Goal: Task Accomplishment & Management: Use online tool/utility

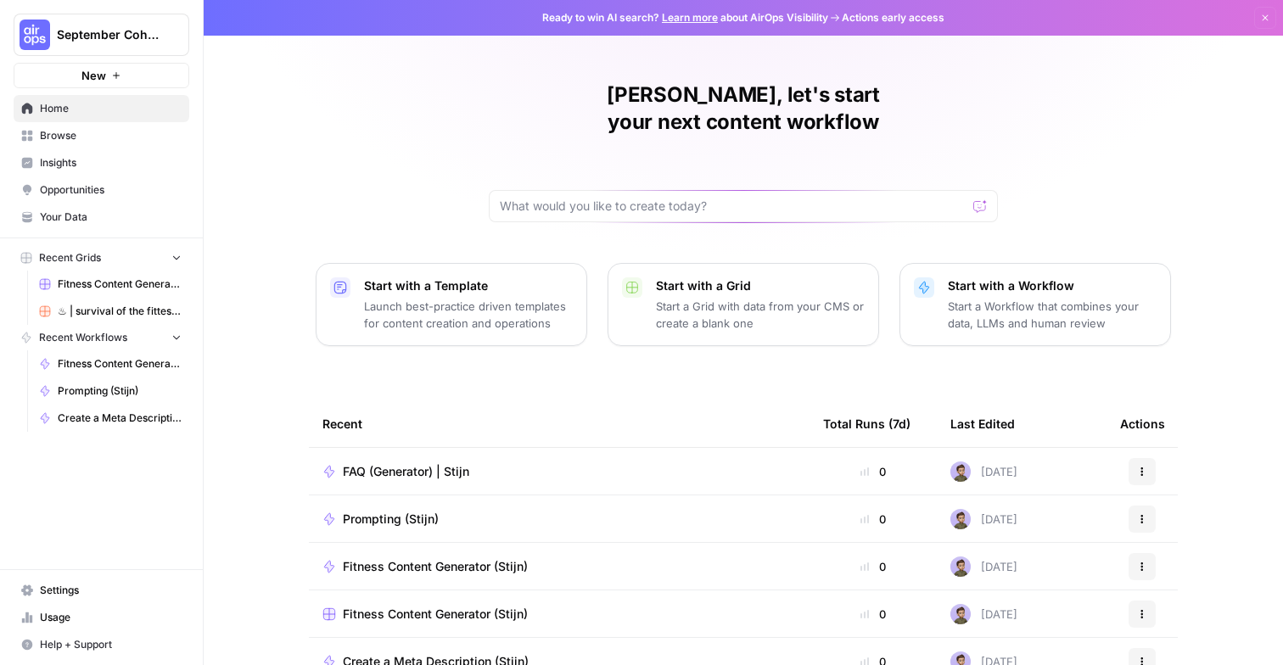
click at [1097, 111] on div "Stijn, let's start your next content workflow Start with a Template Launch best…" at bounding box center [744, 404] width 1080 height 808
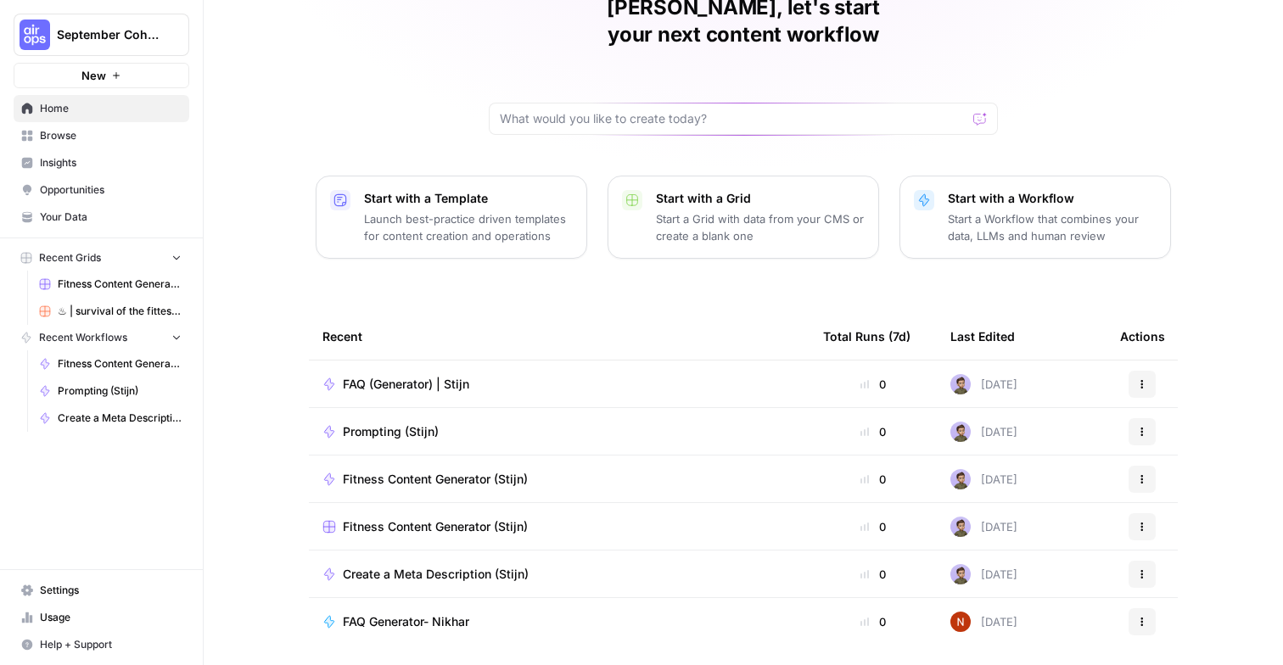
scroll to position [115, 0]
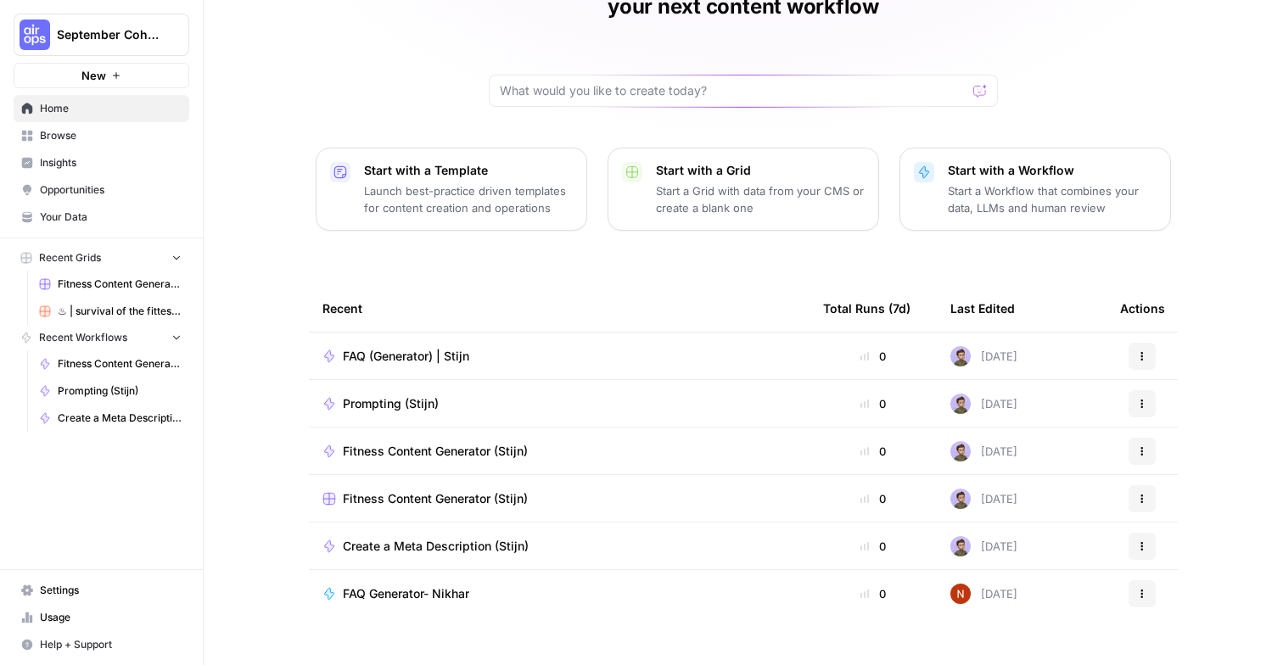
click at [114, 131] on span "Browse" at bounding box center [111, 135] width 142 height 15
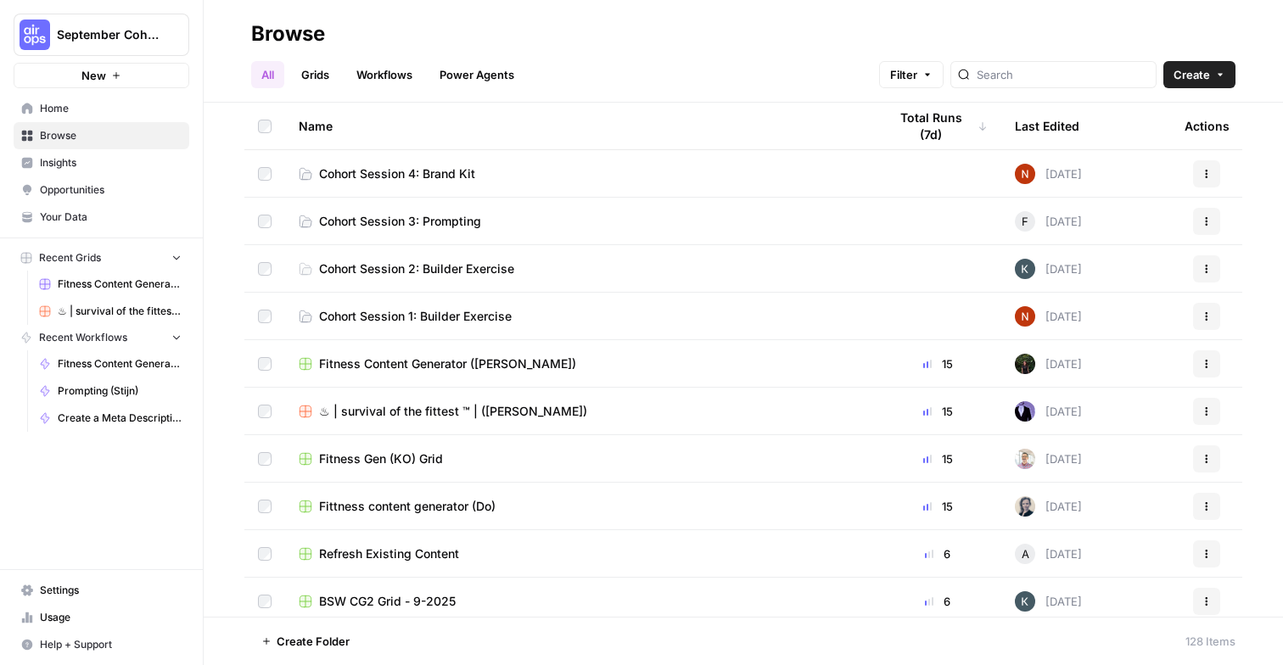
click at [392, 176] on span "Cohort Session 4: Brand Kit" at bounding box center [397, 174] width 156 height 17
click at [343, 553] on span "Refresh Existing Content" at bounding box center [389, 554] width 140 height 17
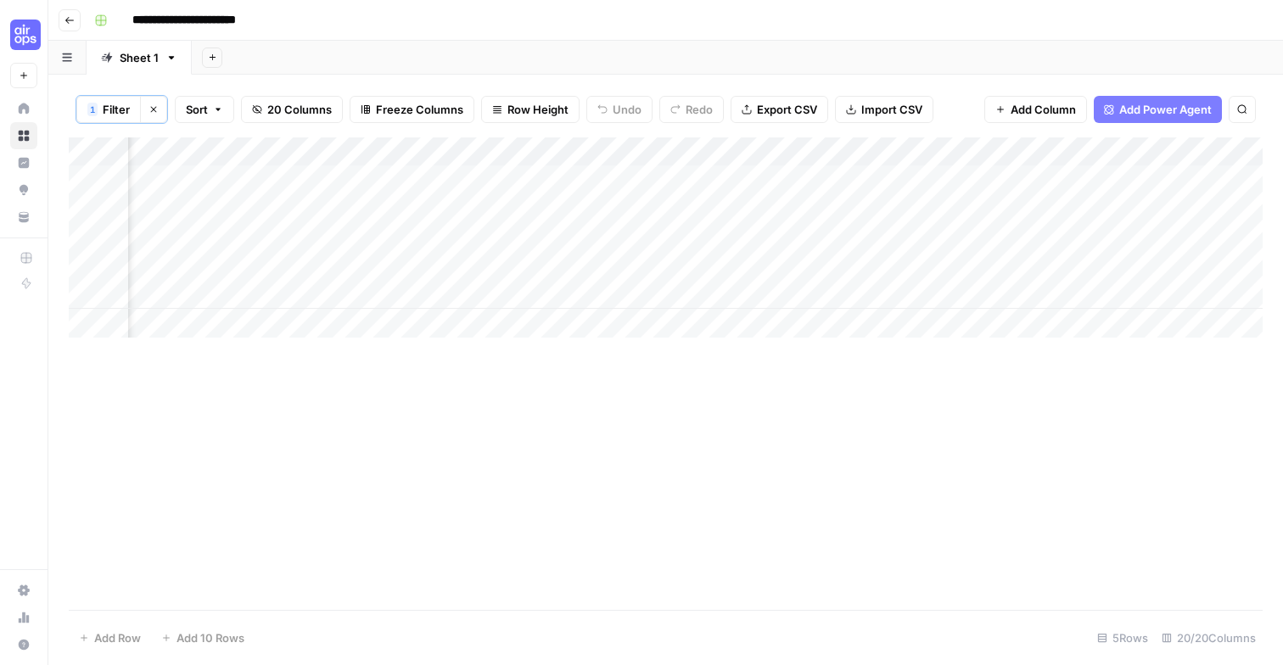
scroll to position [0, 2777]
click at [70, 29] on button "Go back" at bounding box center [70, 20] width 22 height 22
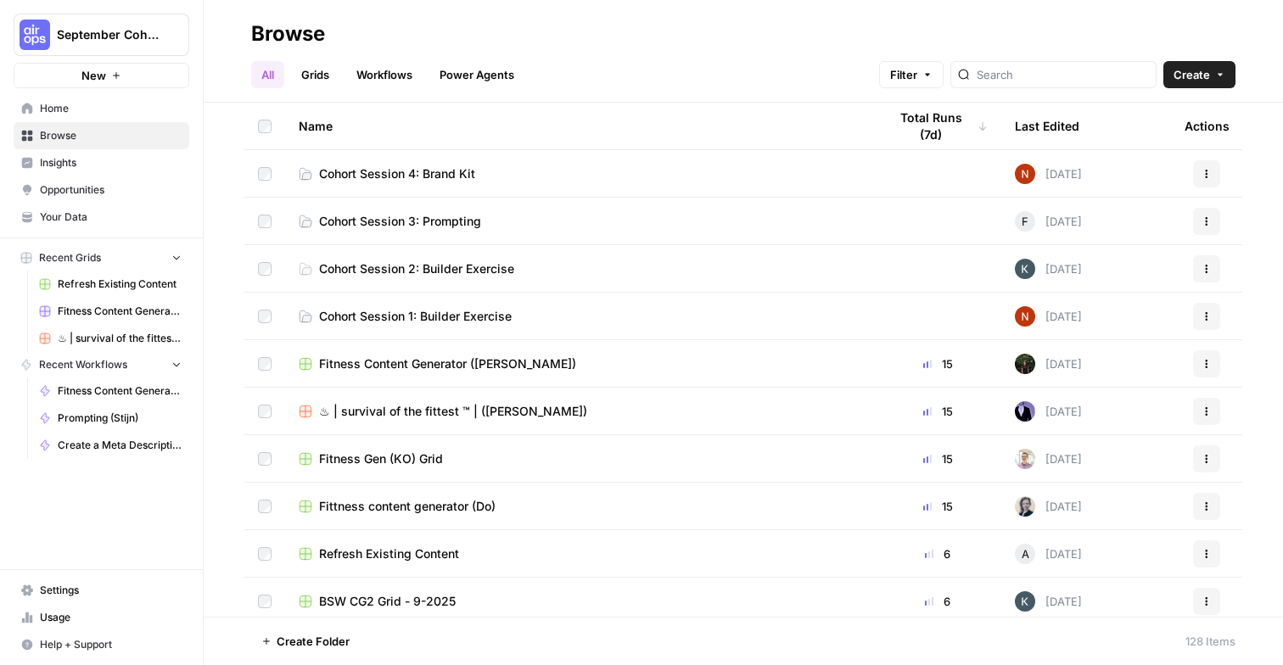
click at [396, 177] on span "Cohort Session 4: Brand Kit" at bounding box center [397, 174] width 156 height 17
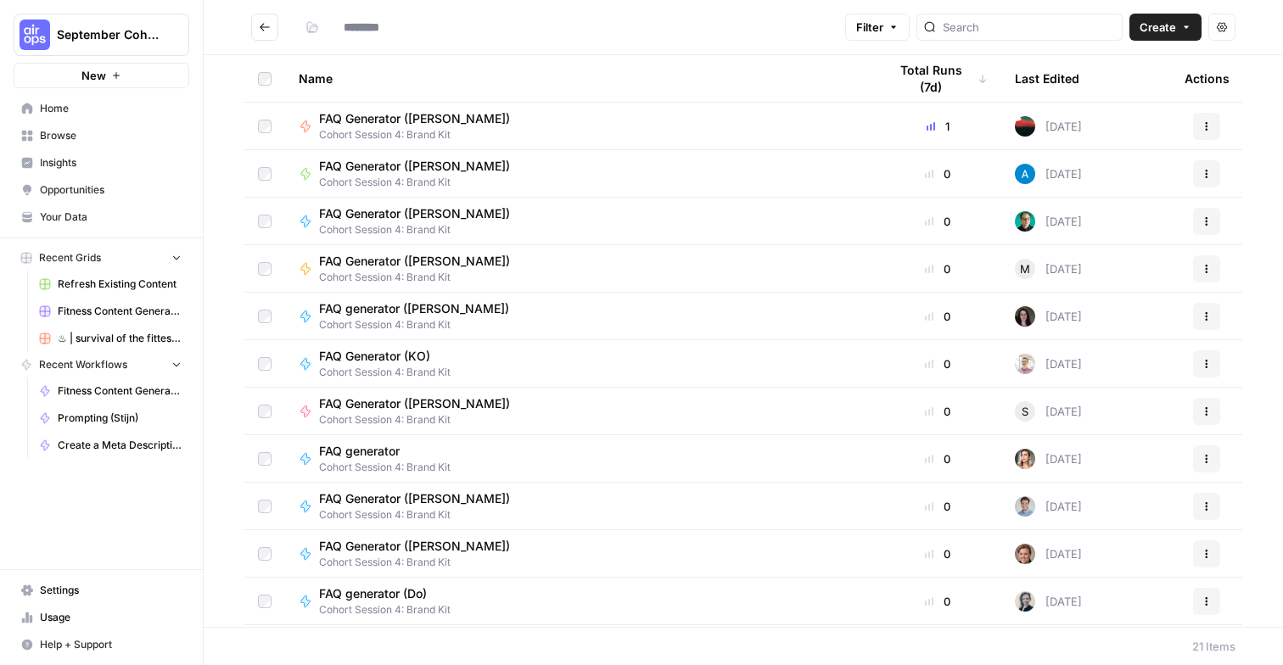
type input "**********"
click at [95, 30] on span "September Cohort" at bounding box center [108, 34] width 103 height 17
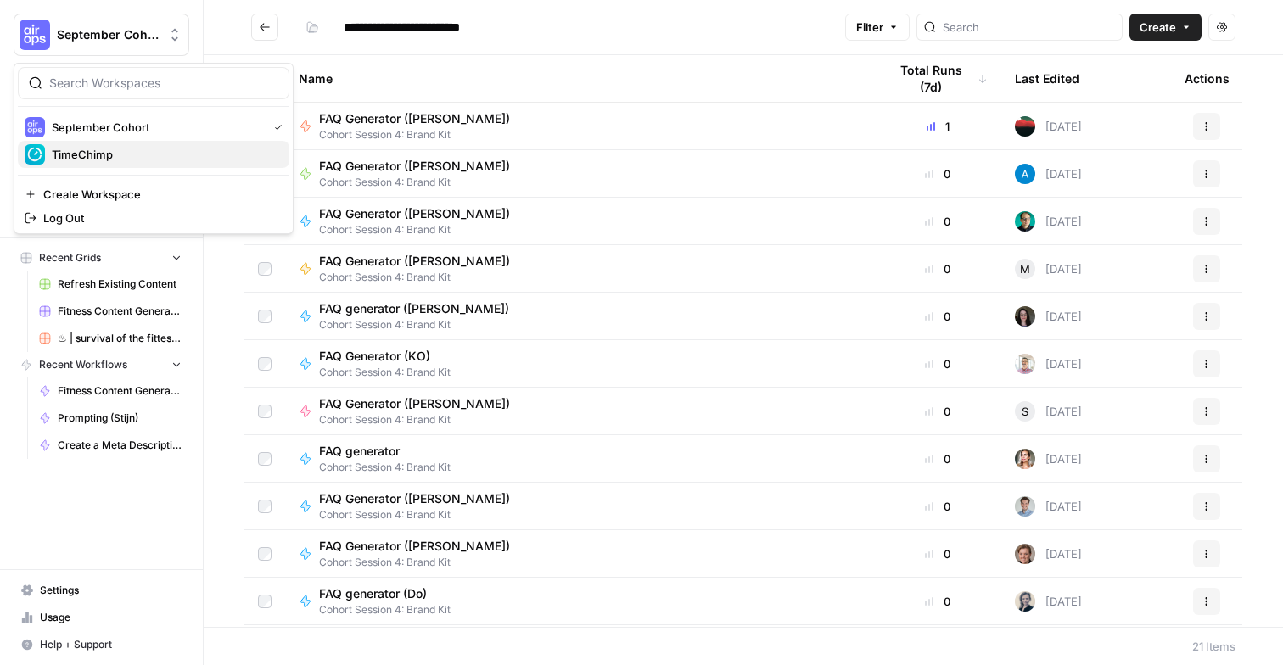
click at [124, 154] on span "TimeChimp" at bounding box center [164, 154] width 224 height 17
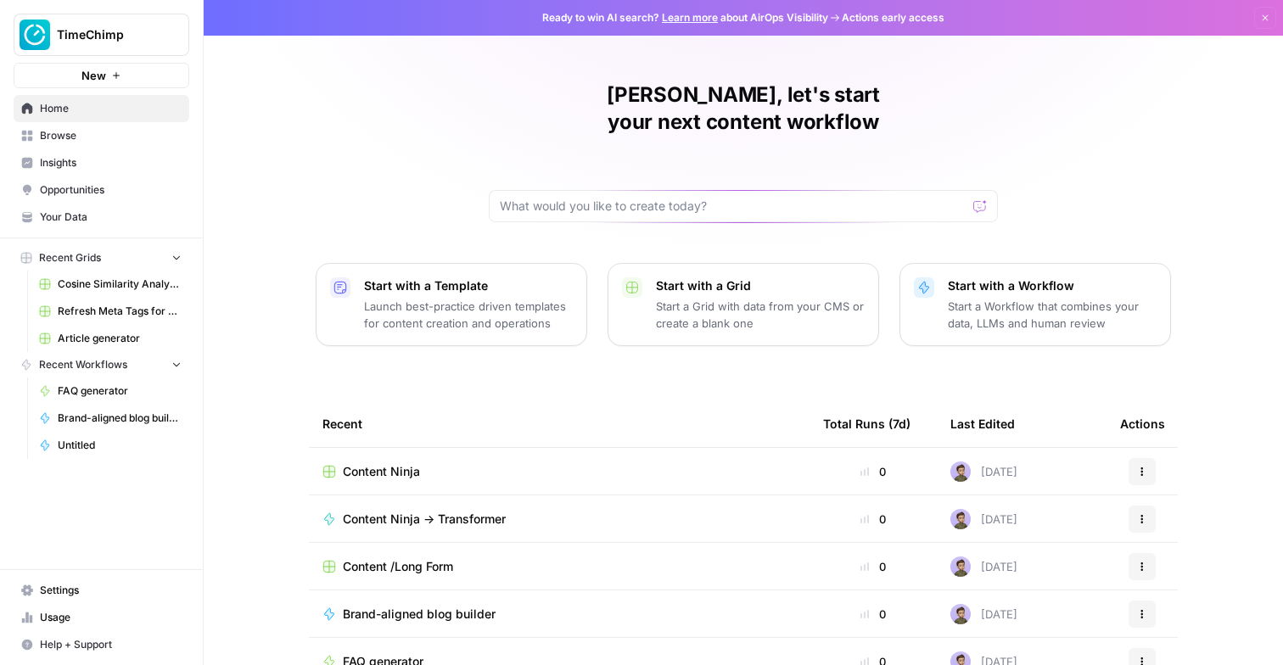
click at [101, 306] on span "Refresh Meta Tags for a Page" at bounding box center [120, 311] width 124 height 15
click at [94, 398] on span "FAQ generator" at bounding box center [120, 391] width 124 height 15
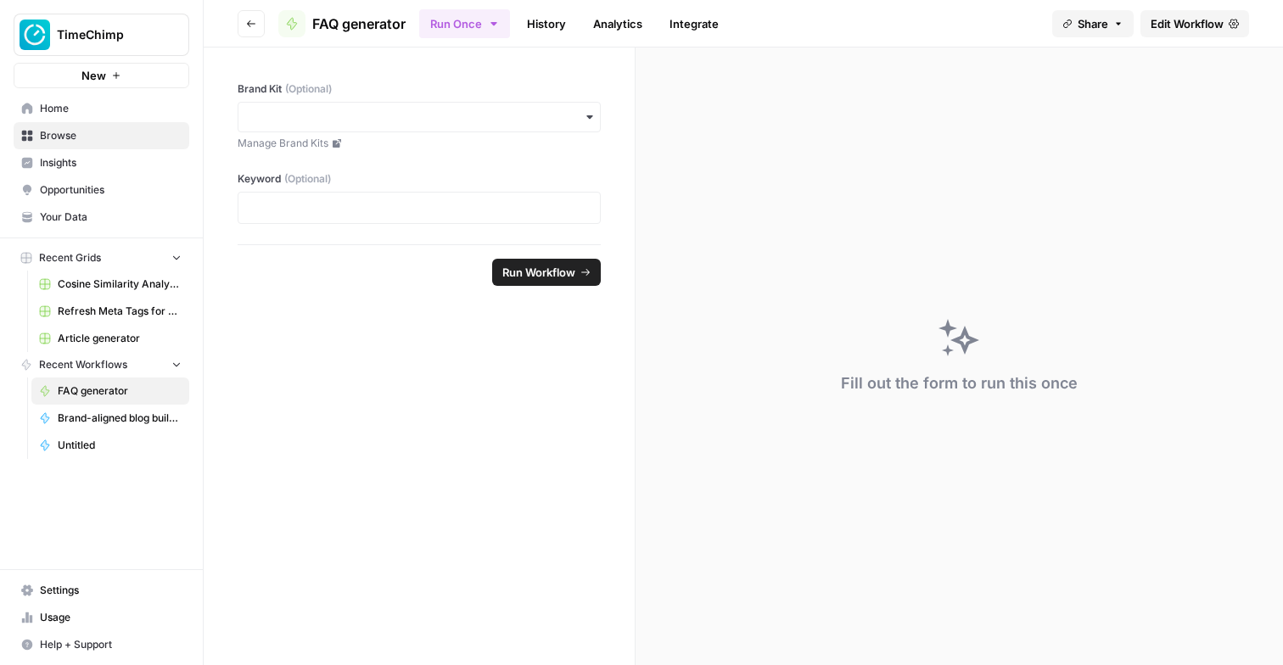
click at [1199, 16] on span "Edit Workflow" at bounding box center [1187, 23] width 73 height 17
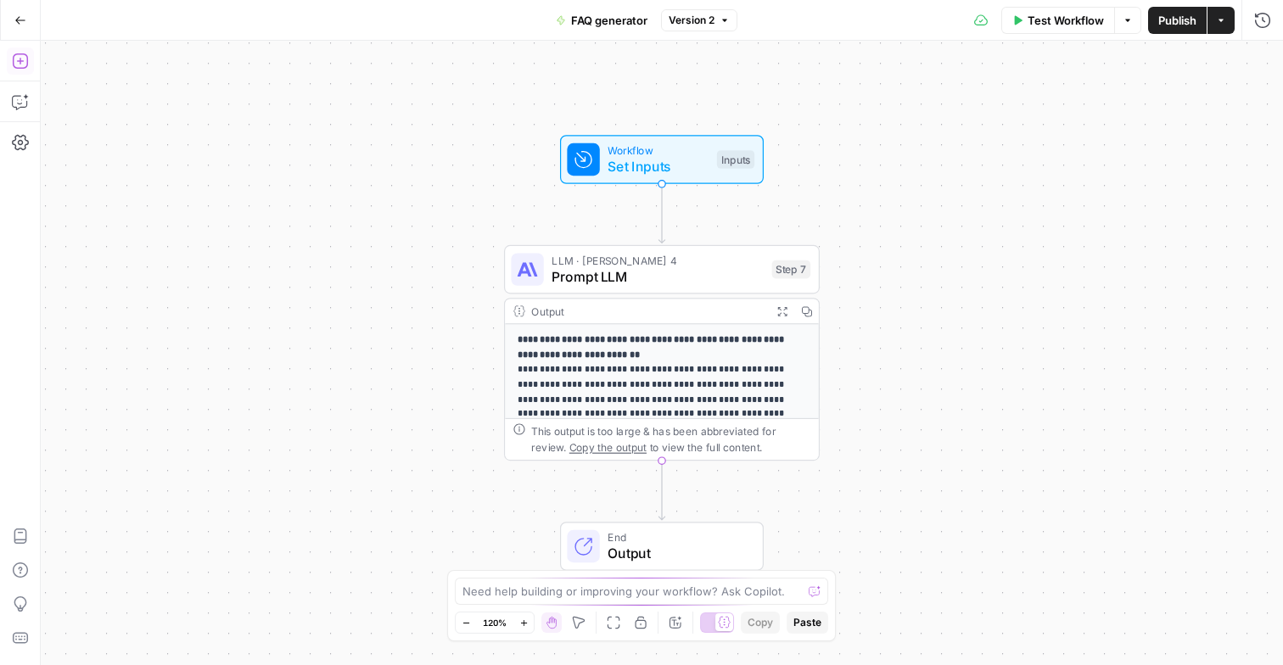
click at [27, 68] on icon "button" at bounding box center [20, 61] width 17 height 17
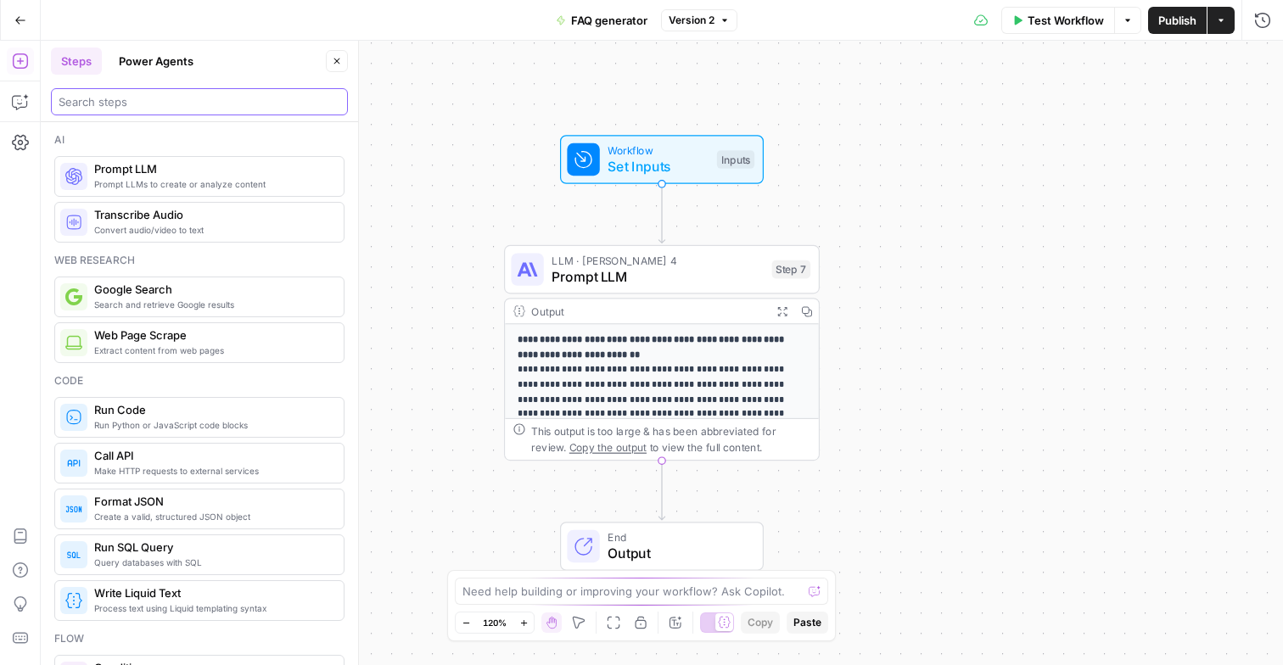
click at [169, 104] on input "search" at bounding box center [200, 101] width 282 height 17
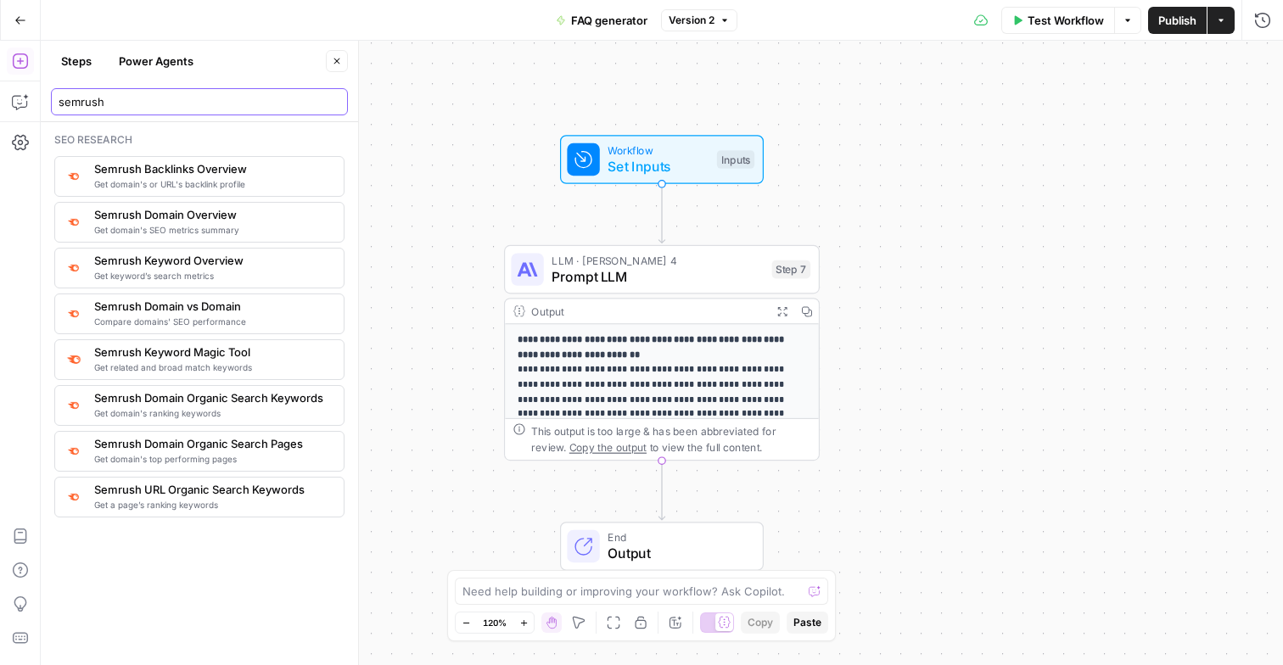
type input "semrush"
click at [337, 96] on input "semrush" at bounding box center [200, 101] width 282 height 17
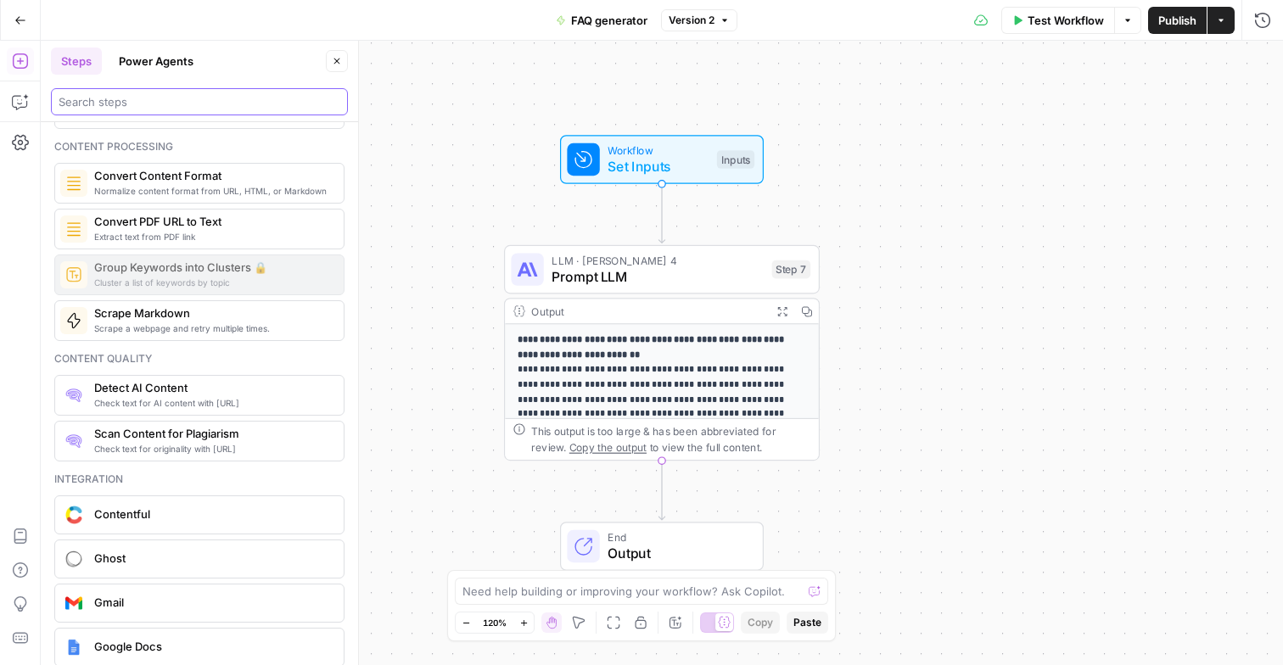
scroll to position [2638, 0]
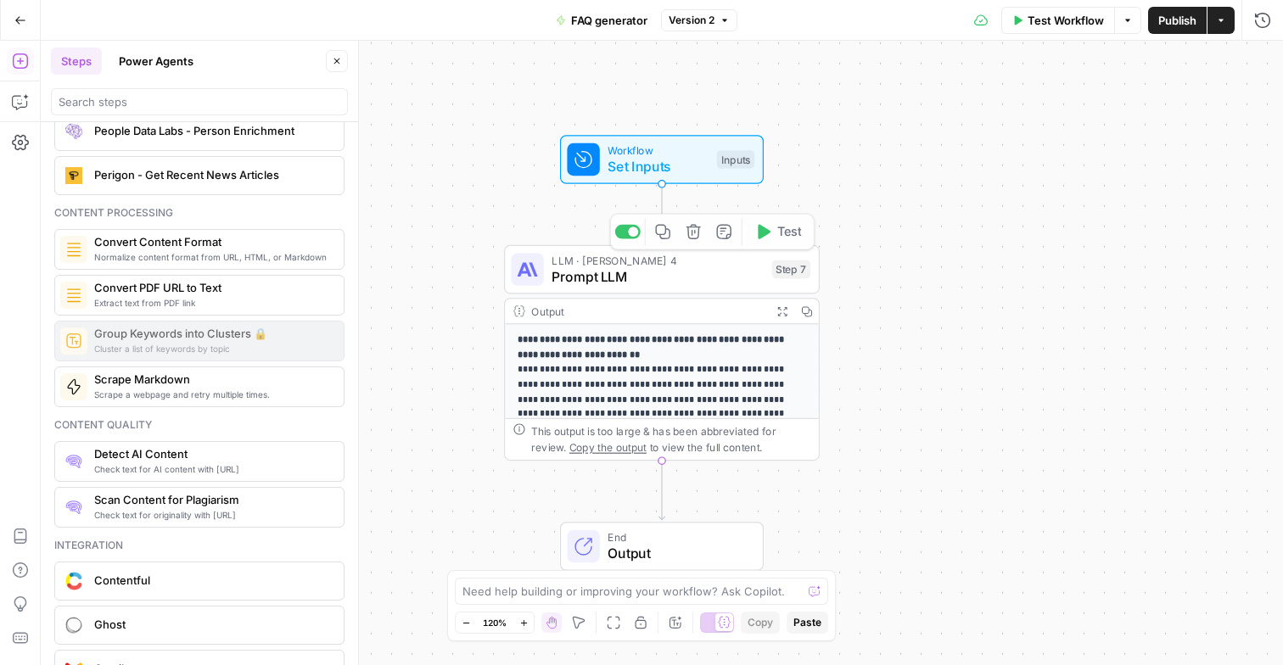
click at [986, 188] on div "**********" at bounding box center [662, 353] width 1243 height 625
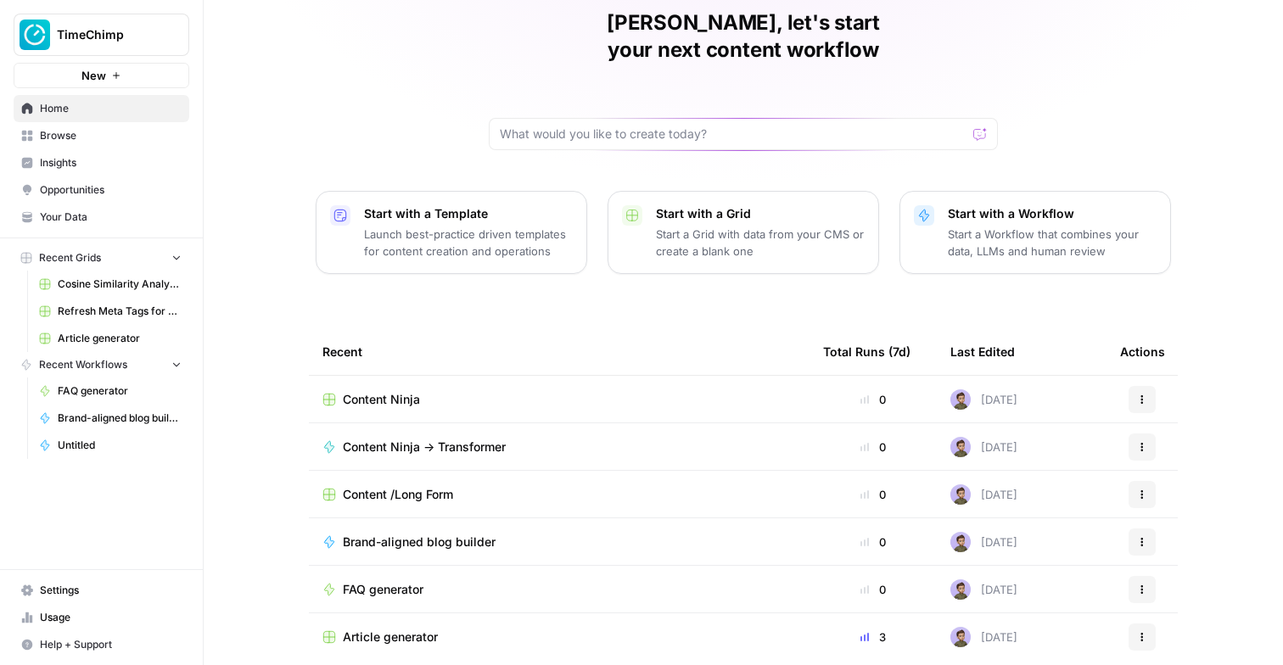
scroll to position [115, 0]
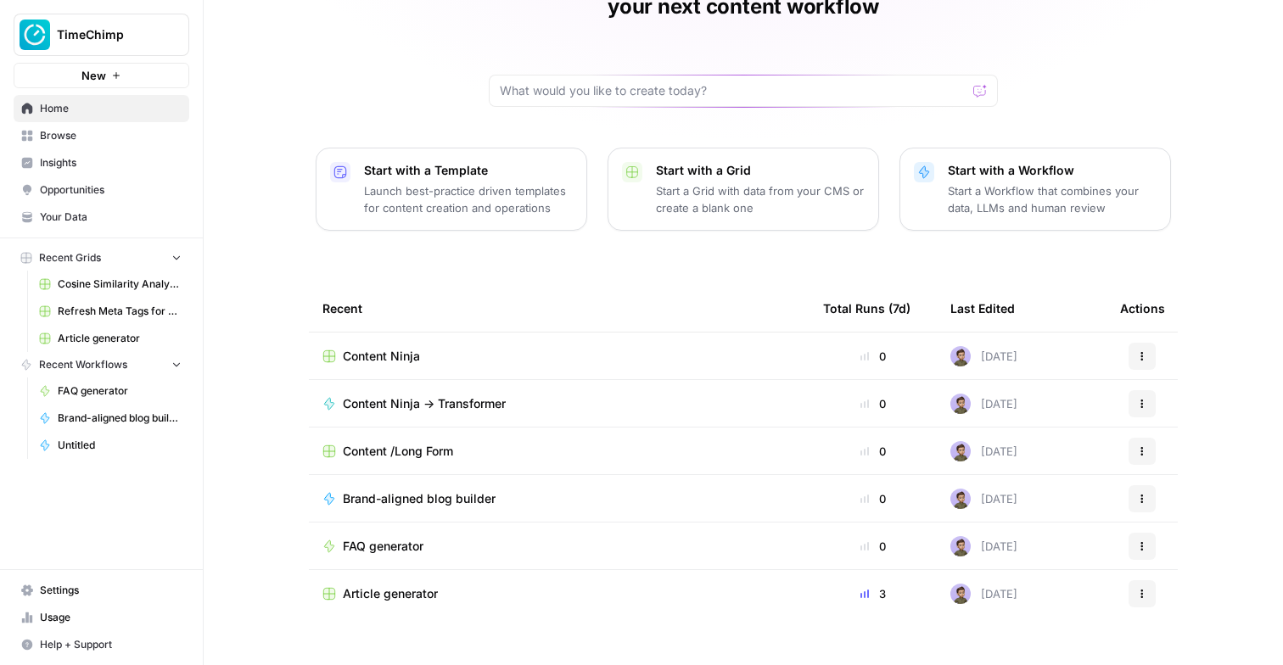
click at [82, 133] on span "Browse" at bounding box center [111, 135] width 142 height 15
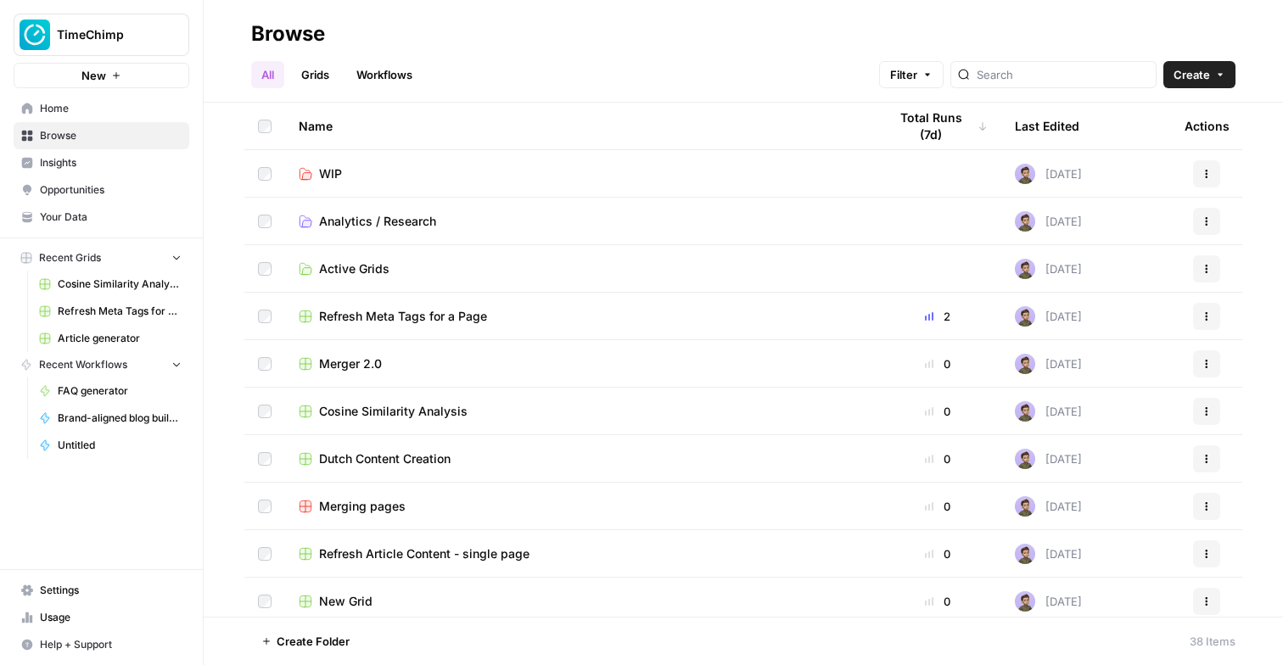
click at [336, 163] on td "WIP" at bounding box center [579, 173] width 589 height 47
click at [328, 174] on span "WIP" at bounding box center [330, 174] width 23 height 17
click at [338, 226] on span "Analytics / Research" at bounding box center [377, 221] width 117 height 17
click at [327, 272] on span "Active Grids" at bounding box center [354, 269] width 70 height 17
click at [365, 81] on link "Workflows" at bounding box center [384, 74] width 76 height 27
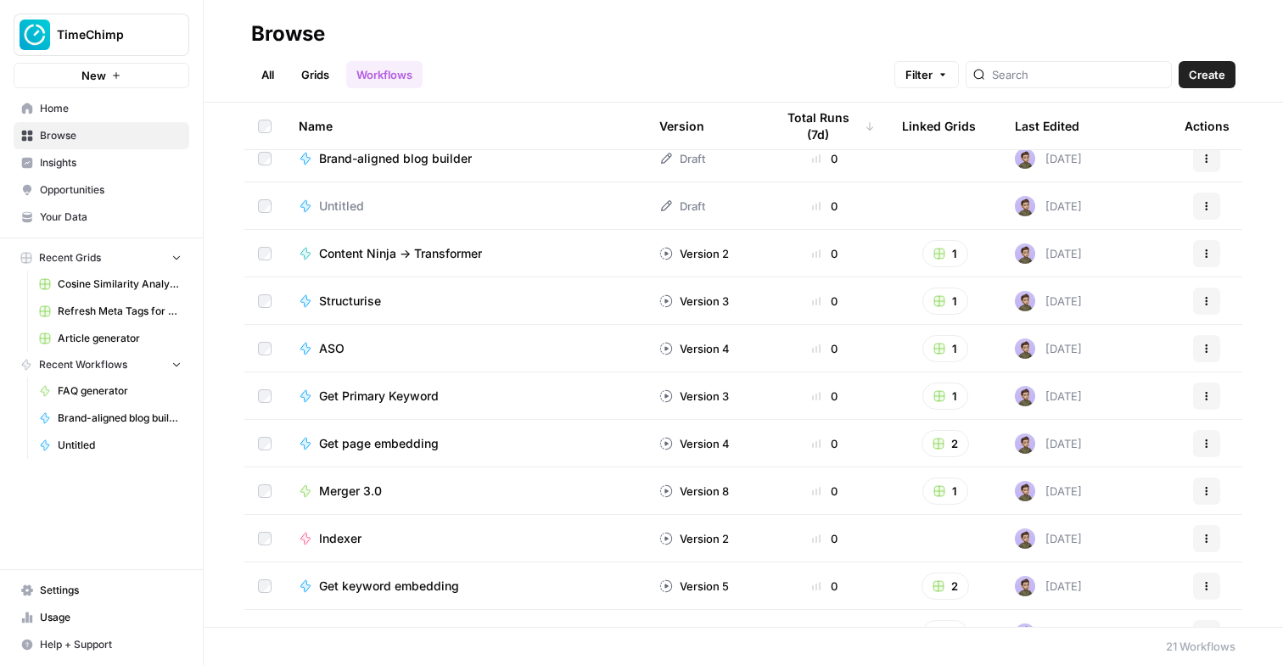
scroll to position [257, 0]
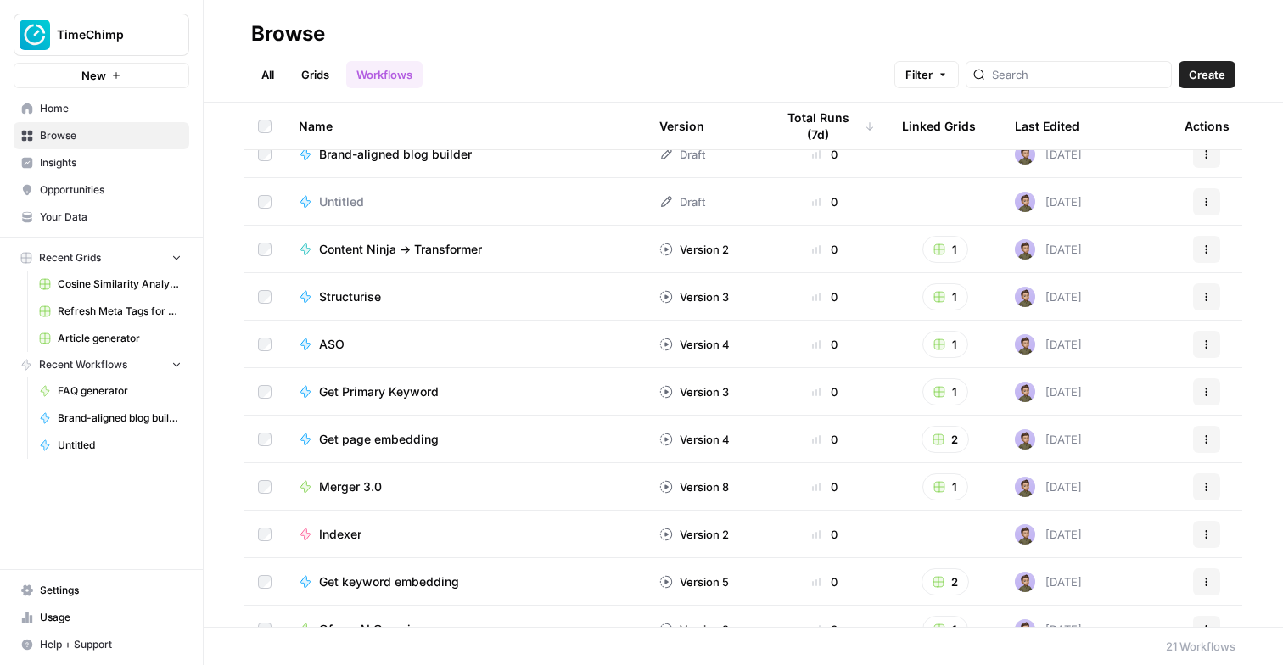
click at [328, 530] on span "Indexer" at bounding box center [340, 534] width 42 height 17
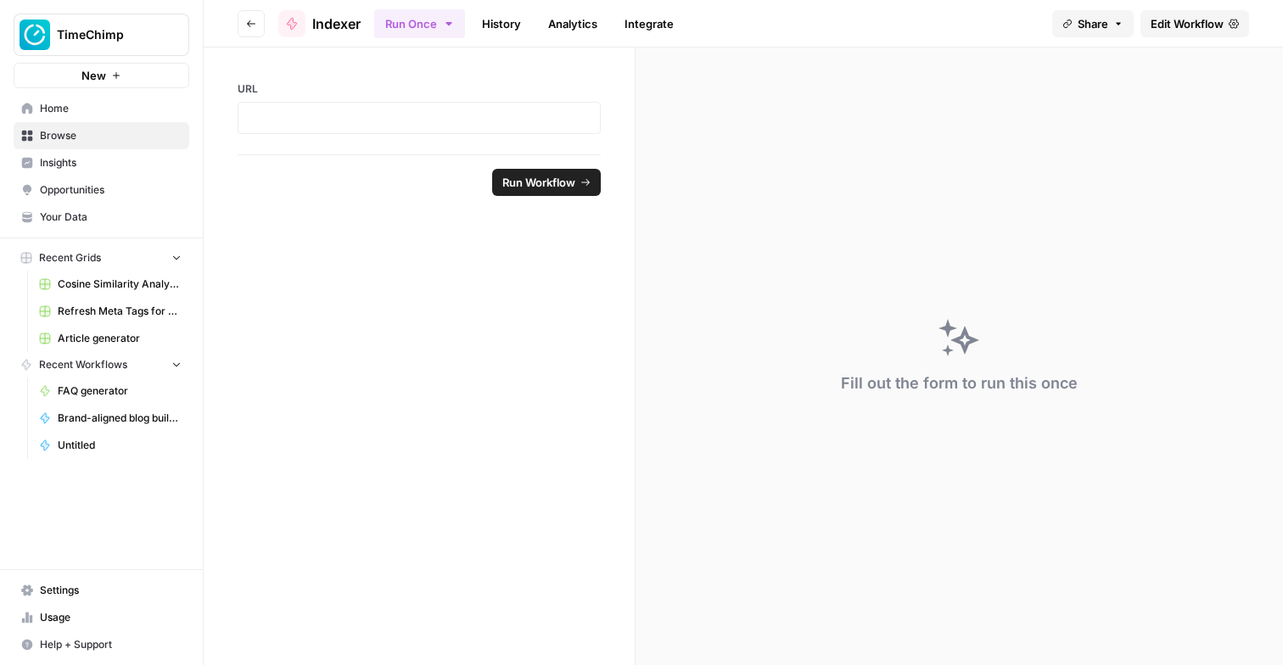
click at [1160, 22] on span "Edit Workflow" at bounding box center [1187, 23] width 73 height 17
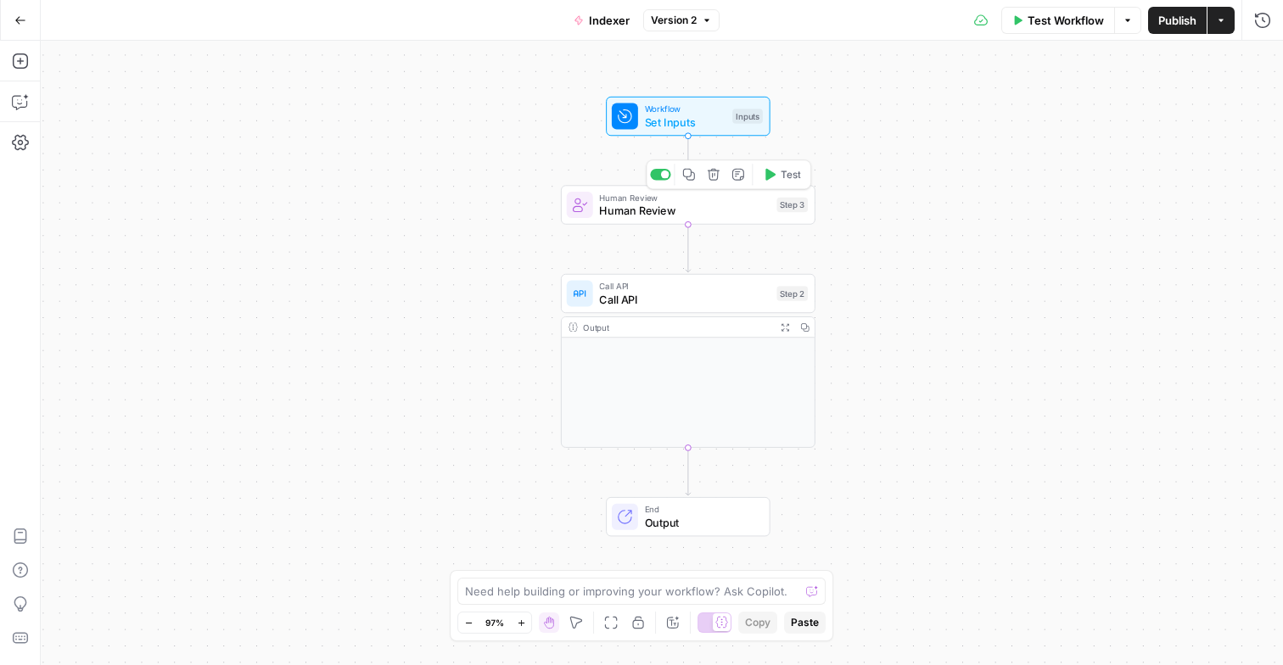
click at [704, 215] on span "Human Review" at bounding box center [684, 211] width 171 height 16
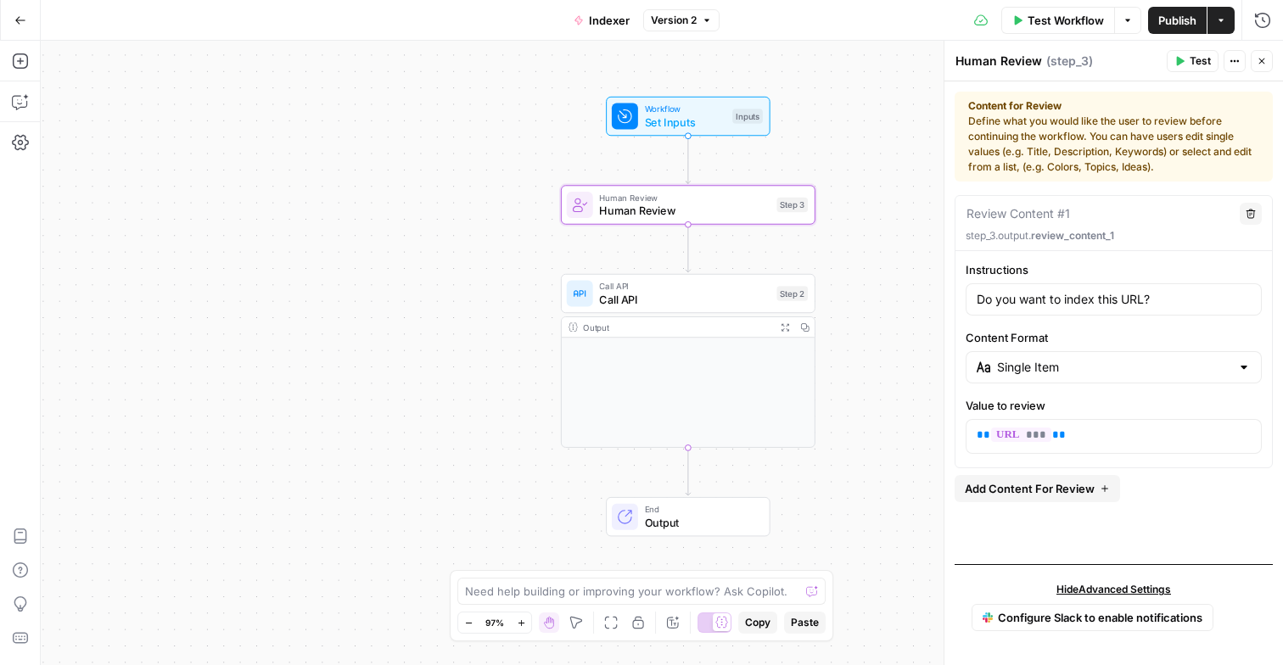
click at [1271, 65] on button "Close" at bounding box center [1262, 61] width 22 height 22
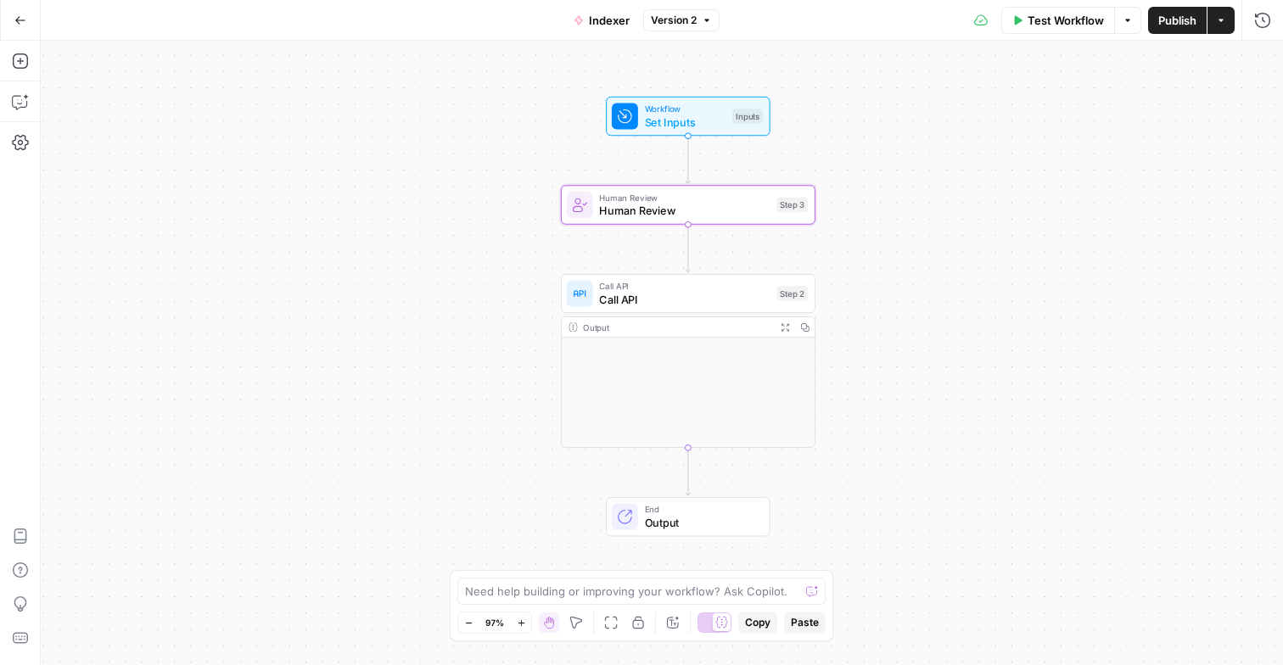
click at [12, 18] on button "Go Back" at bounding box center [20, 20] width 31 height 31
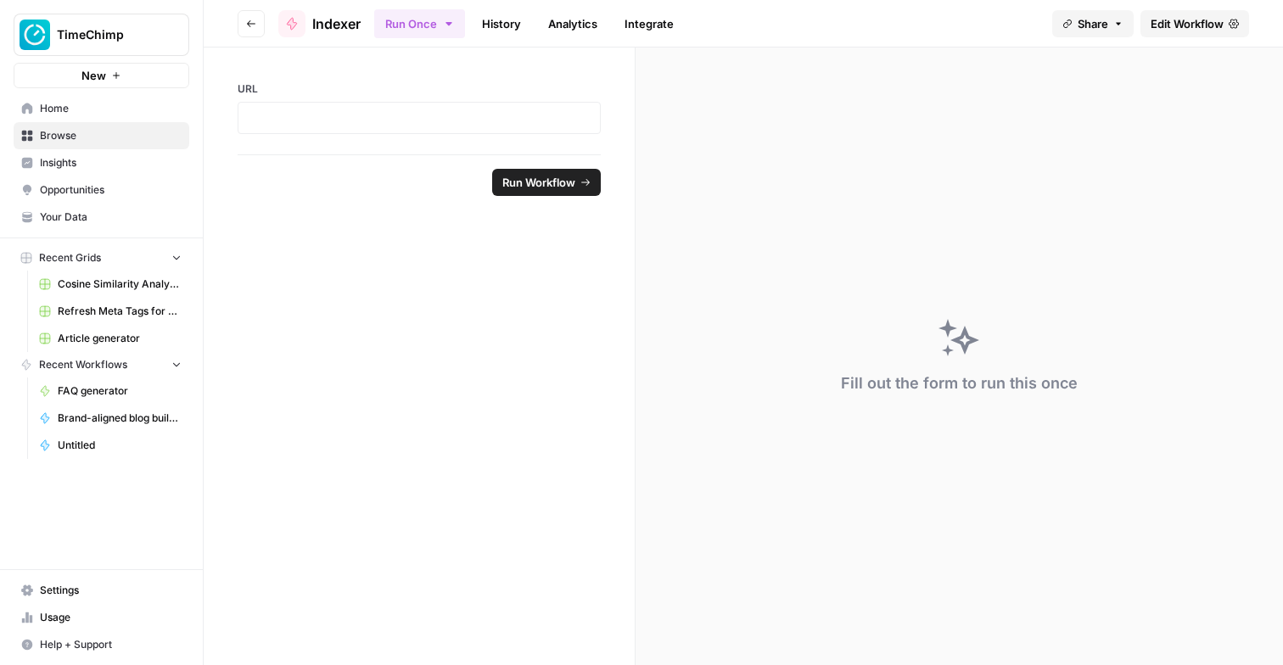
click at [80, 102] on span "Home" at bounding box center [111, 108] width 142 height 15
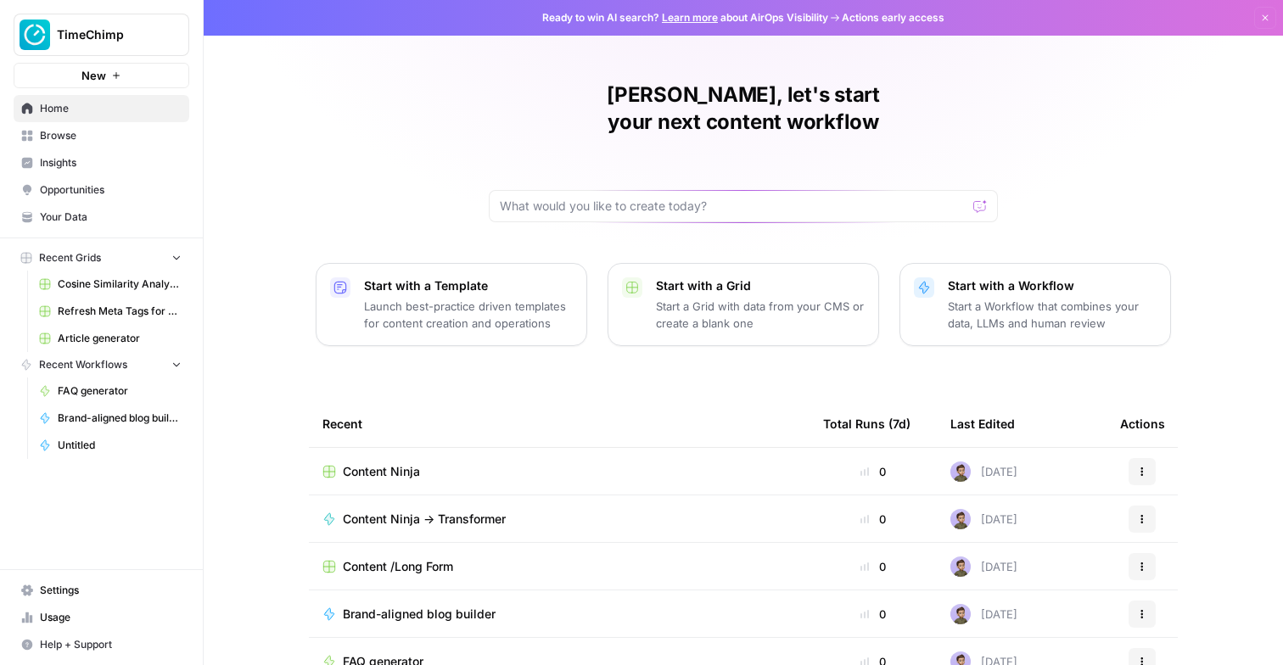
click at [82, 258] on span "Recent Grids" at bounding box center [70, 257] width 62 height 15
click at [632, 272] on button "Start with a Grid Start a Grid with data from your CMS or create a blank one" at bounding box center [744, 304] width 272 height 83
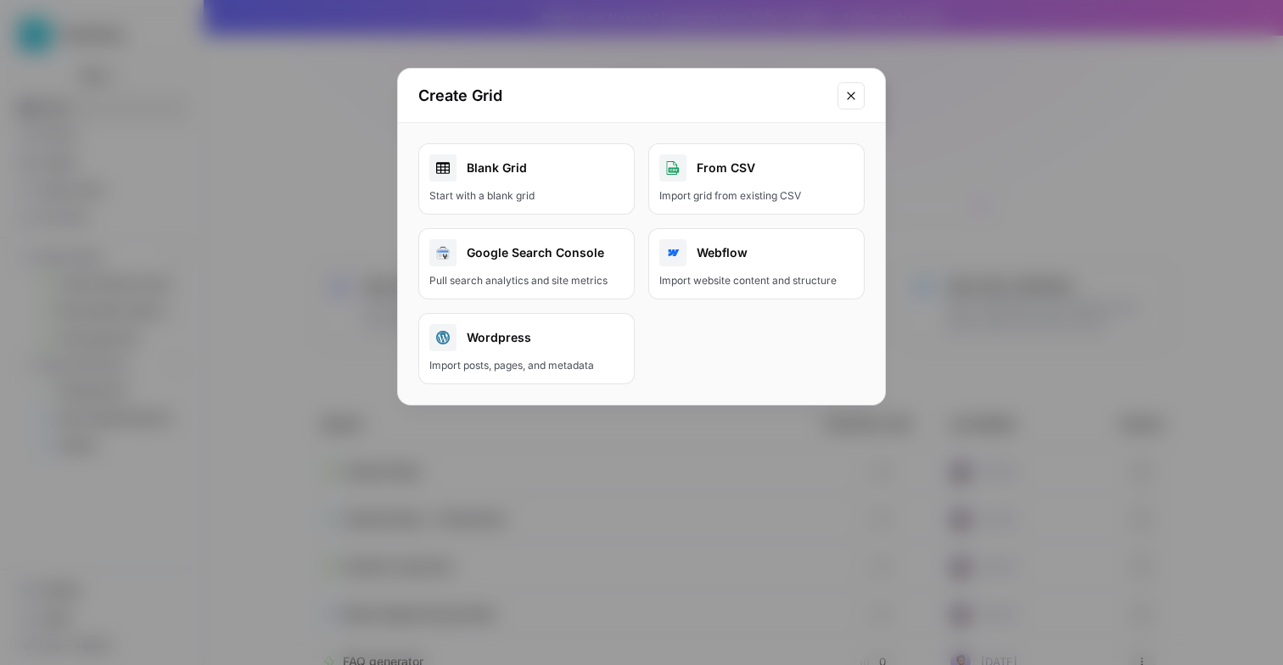
click at [533, 168] on div "Blank Grid" at bounding box center [526, 167] width 194 height 27
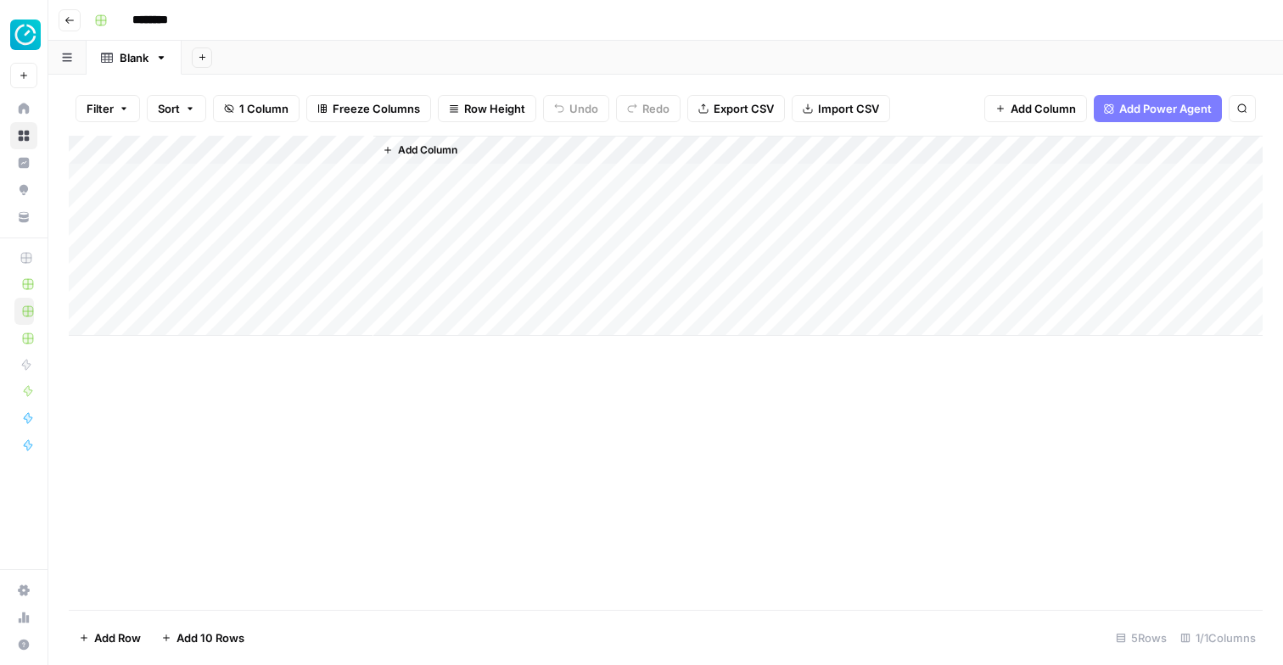
click at [428, 160] on button "Add Column" at bounding box center [420, 150] width 88 height 22
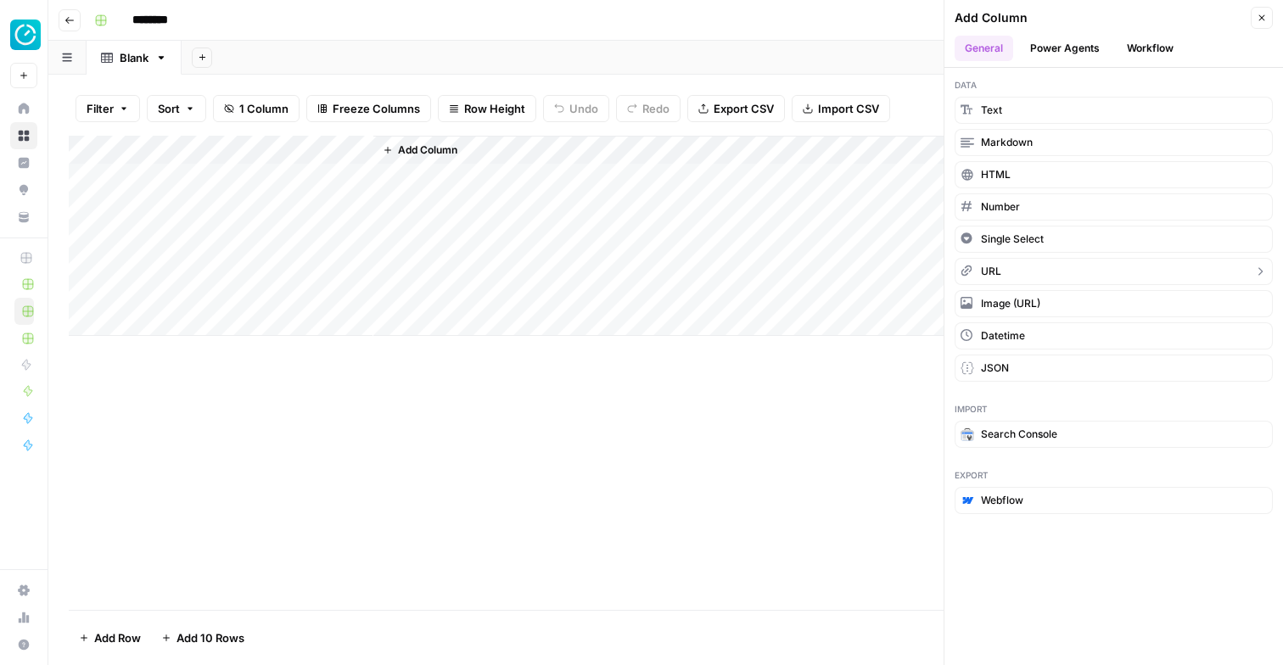
click at [988, 270] on span "URL" at bounding box center [991, 271] width 20 height 15
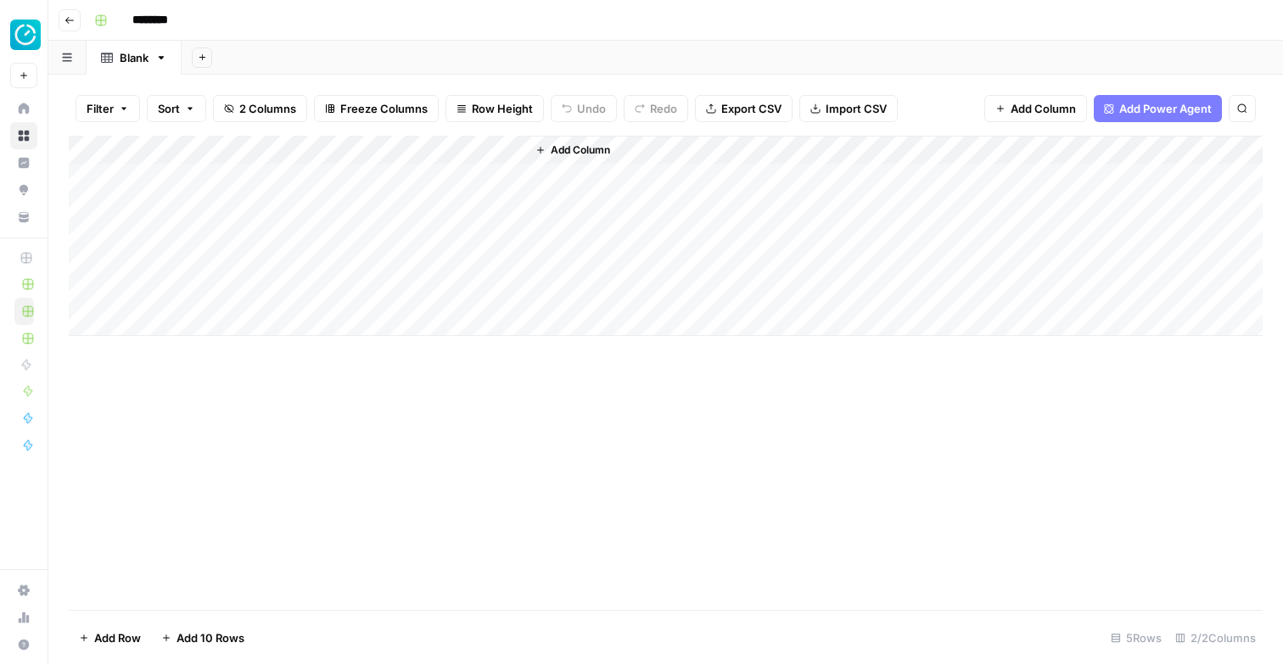
click at [420, 174] on div "Add Column" at bounding box center [666, 236] width 1194 height 200
type input "**********"
click at [548, 150] on button "Add Column" at bounding box center [573, 150] width 88 height 22
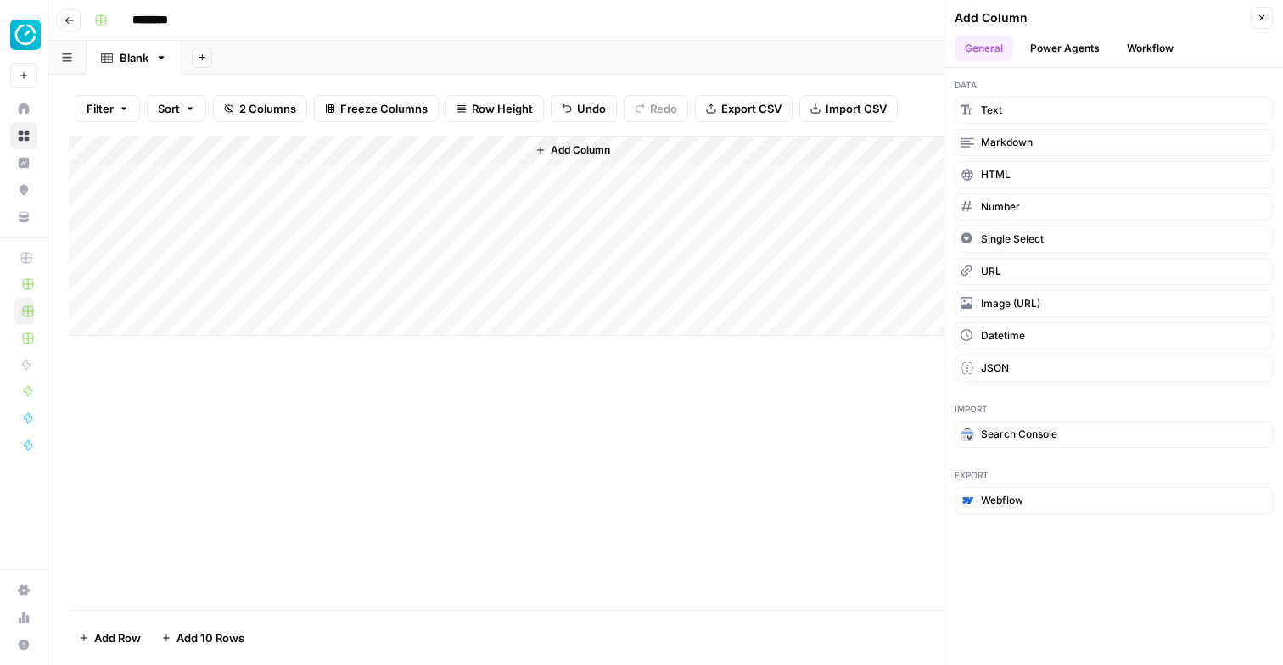
click at [1096, 57] on button "Power Agents" at bounding box center [1065, 48] width 90 height 25
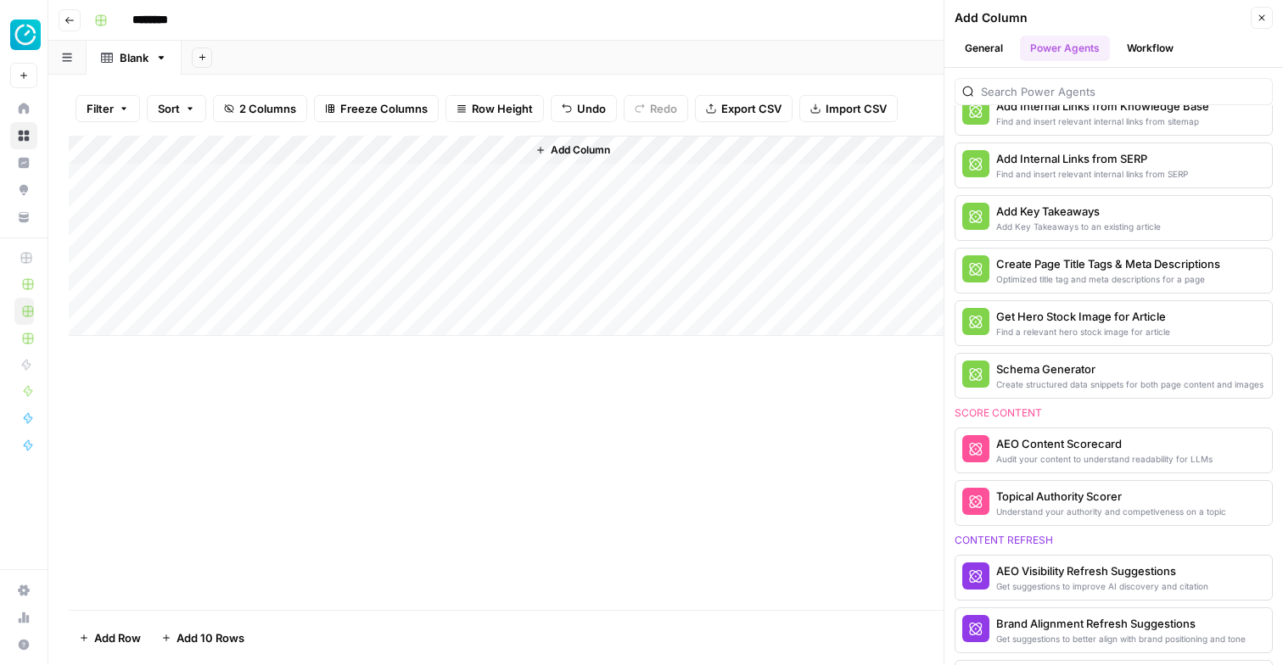
scroll to position [466, 0]
click at [1090, 379] on div "Create structured data snippets for both page content and images" at bounding box center [1085, 384] width 178 height 14
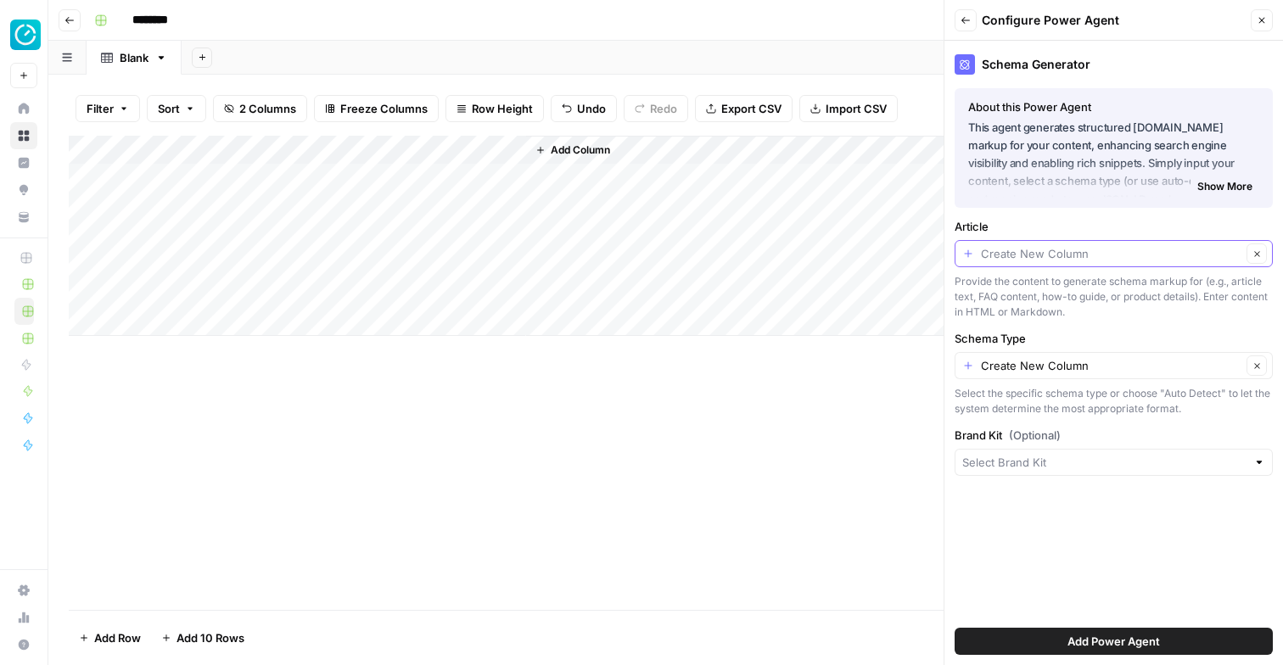
click at [1014, 257] on input "Article" at bounding box center [1111, 253] width 261 height 17
type input "Create New Column"
click at [1032, 236] on div "Article Create New Column Clear Provide the content to generate schema markup f…" at bounding box center [1114, 269] width 318 height 102
click at [961, 23] on icon "button" at bounding box center [966, 20] width 10 height 10
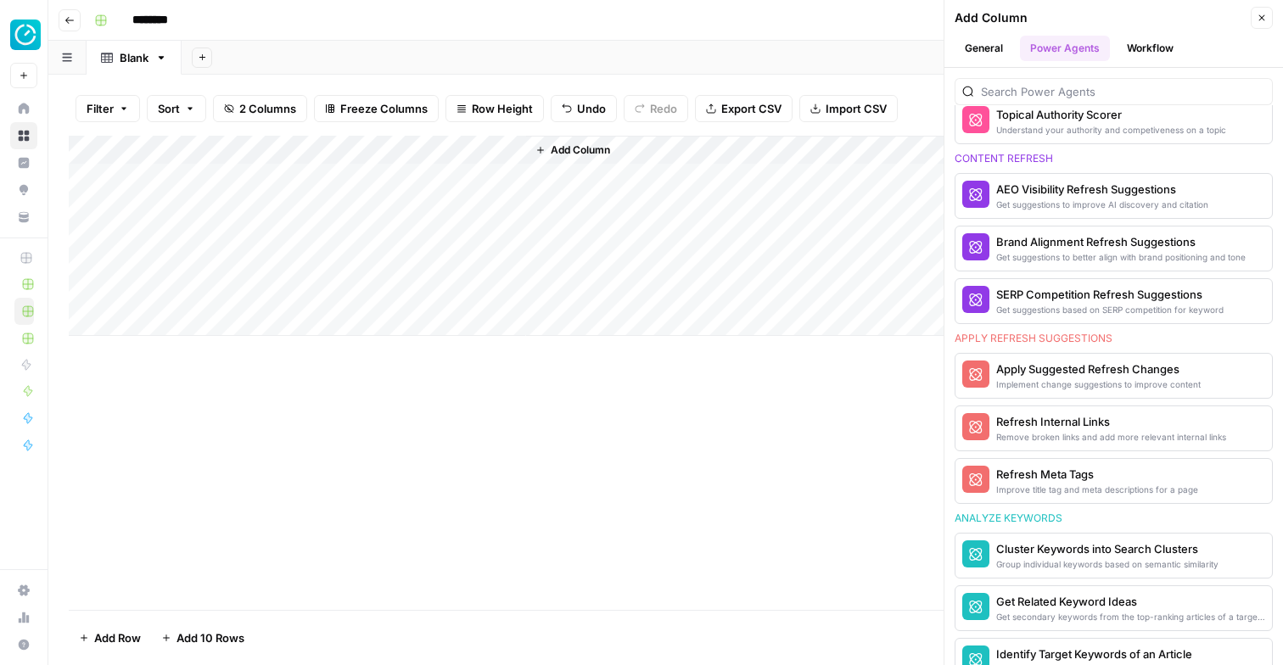
scroll to position [876, 0]
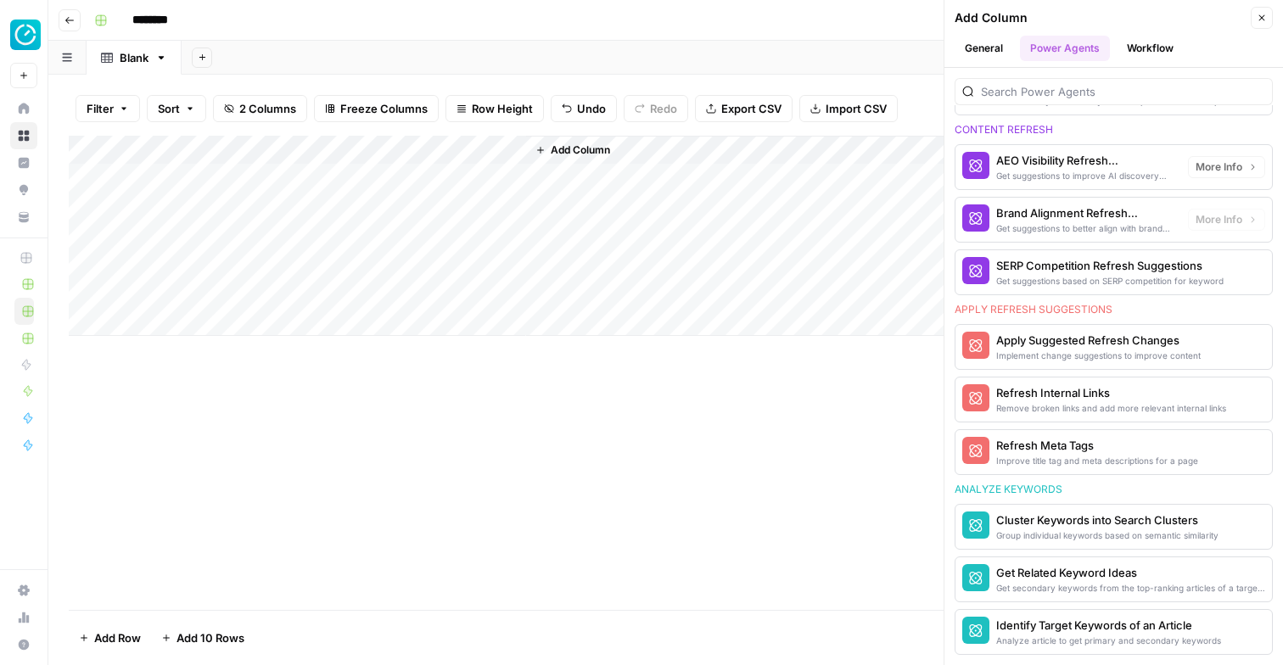
click at [1065, 212] on div "Brand Alignment Refresh Suggestions" at bounding box center [1085, 213] width 178 height 17
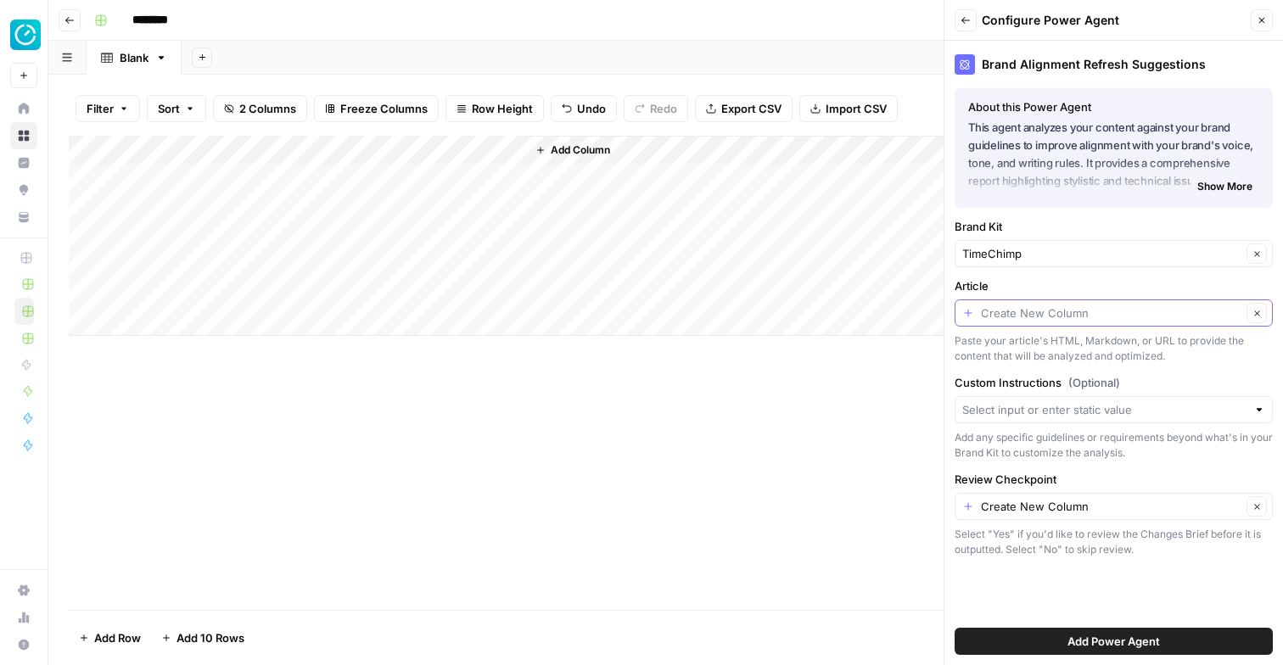
click at [1034, 316] on input "Article" at bounding box center [1111, 313] width 261 height 17
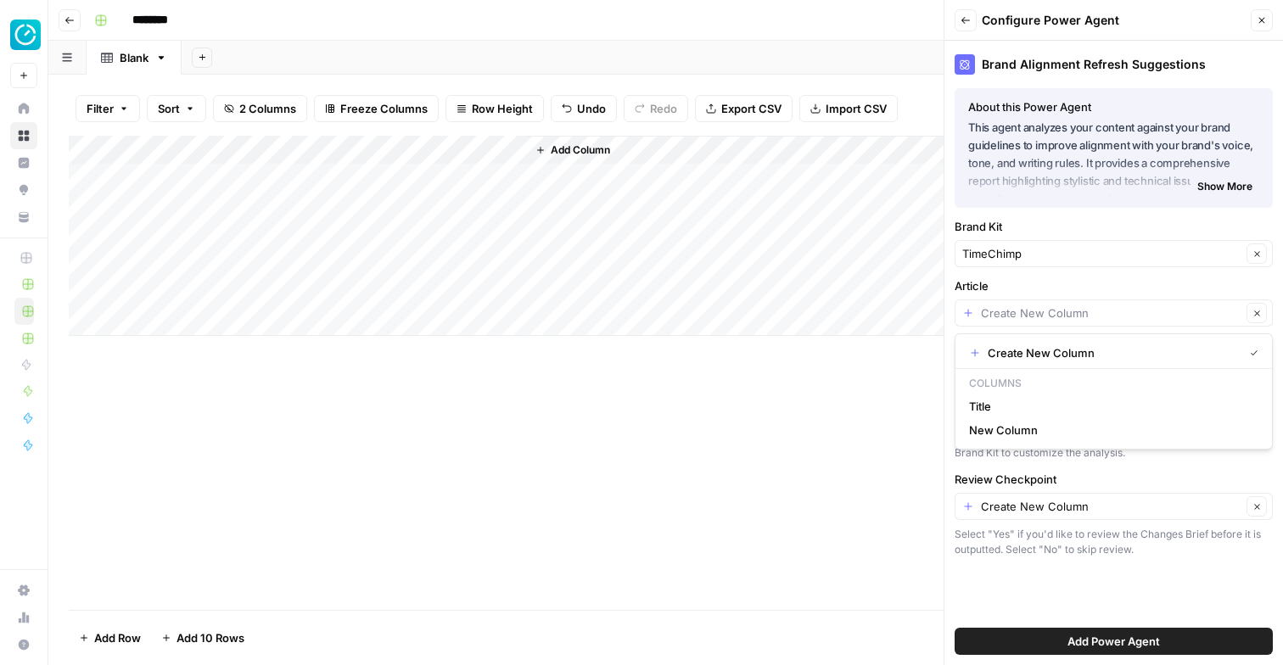
type input "Create New Column"
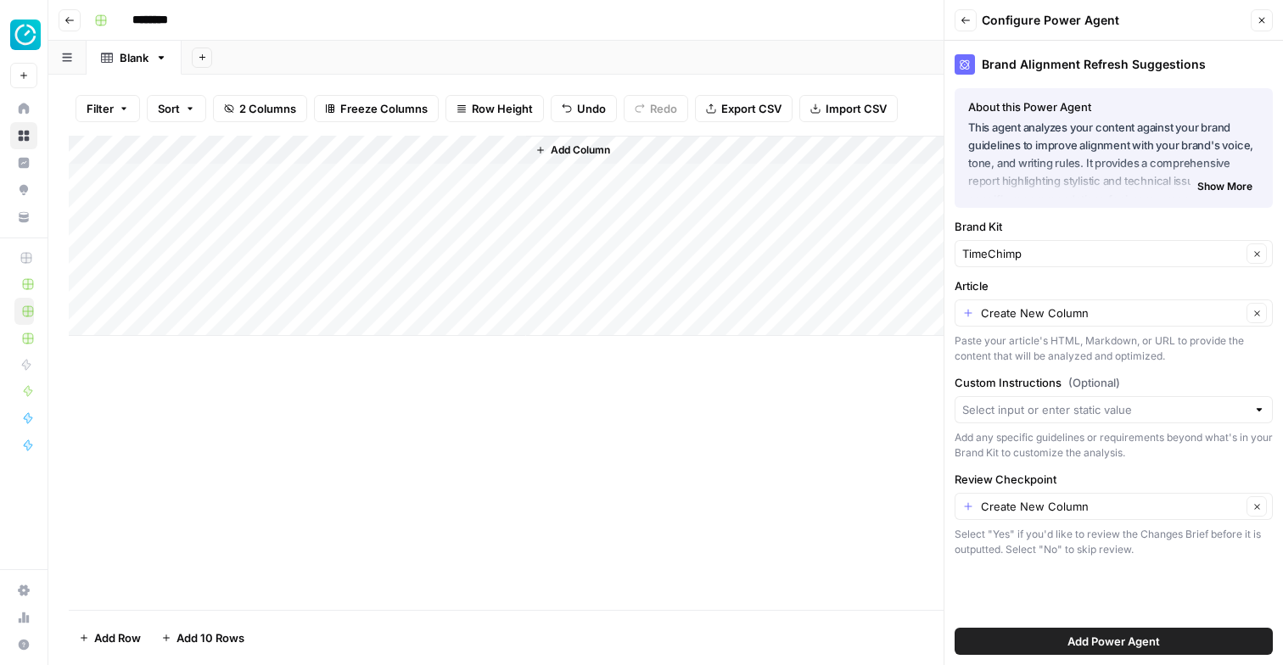
click at [1047, 284] on label "Article" at bounding box center [1114, 286] width 318 height 17
click at [1047, 305] on input "Create New Column" at bounding box center [1111, 313] width 261 height 17
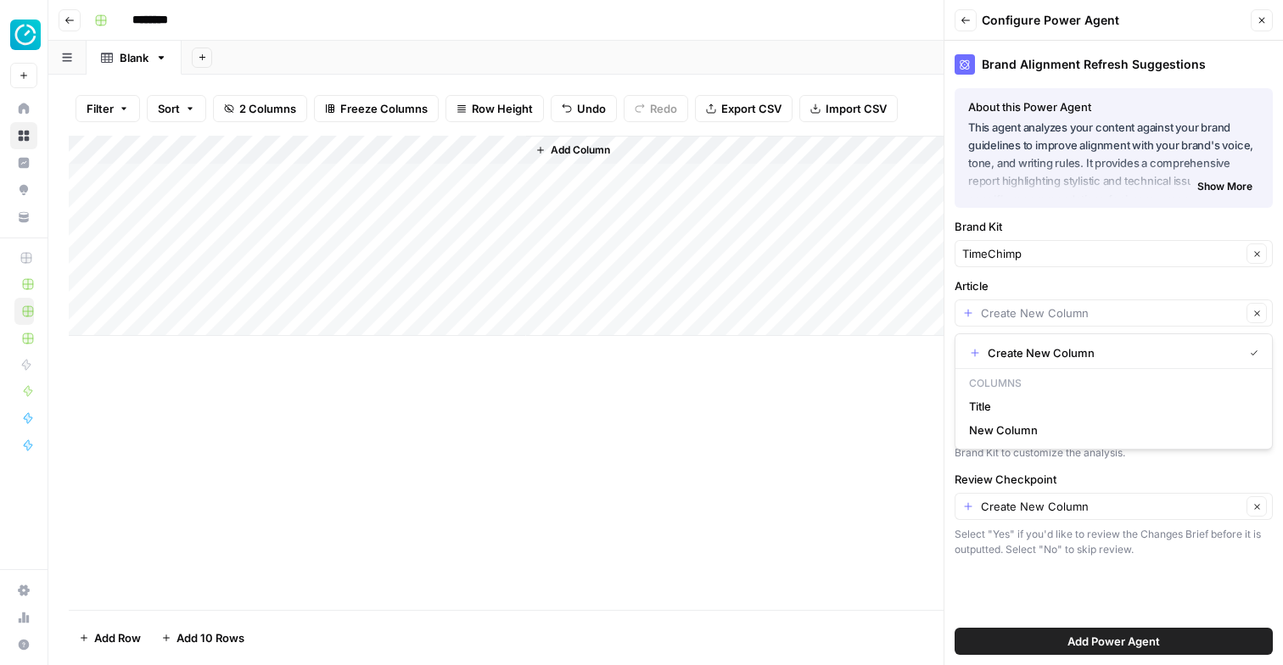
type input "Create New Column"
click at [1064, 263] on div "TimeChimp Clear" at bounding box center [1114, 253] width 318 height 27
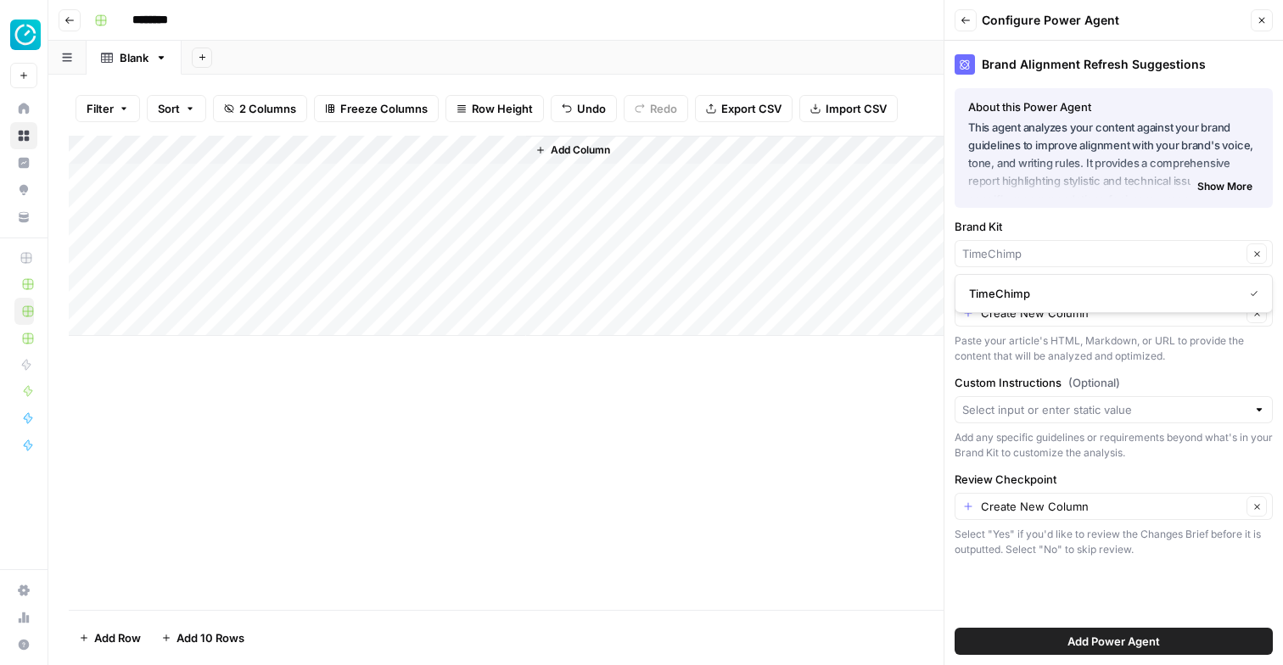
type input "TimeChimp"
click at [961, 18] on icon "button" at bounding box center [966, 20] width 10 height 10
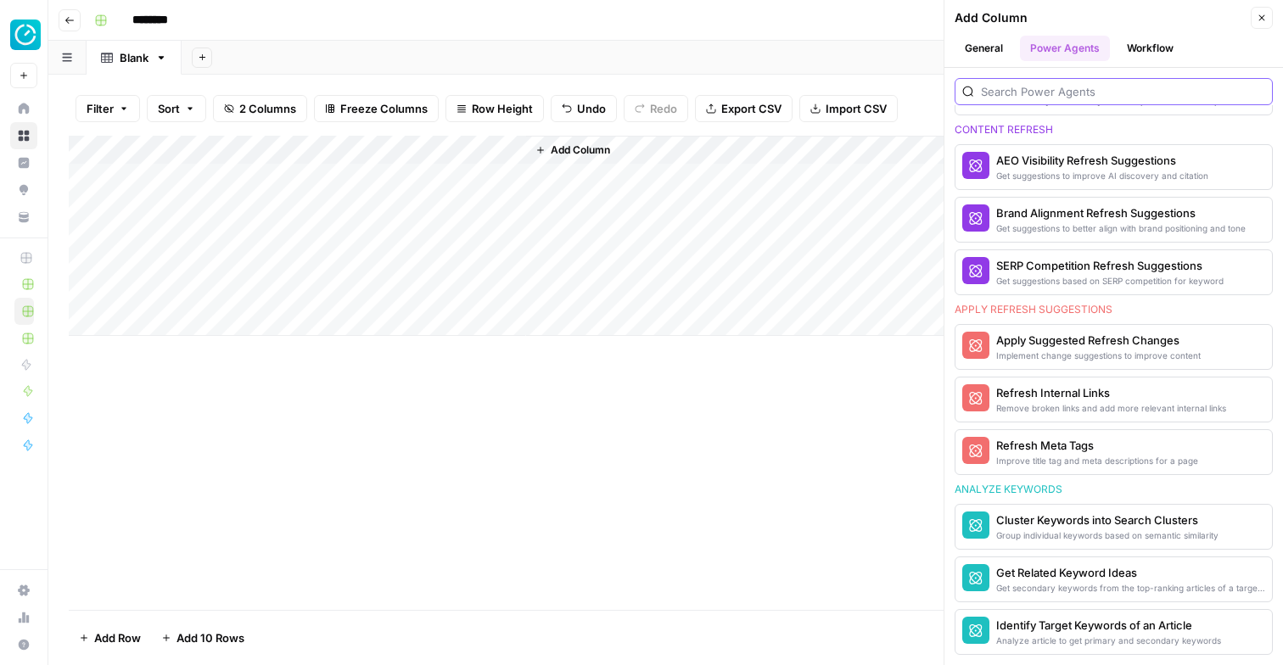
click at [1043, 97] on input "search" at bounding box center [1123, 91] width 284 height 17
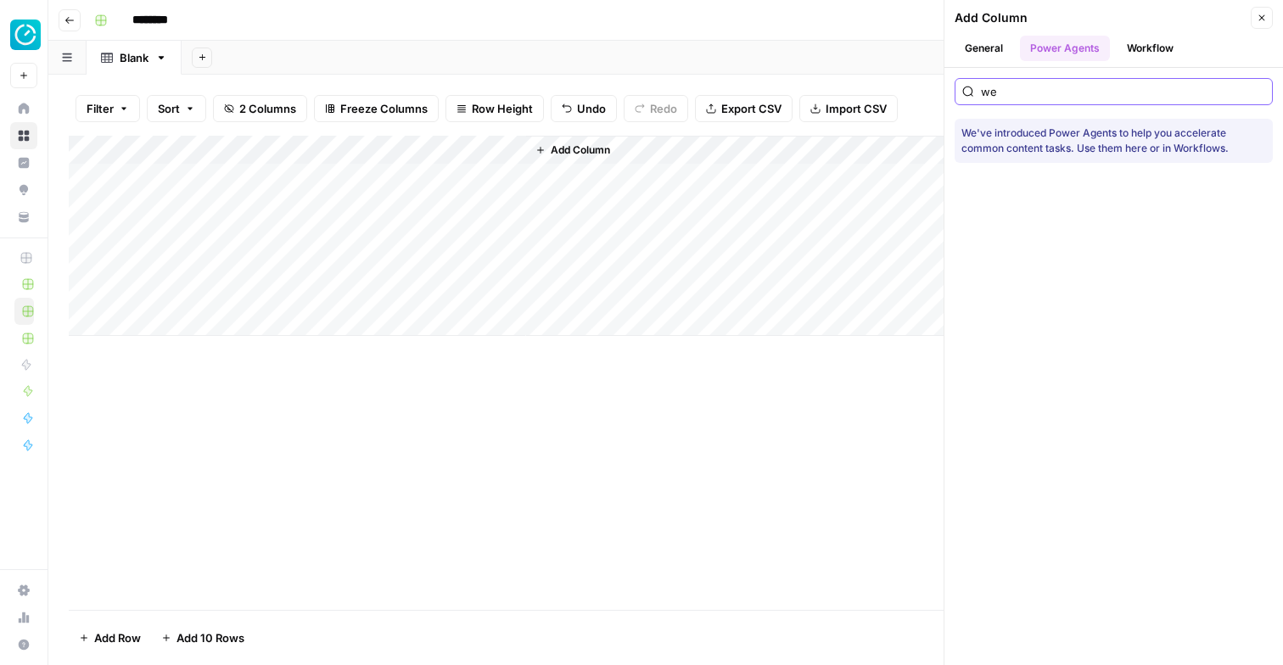
scroll to position [0, 0]
type input "web"
type input "scrape"
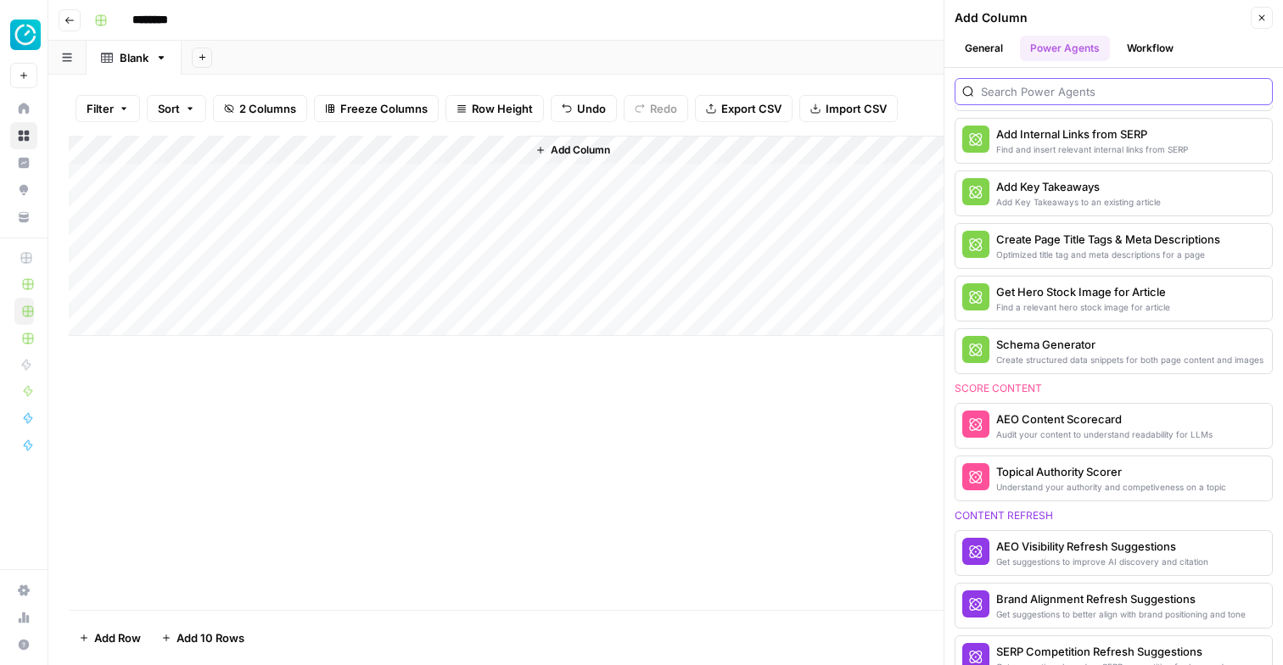
scroll to position [876, 0]
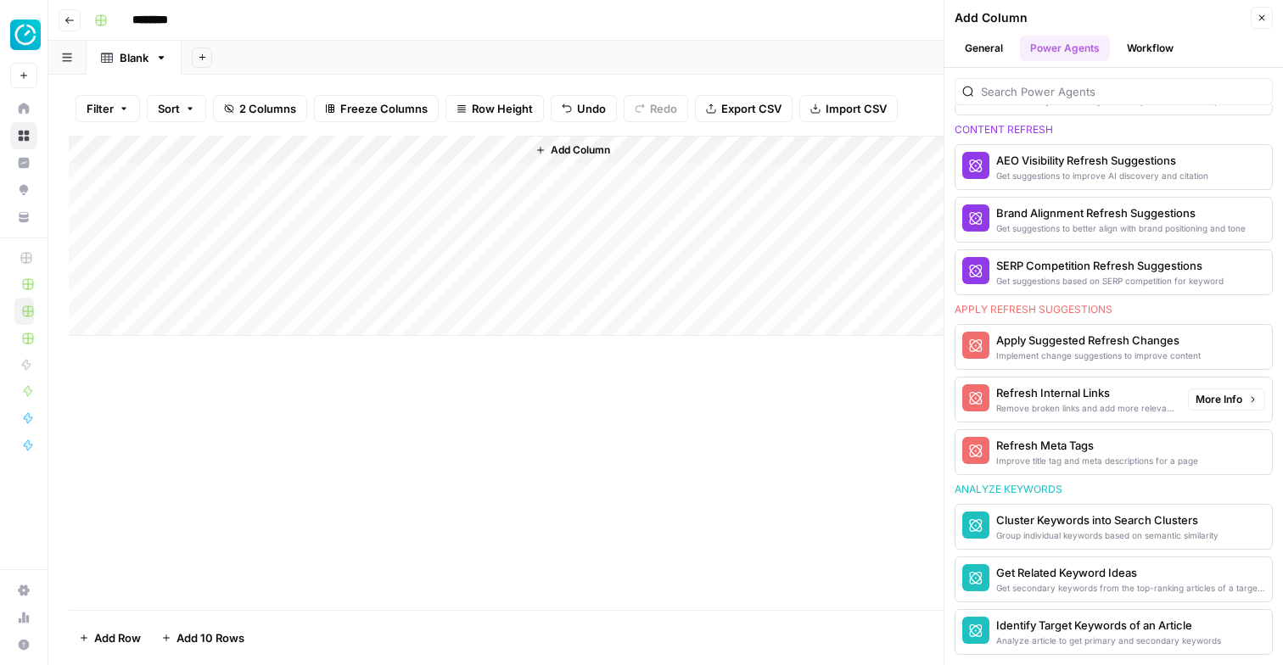
click at [1055, 400] on div "Refresh Internal Links" at bounding box center [1085, 392] width 178 height 17
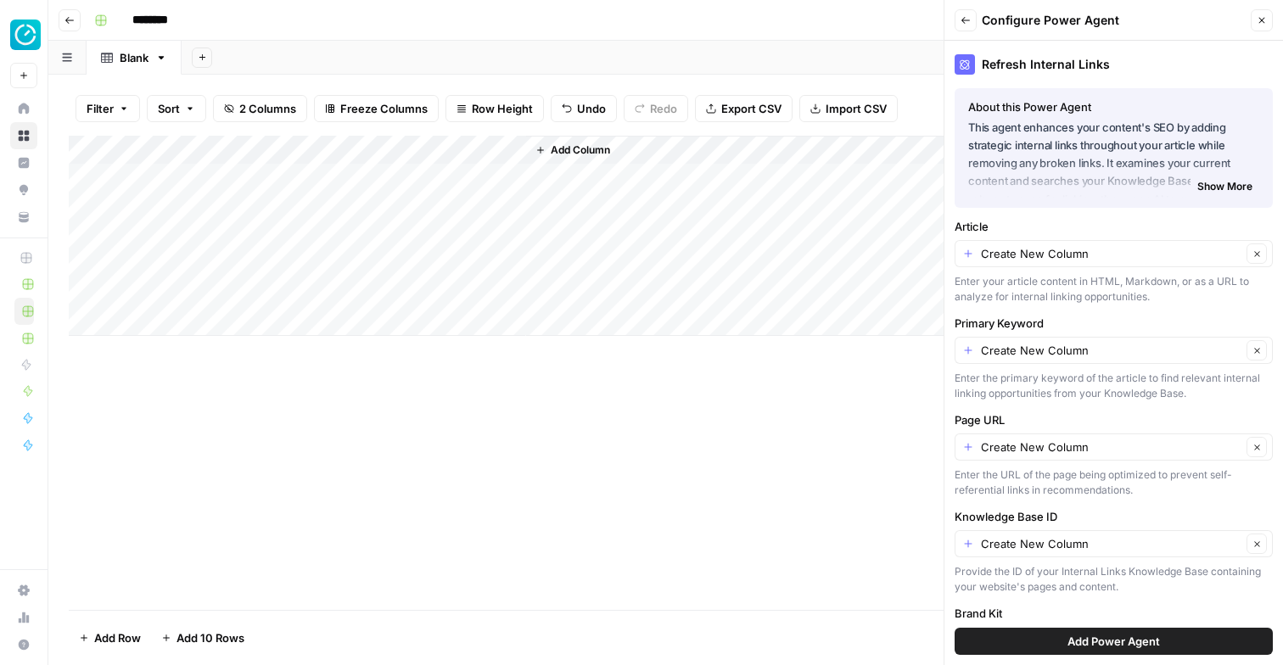
click at [961, 15] on icon "button" at bounding box center [966, 20] width 10 height 10
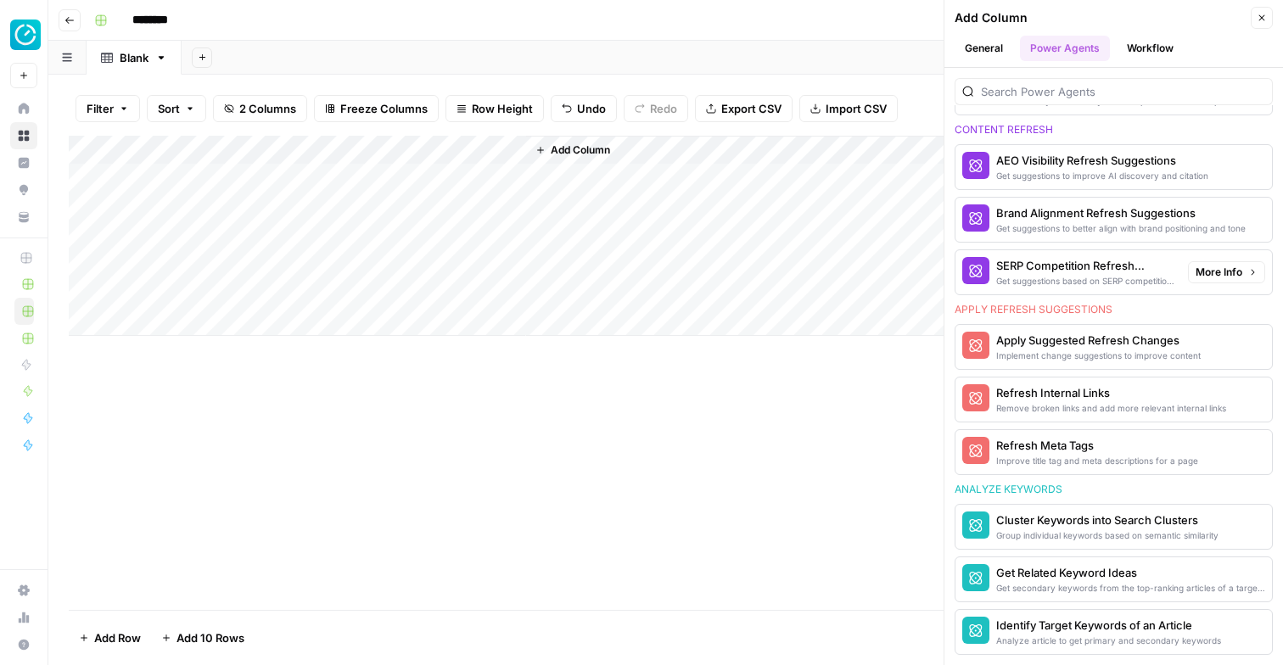
click at [1062, 272] on div "SERP Competition Refresh Suggestions" at bounding box center [1085, 265] width 178 height 17
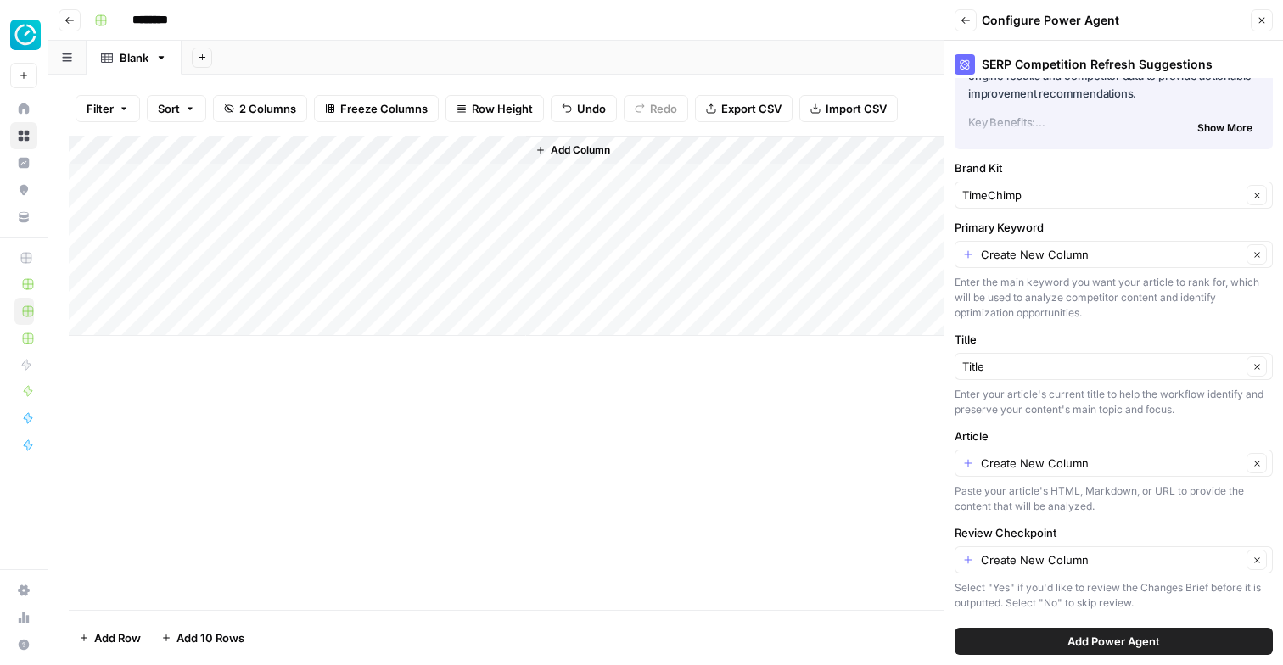
scroll to position [0, 0]
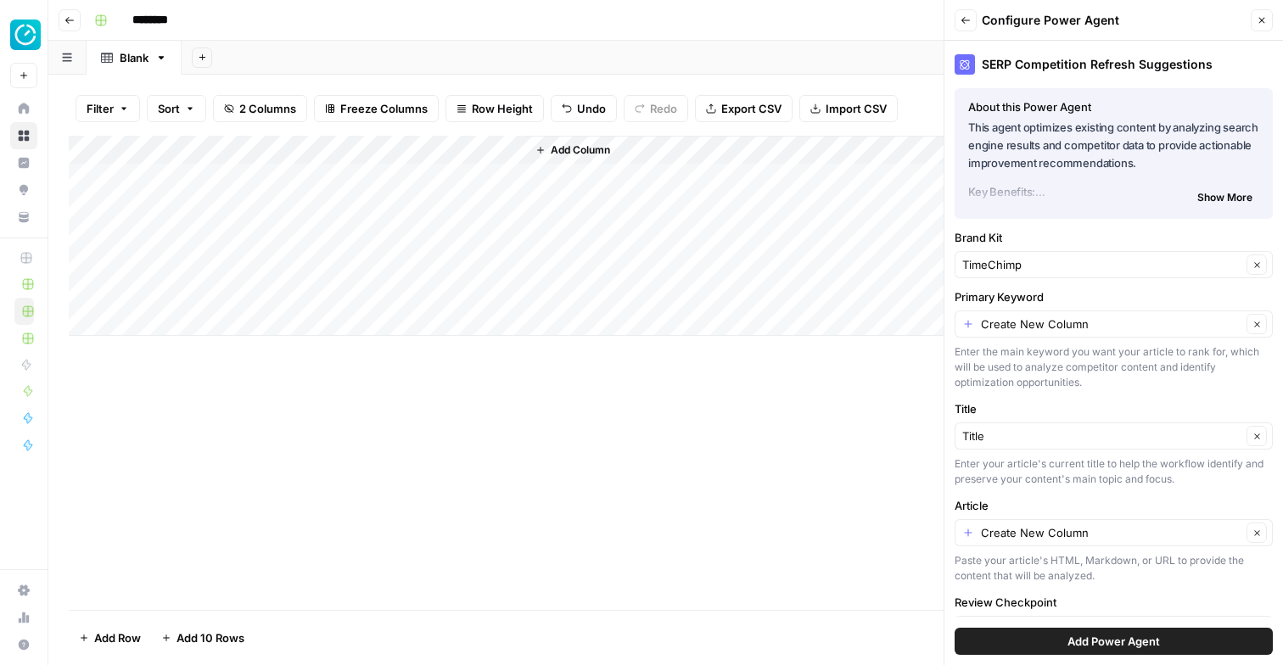
click at [963, 17] on icon "button" at bounding box center [966, 20] width 10 height 10
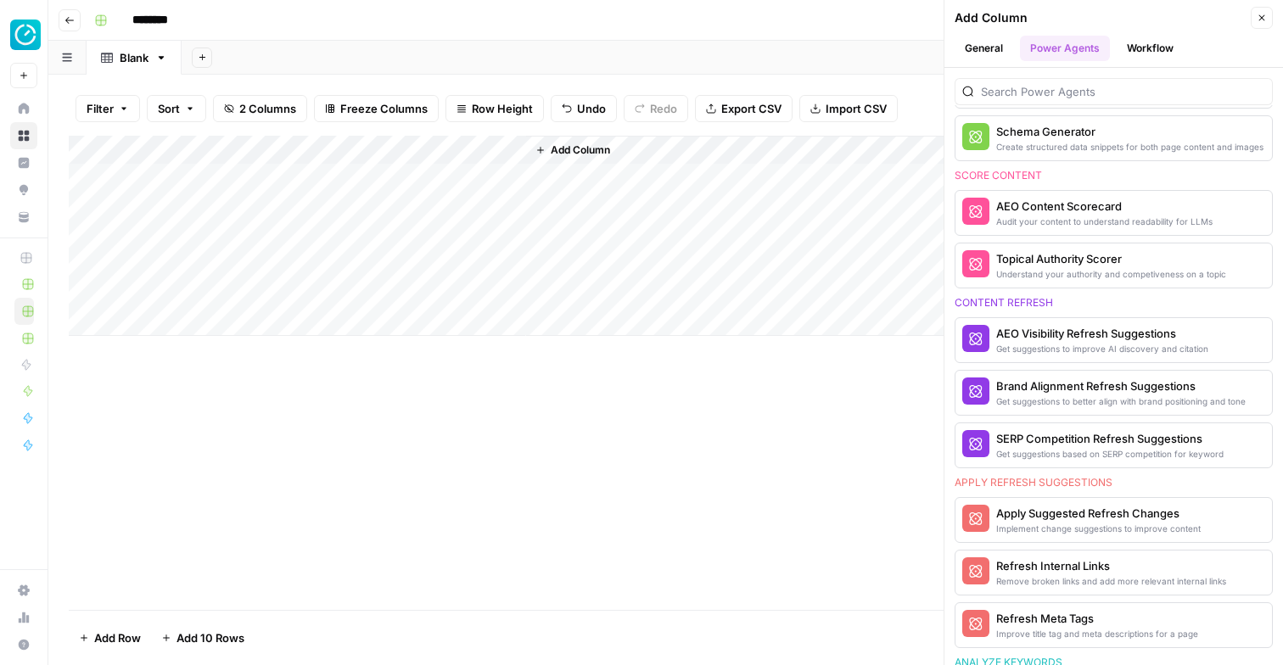
scroll to position [656, 0]
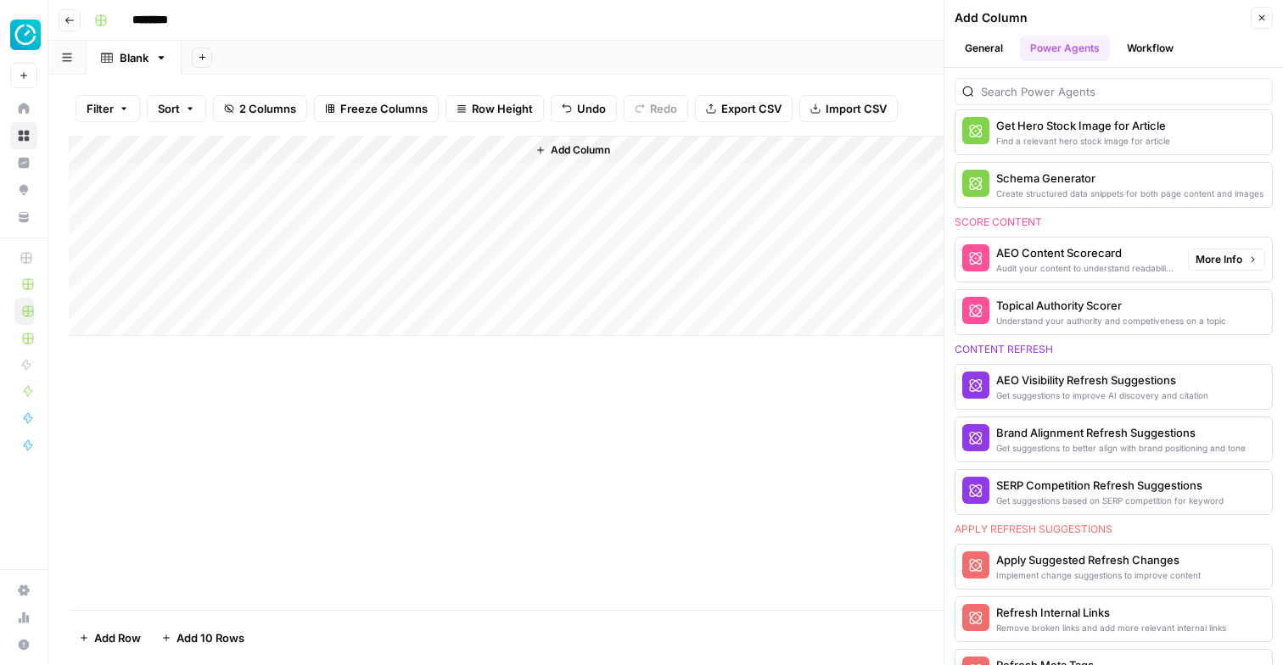
click at [1047, 253] on div "AEO Content Scorecard" at bounding box center [1085, 252] width 178 height 17
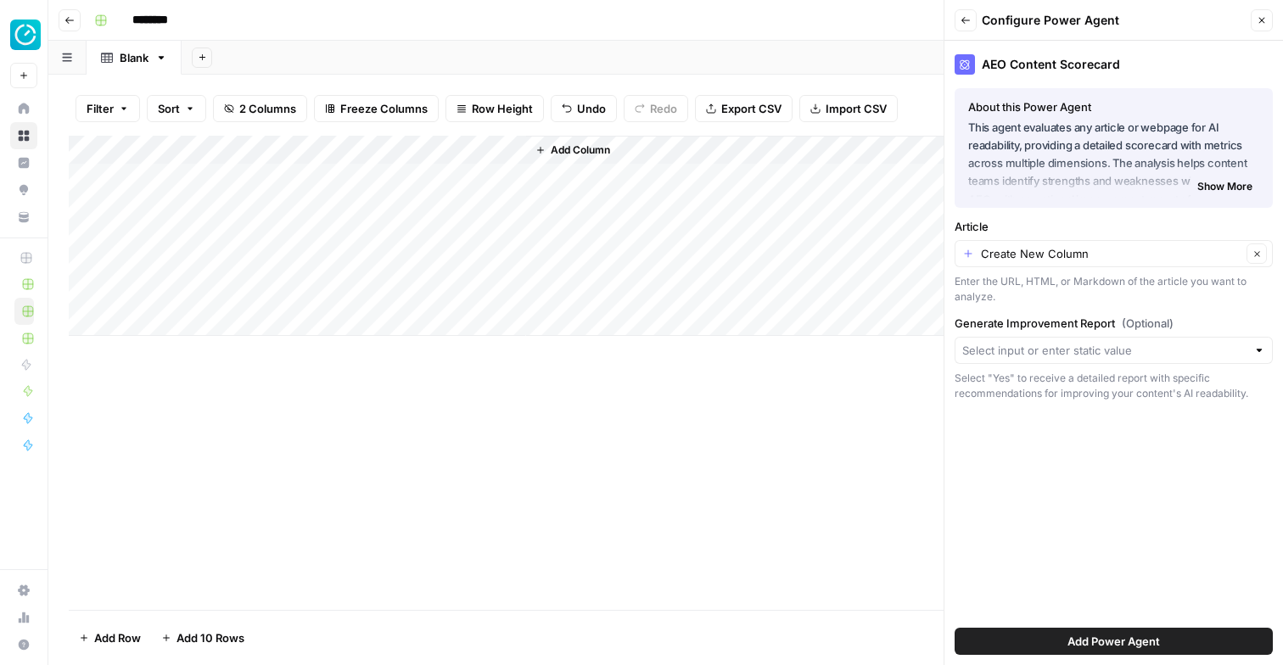
click at [1023, 368] on div "Generate Improvement Report (Optional) Select "Yes" to receive a detailed repor…" at bounding box center [1114, 358] width 318 height 87
click at [1029, 351] on input "Generate Improvement Report (Optional)" at bounding box center [1105, 350] width 284 height 17
click at [1029, 350] on input "Generate Improvement Report (Optional)" at bounding box center [1105, 350] width 284 height 17
click at [1043, 302] on div "Enter the URL, HTML, or Markdown of the article you want to analyze." at bounding box center [1114, 289] width 318 height 31
click at [1026, 340] on div at bounding box center [1114, 350] width 318 height 27
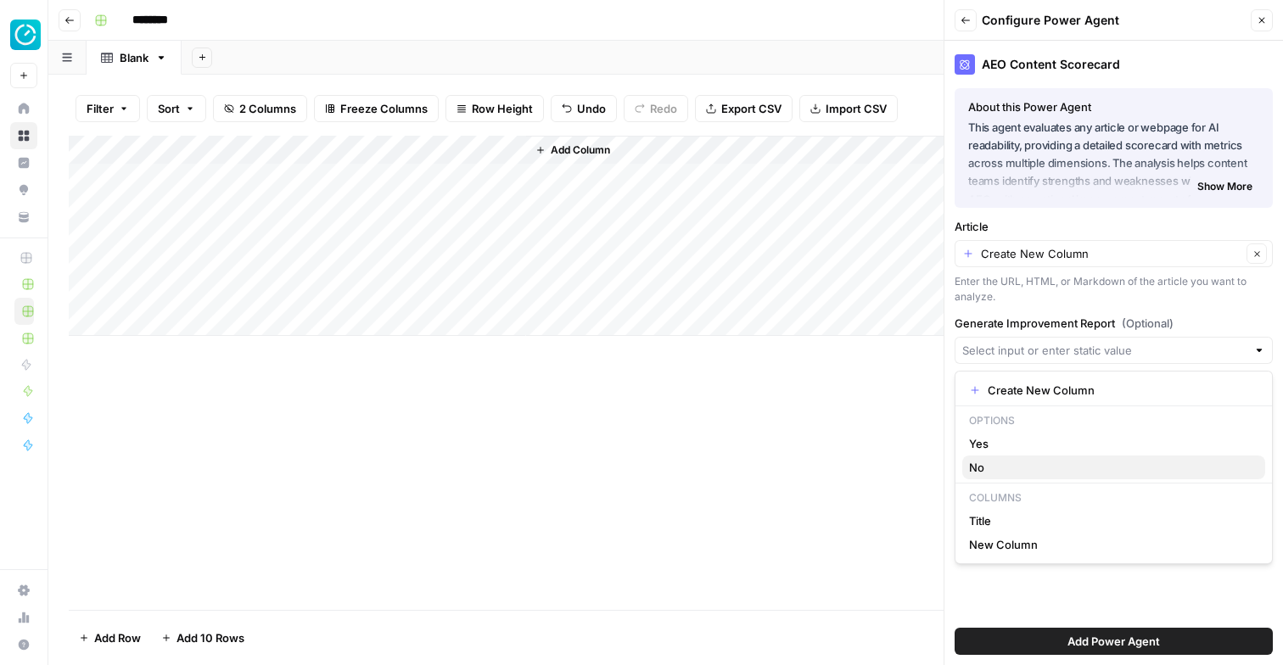
click at [1013, 468] on span "No" at bounding box center [1110, 467] width 283 height 17
type input "No"
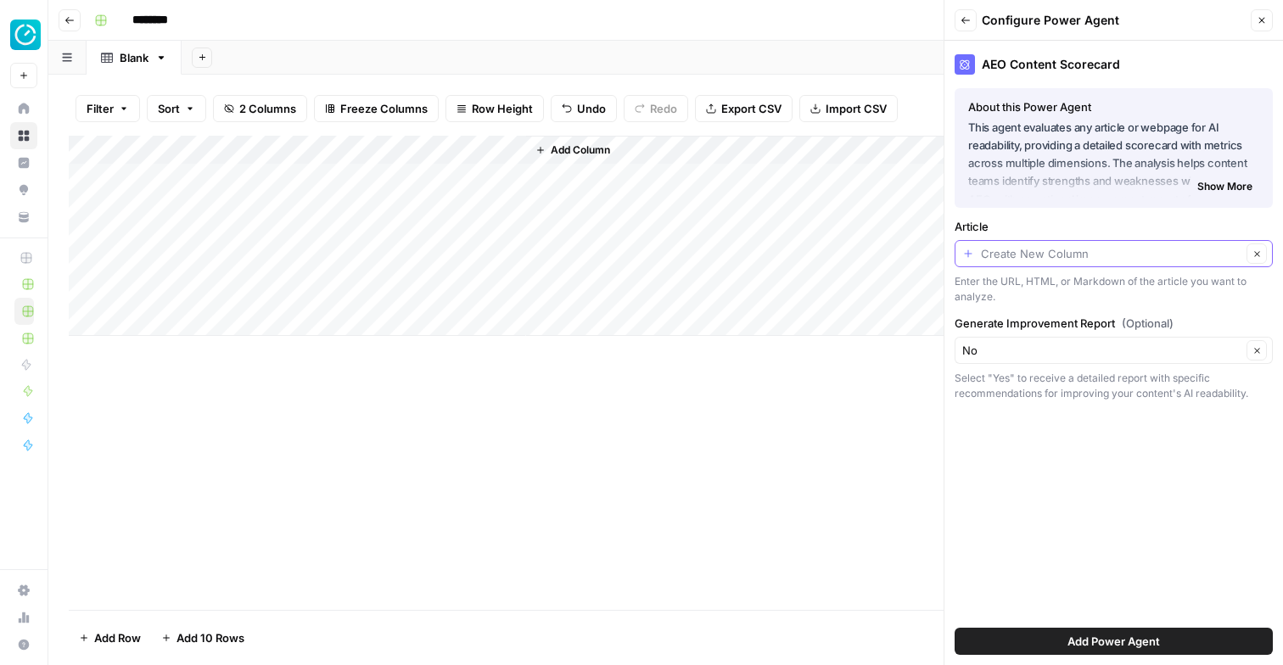
click at [1055, 258] on input "Article" at bounding box center [1111, 253] width 261 height 17
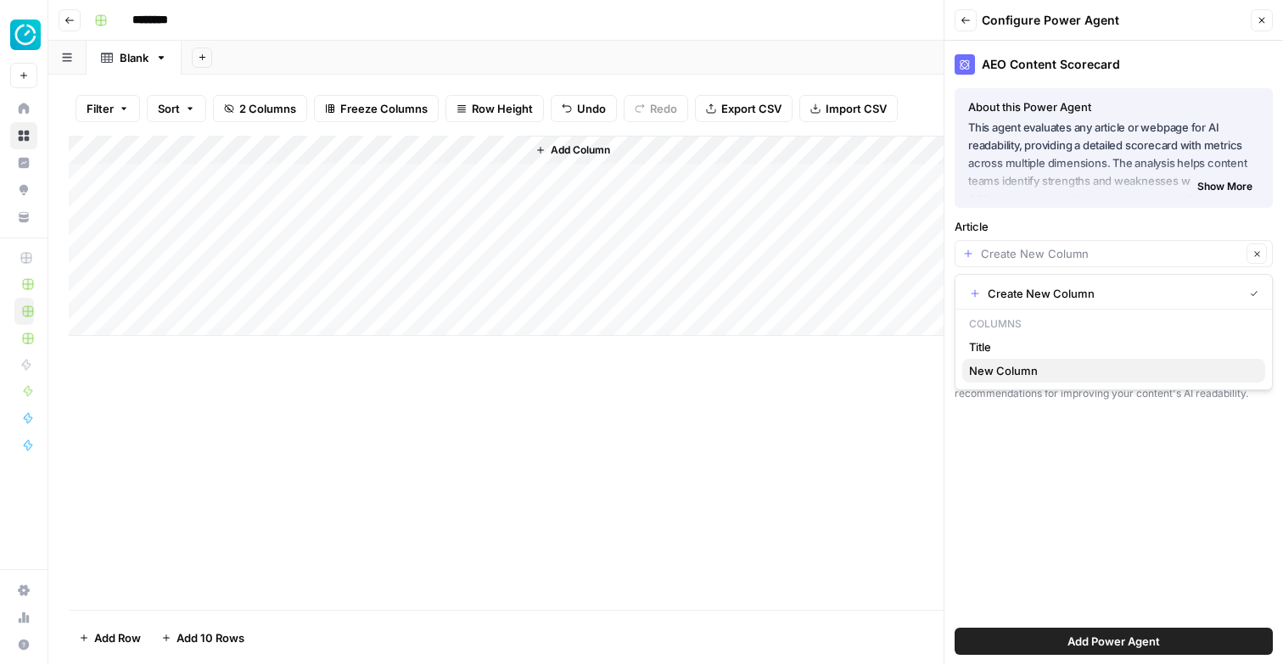
click at [1015, 368] on span "New Column" at bounding box center [1110, 370] width 283 height 17
type input "New Column"
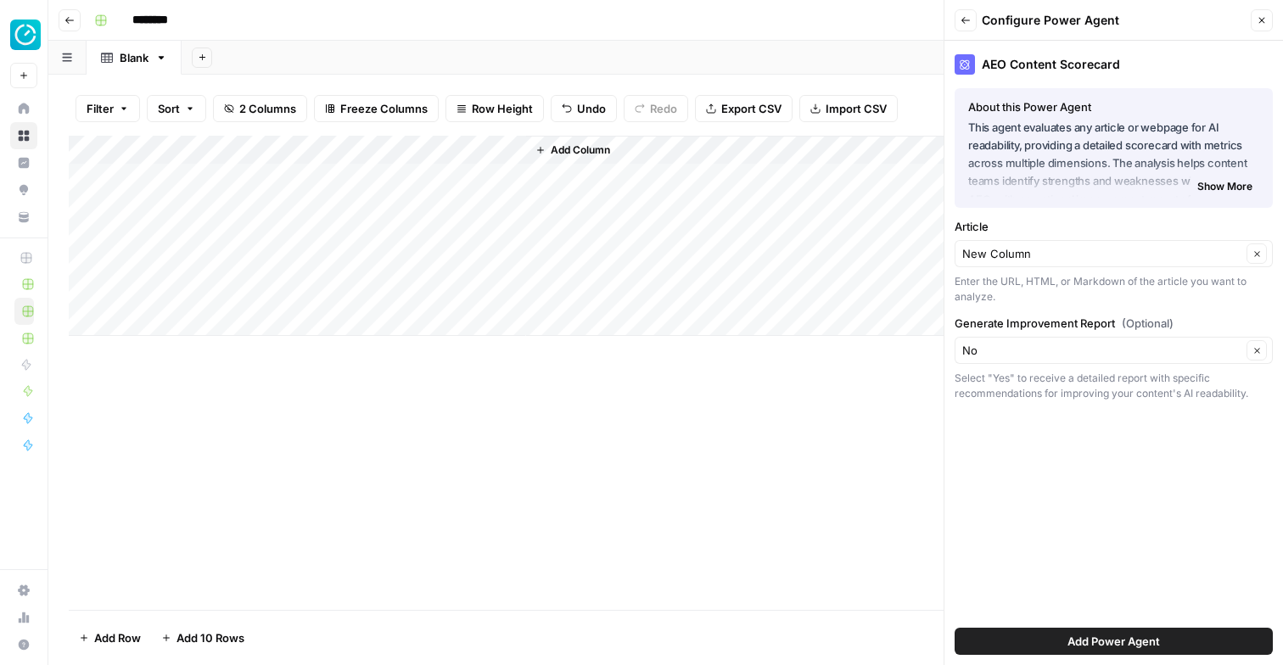
click at [438, 154] on div "Add Column" at bounding box center [666, 236] width 1194 height 200
click at [438, 154] on div at bounding box center [450, 153] width 154 height 34
click at [438, 185] on input "New Column" at bounding box center [474, 190] width 172 height 17
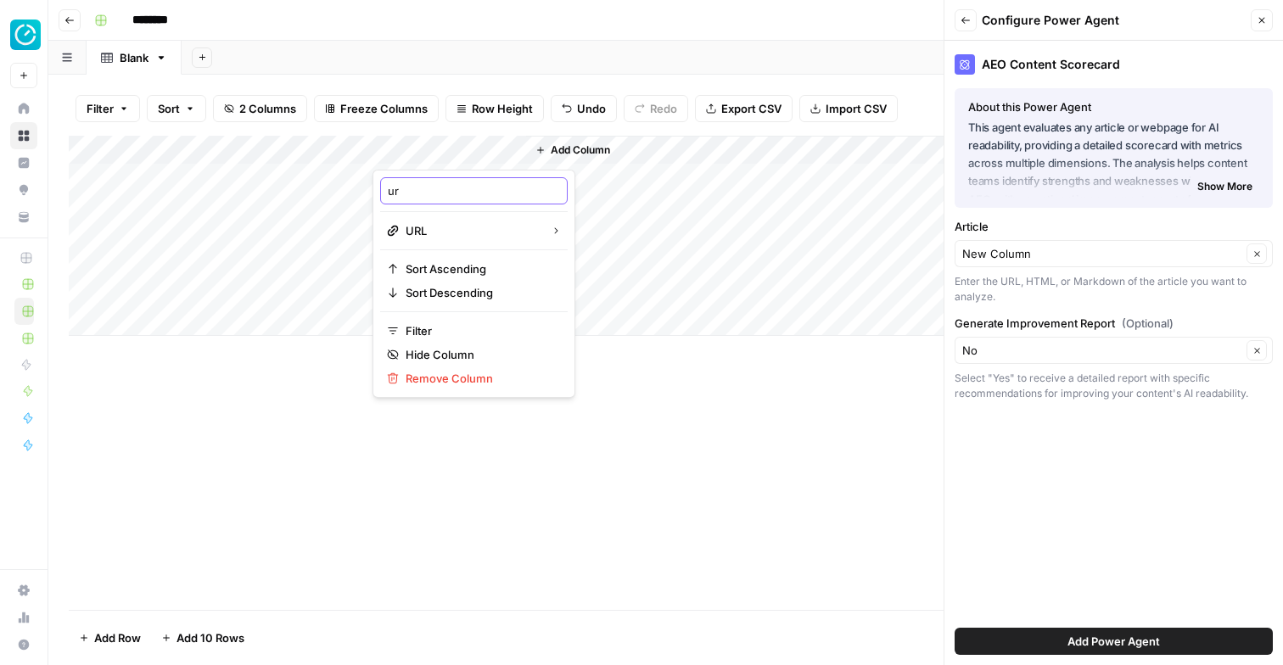
type input "url"
click at [1121, 525] on div "AEO Content Scorecard About this Power Agent This agent evaluates any article o…" at bounding box center [1114, 353] width 339 height 625
click at [429, 143] on div "Add Column" at bounding box center [666, 236] width 1194 height 200
click at [427, 201] on div "New Column" at bounding box center [474, 190] width 188 height 27
click at [427, 201] on div "Add Column" at bounding box center [666, 236] width 1194 height 200
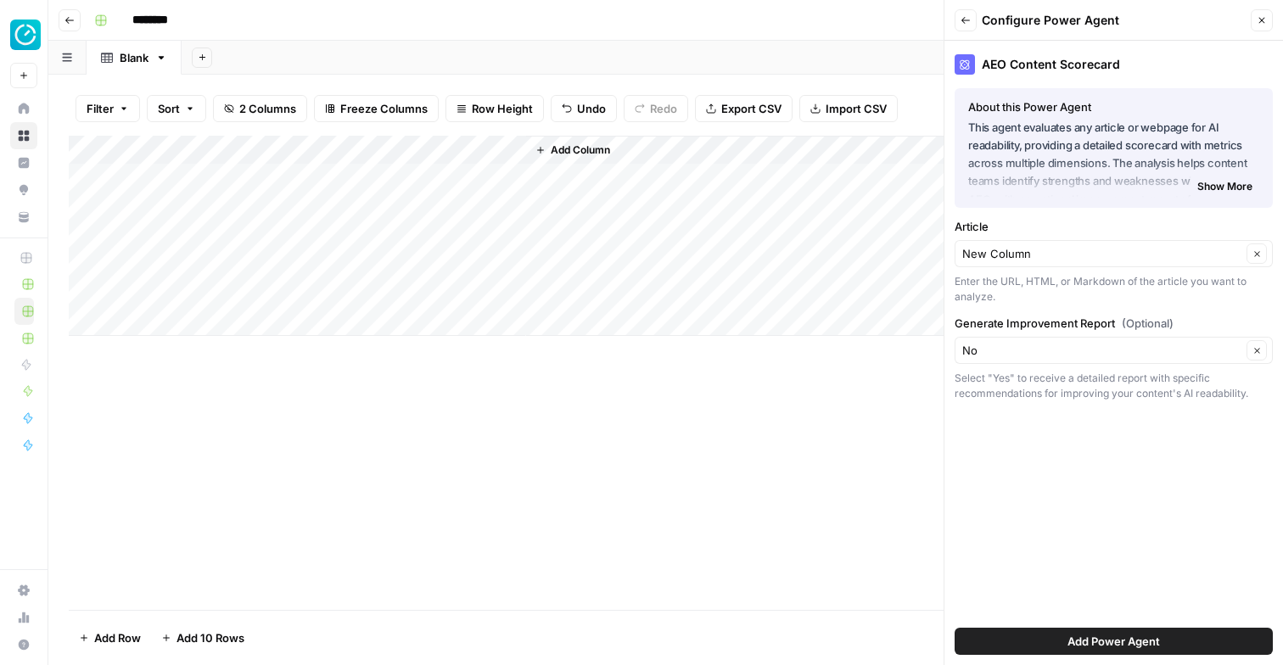
click at [425, 132] on div "Filter Sort 2 Columns Freeze Columns Row Height Undo Redo Export CSV Import CSV…" at bounding box center [666, 108] width 1194 height 54
click at [422, 150] on div "Add Column" at bounding box center [666, 236] width 1194 height 200
click at [422, 150] on div at bounding box center [450, 153] width 154 height 34
click at [421, 185] on input "New Column" at bounding box center [474, 190] width 172 height 17
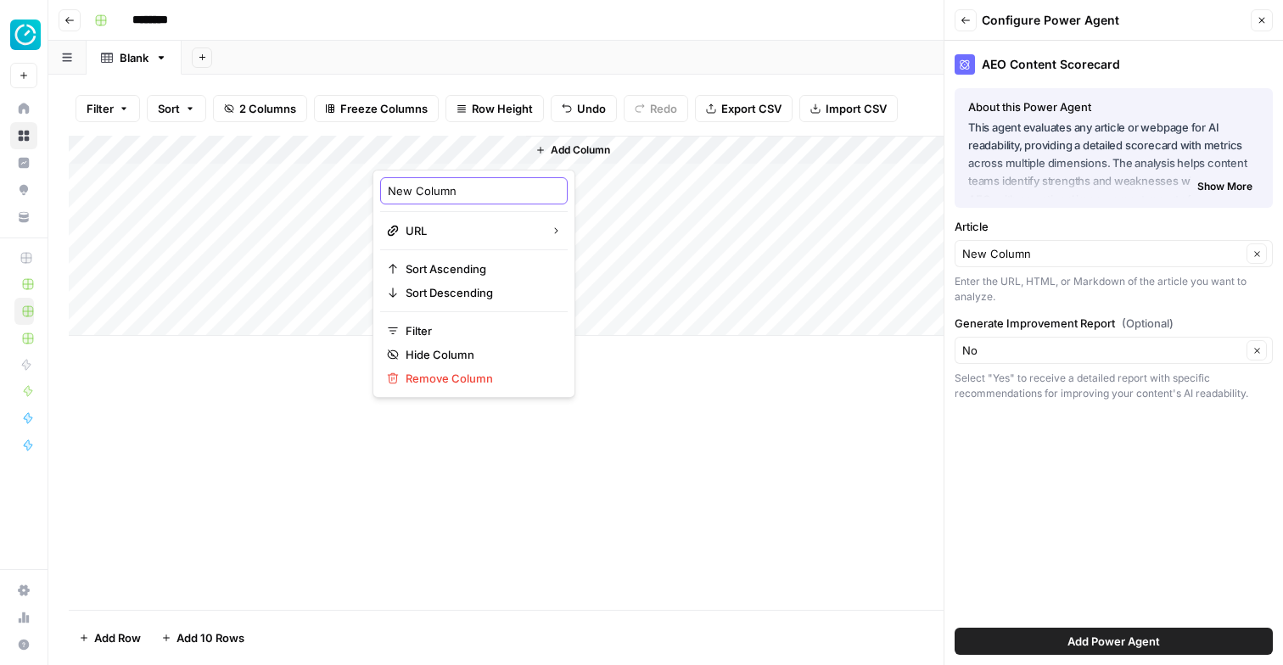
click at [421, 185] on input "New Column" at bounding box center [474, 190] width 172 height 17
type input "URL"
click at [1084, 495] on div "AEO Content Scorecard About this Power Agent This agent evaluates any article o…" at bounding box center [1114, 353] width 339 height 625
click at [1123, 642] on span "Add Power Agent" at bounding box center [1114, 641] width 93 height 17
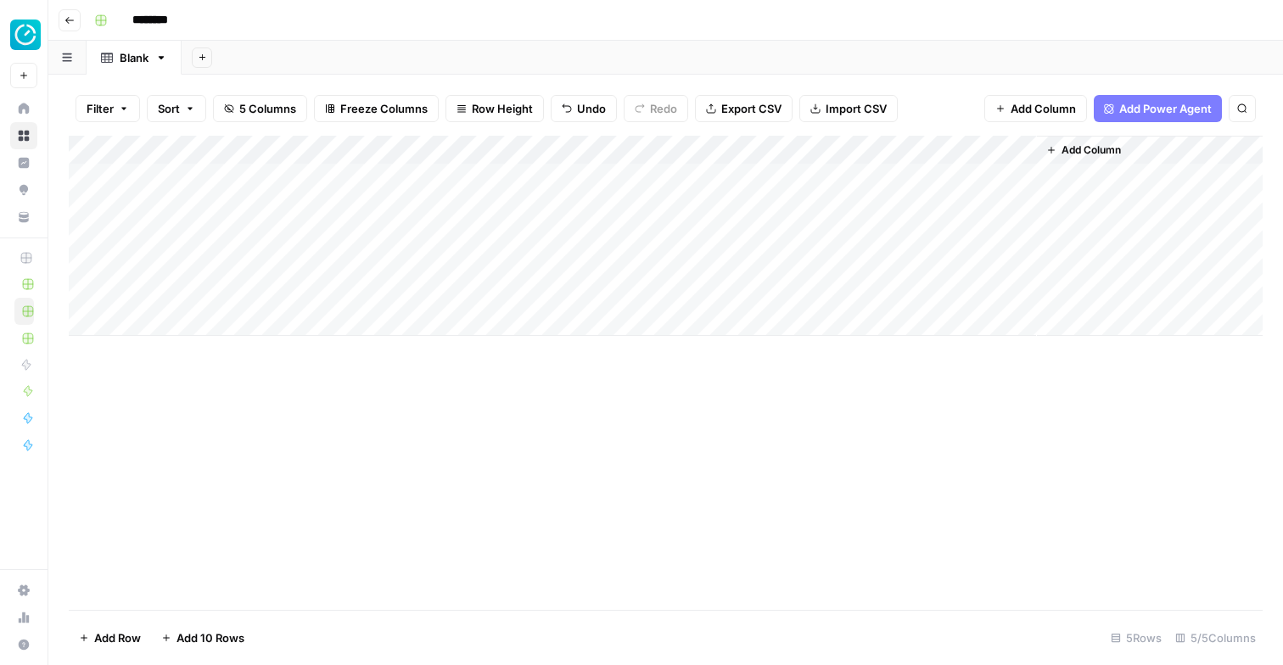
click at [1092, 148] on span "Add Column" at bounding box center [1091, 150] width 59 height 15
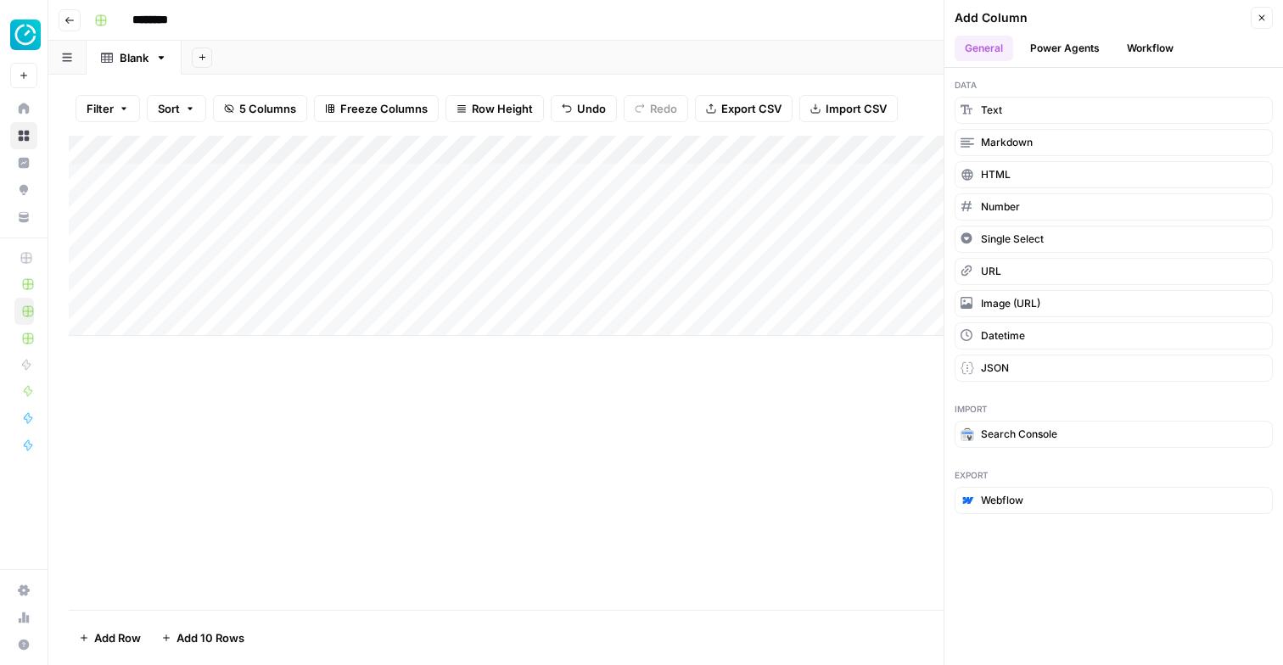
click at [1061, 46] on button "Power Agents" at bounding box center [1065, 48] width 90 height 25
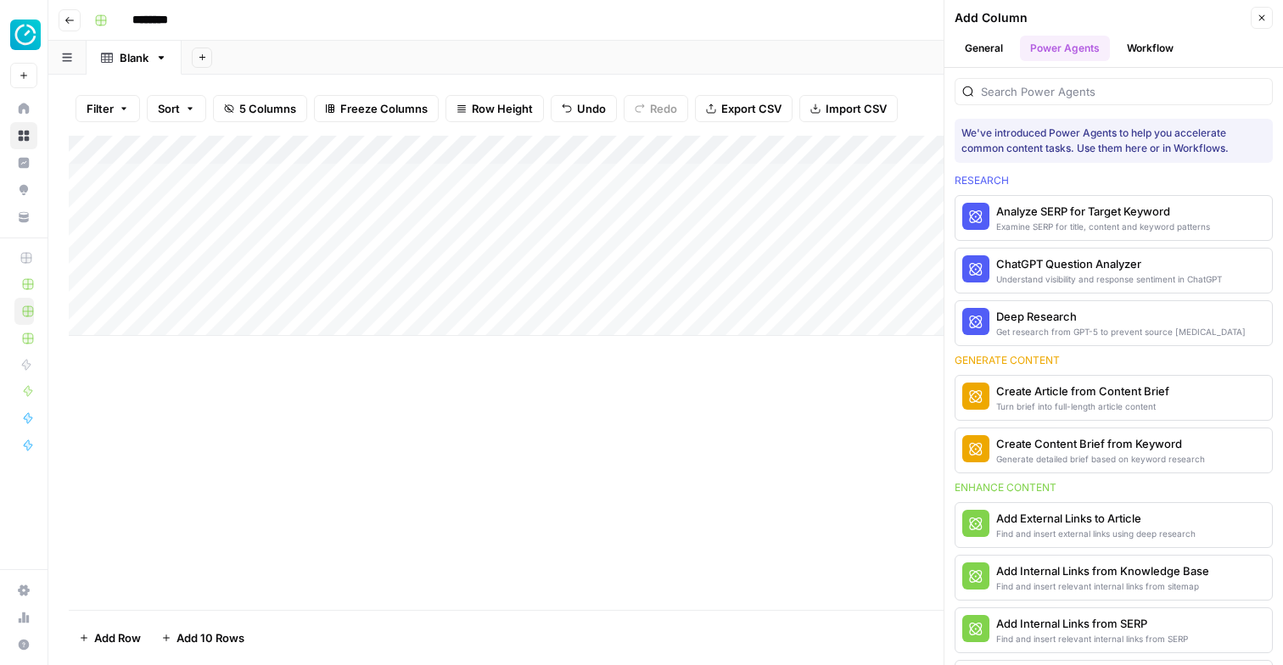
click at [1142, 47] on button "Workflow" at bounding box center [1150, 48] width 67 height 25
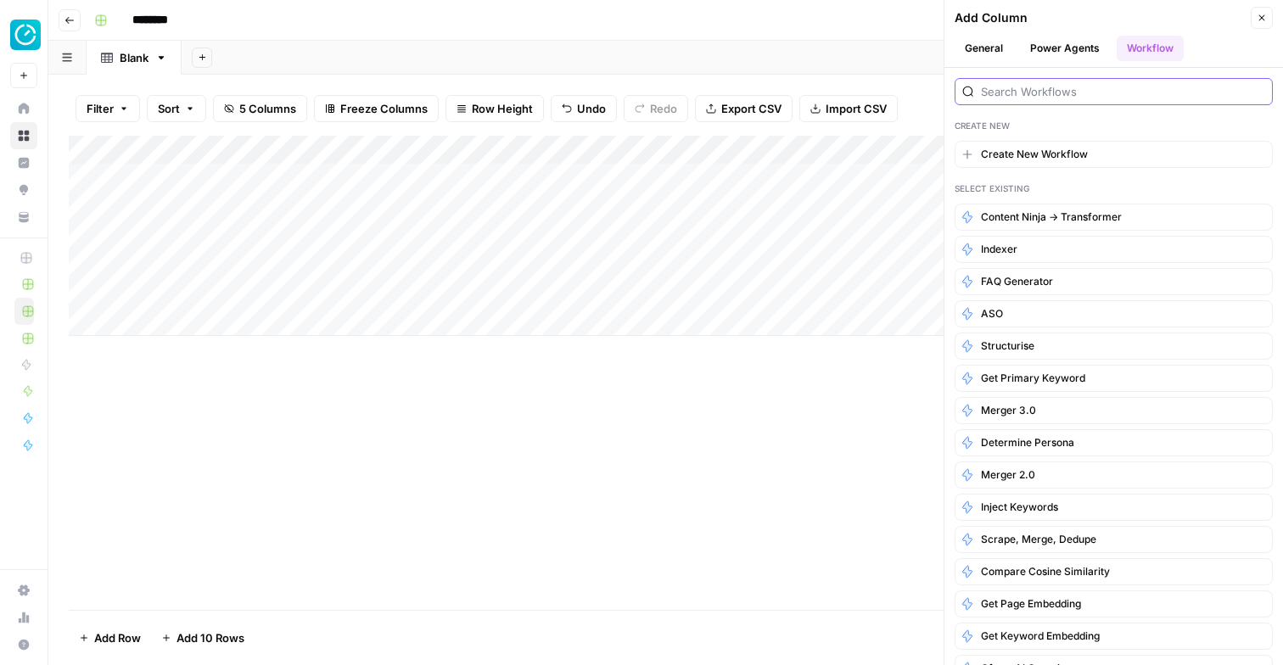
click at [1094, 88] on input "search" at bounding box center [1123, 91] width 284 height 17
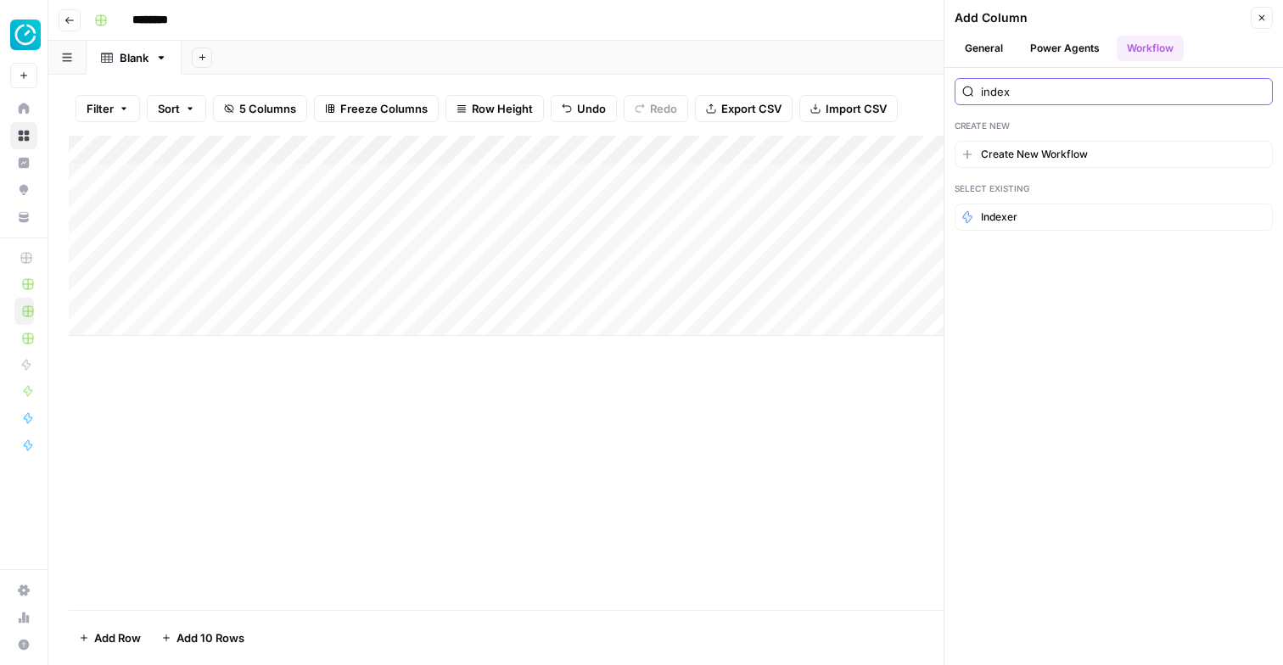
type input "index"
click at [1021, 216] on button "Indexer" at bounding box center [1114, 217] width 318 height 27
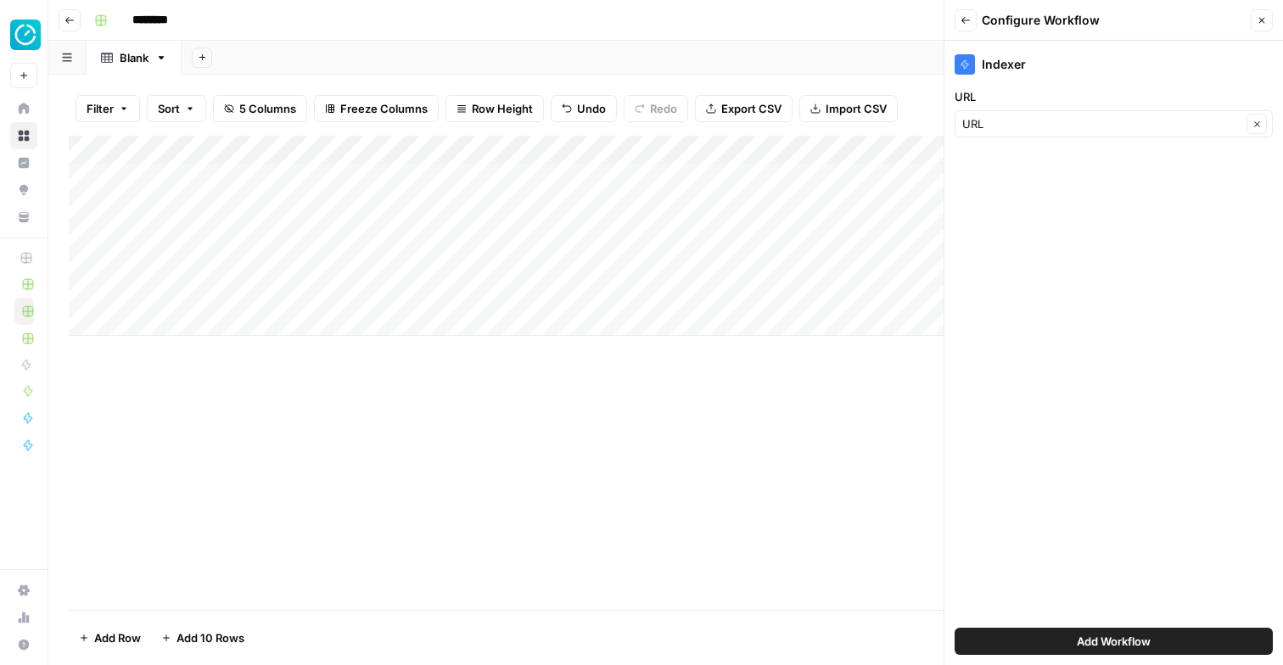
click at [1097, 631] on button "Add Workflow" at bounding box center [1114, 641] width 318 height 27
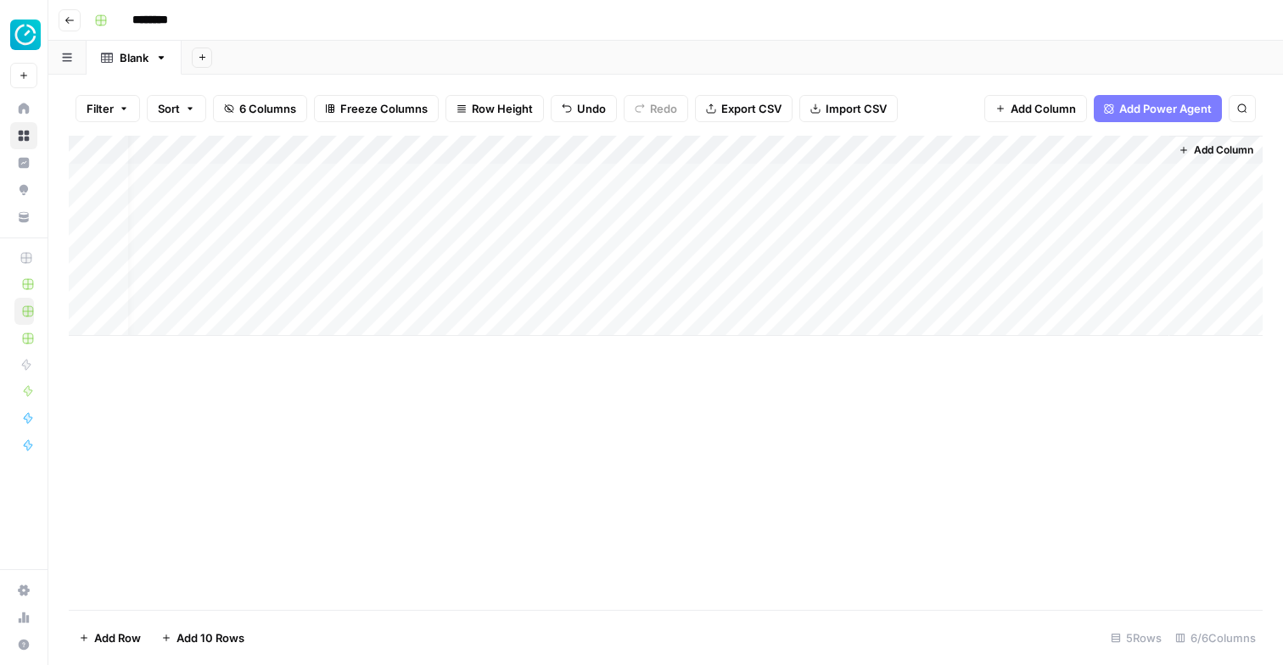
scroll to position [0, 0]
click at [214, 184] on div "Add Column" at bounding box center [666, 236] width 1194 height 200
click at [455, 177] on div "Add Column" at bounding box center [666, 236] width 1194 height 200
click at [291, 177] on div "Add Column" at bounding box center [666, 236] width 1194 height 200
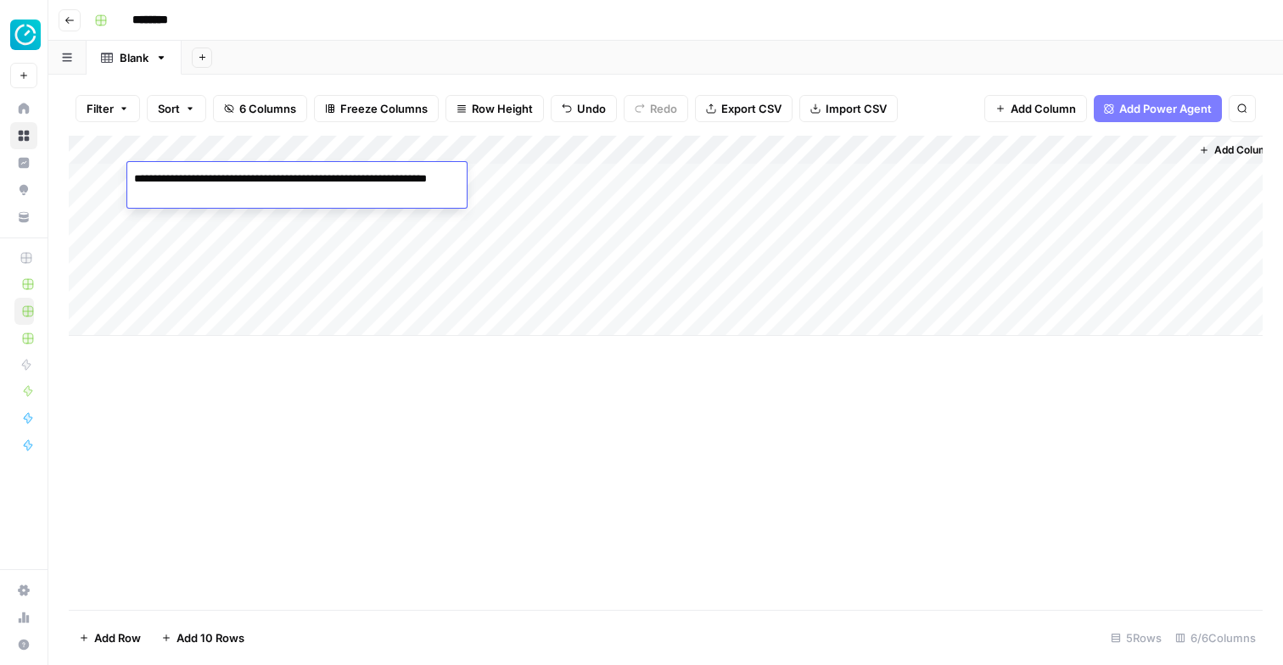
type textarea "**********"
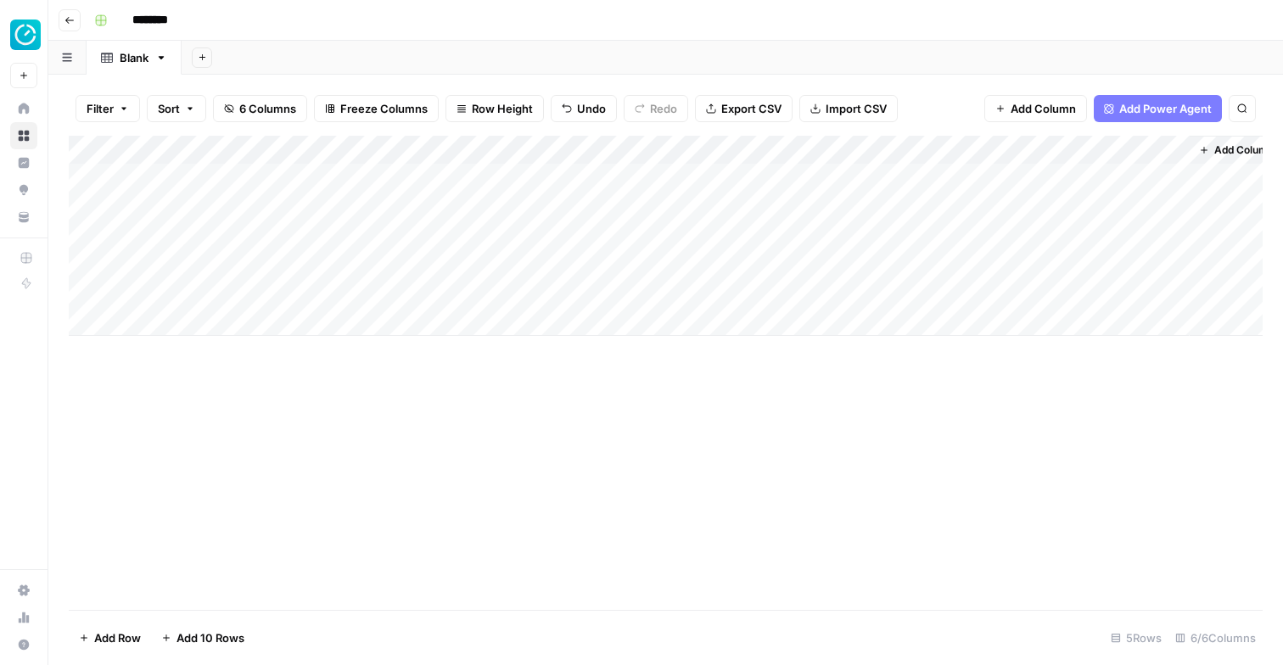
click at [197, 470] on div "Add Column" at bounding box center [666, 373] width 1194 height 474
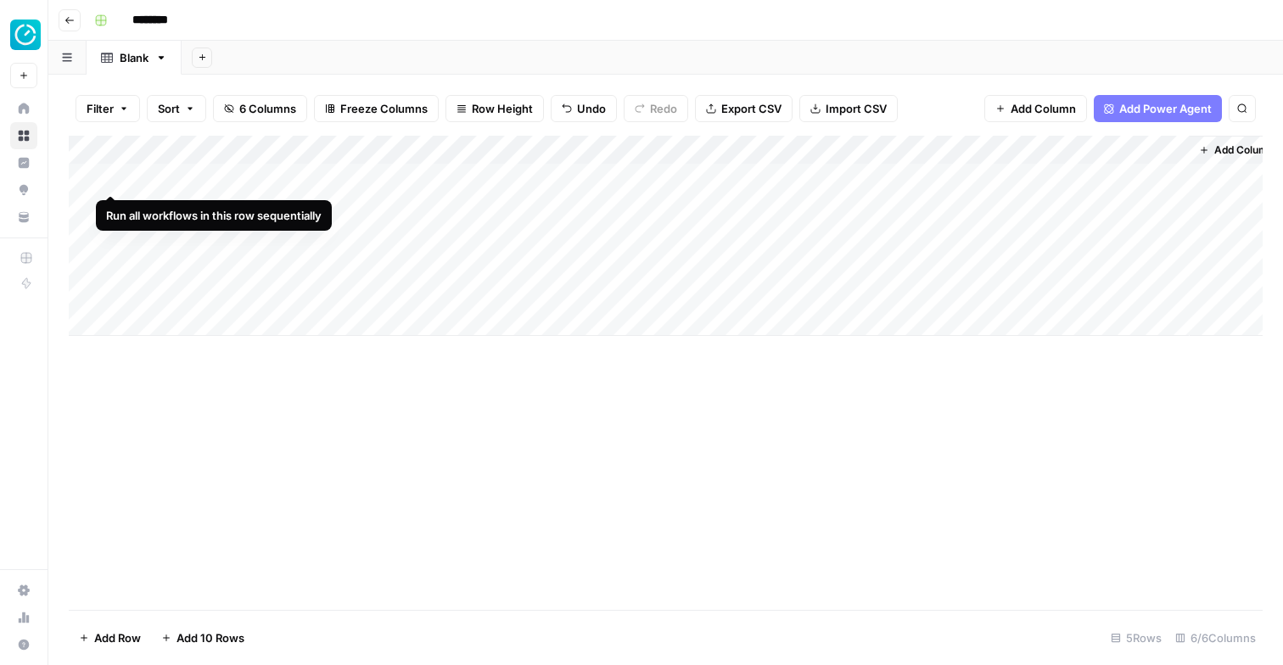
click at [115, 177] on div "Add Column" at bounding box center [666, 236] width 1194 height 200
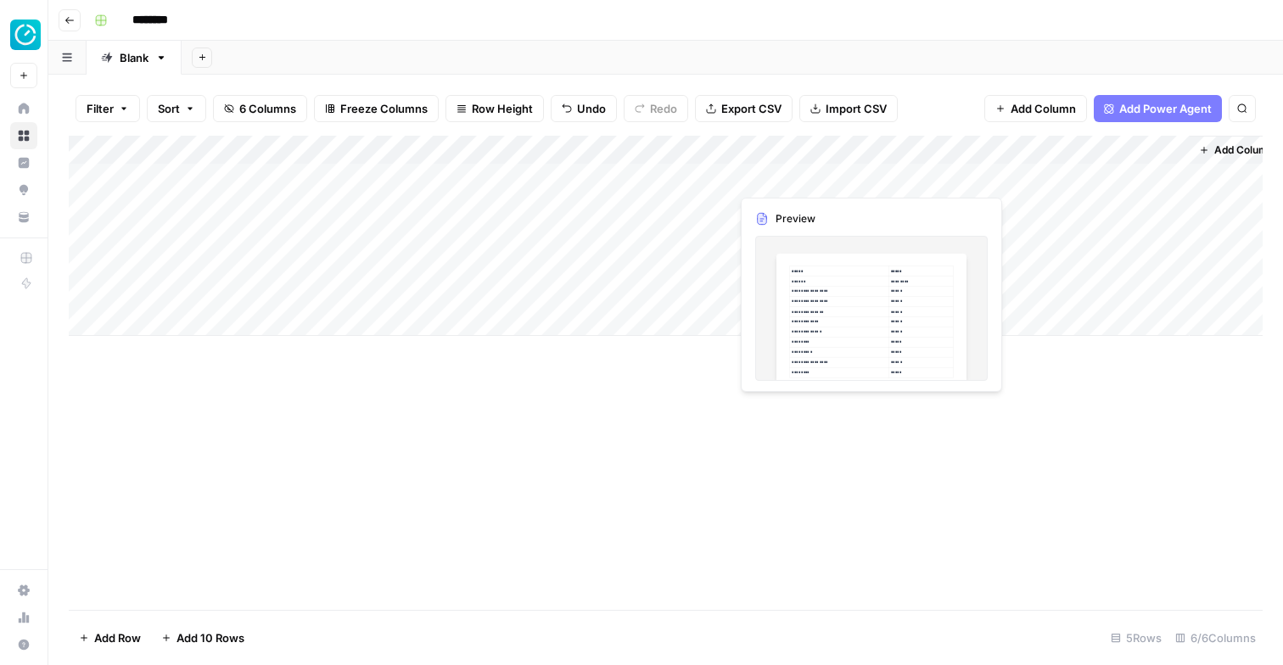
click at [810, 174] on div "Add Column" at bounding box center [666, 236] width 1194 height 200
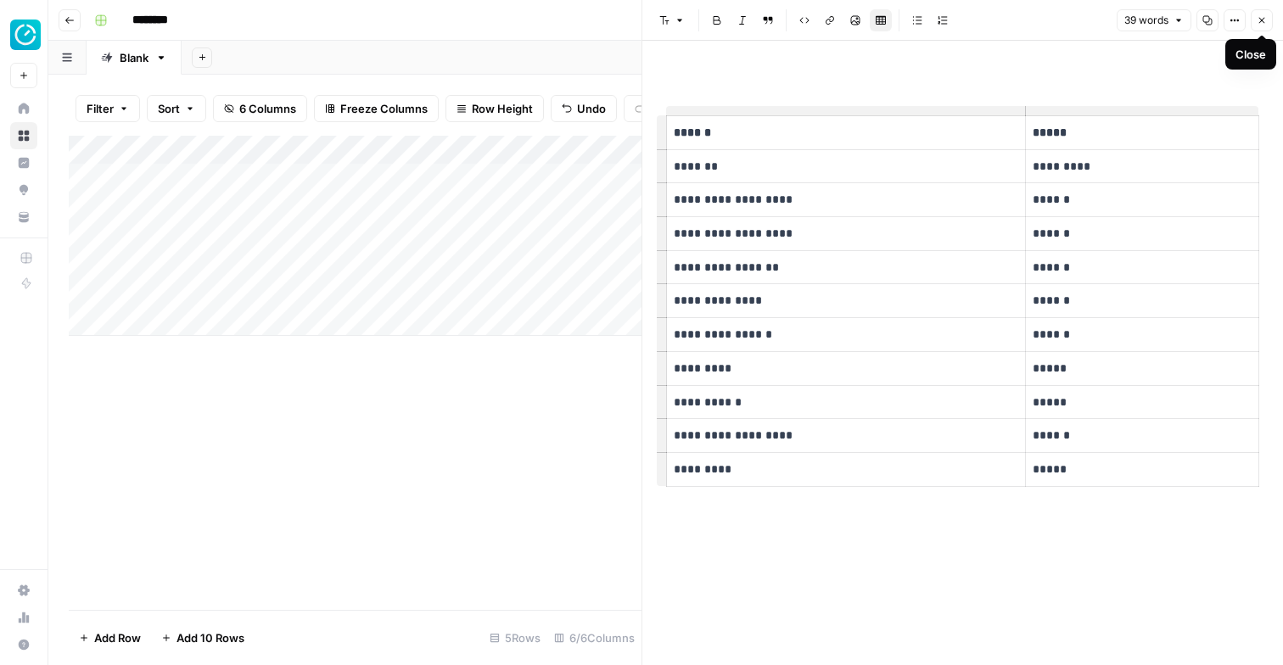
click at [1257, 20] on icon "button" at bounding box center [1262, 20] width 10 height 10
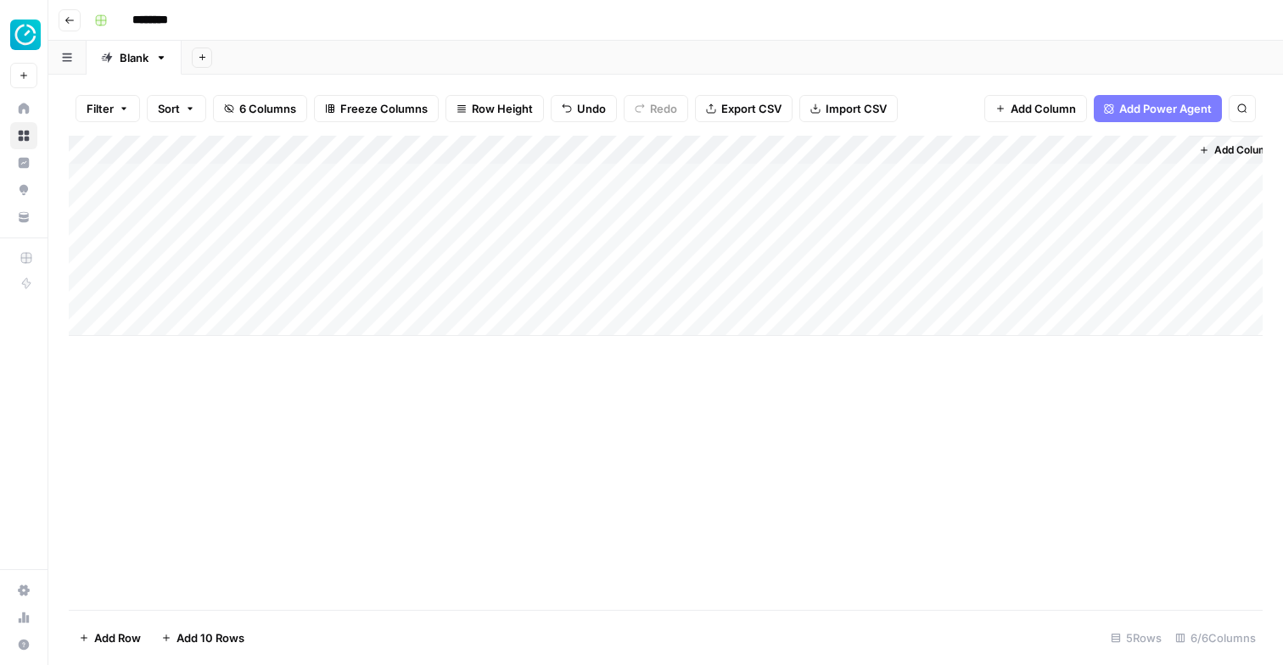
click at [1119, 177] on div "Add Column" at bounding box center [666, 236] width 1194 height 200
click at [1113, 182] on div "Add Column" at bounding box center [666, 236] width 1194 height 200
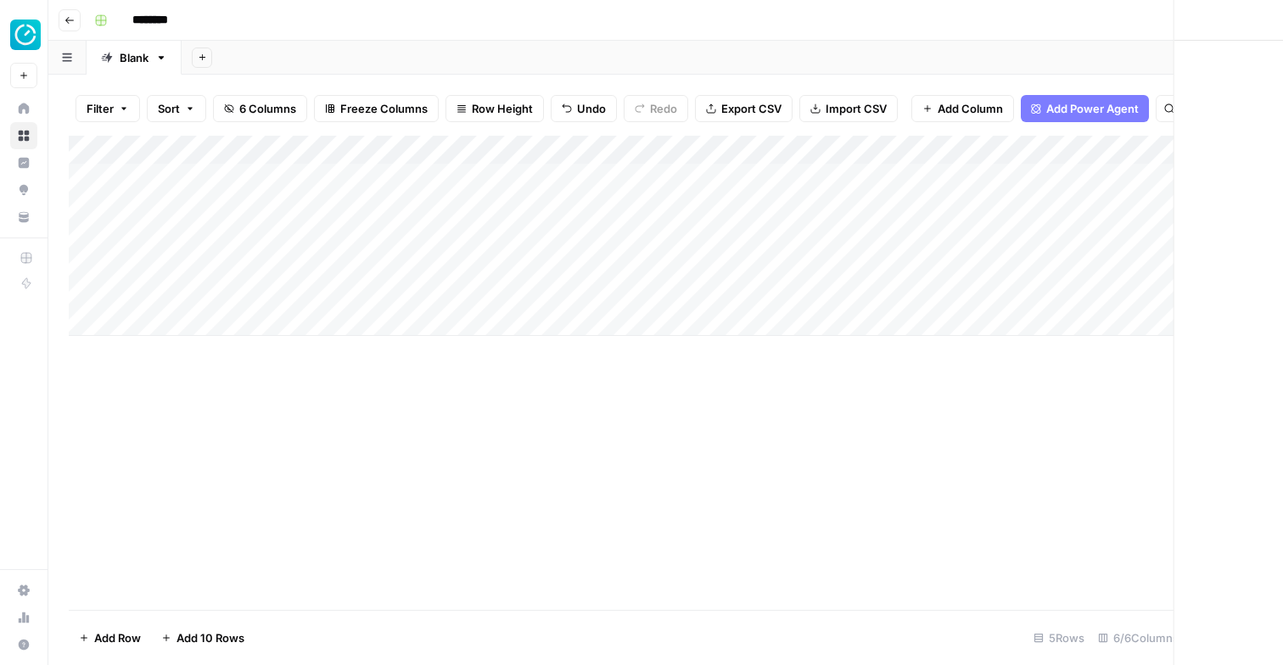
click at [1113, 182] on div at bounding box center [1112, 177] width 155 height 31
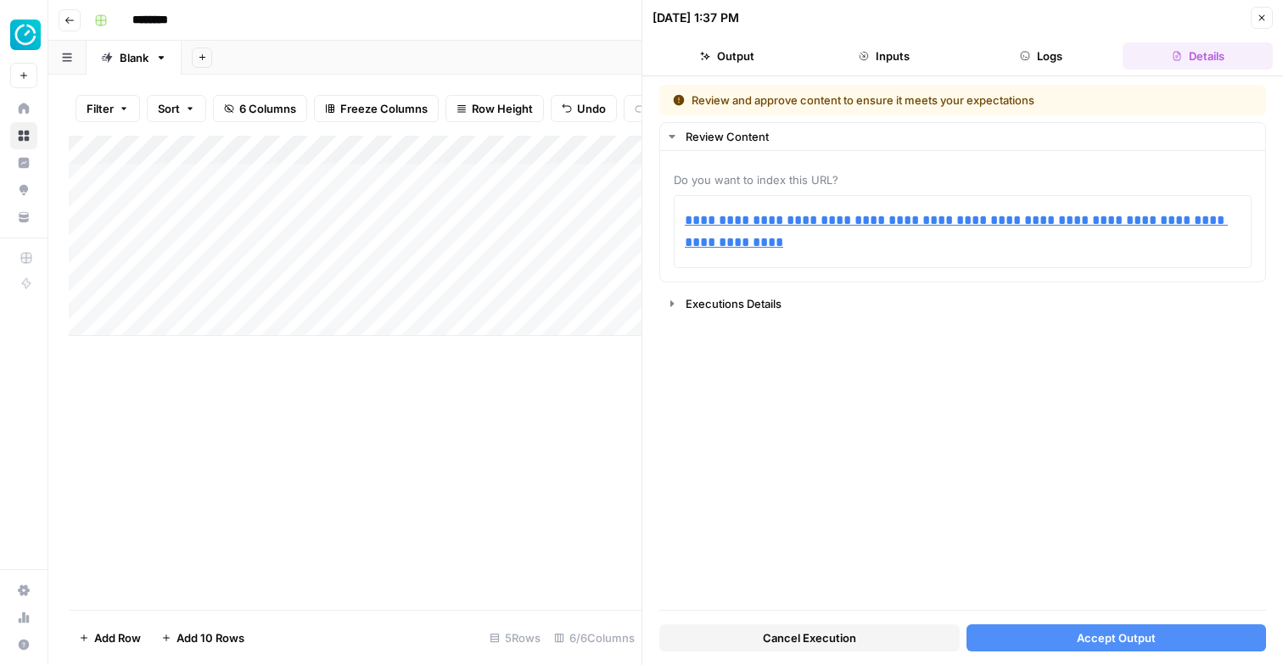
click at [1040, 634] on button "Accept Output" at bounding box center [1117, 638] width 300 height 27
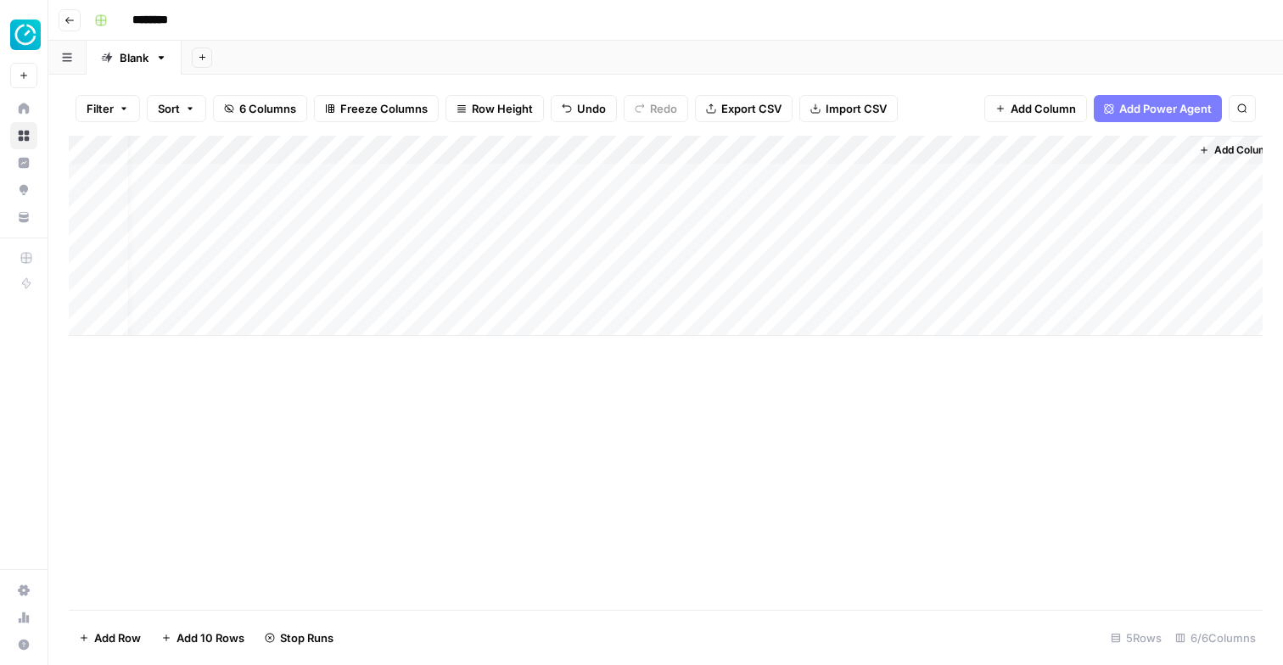
scroll to position [0, 21]
click at [1108, 180] on div "Add Column" at bounding box center [666, 236] width 1194 height 200
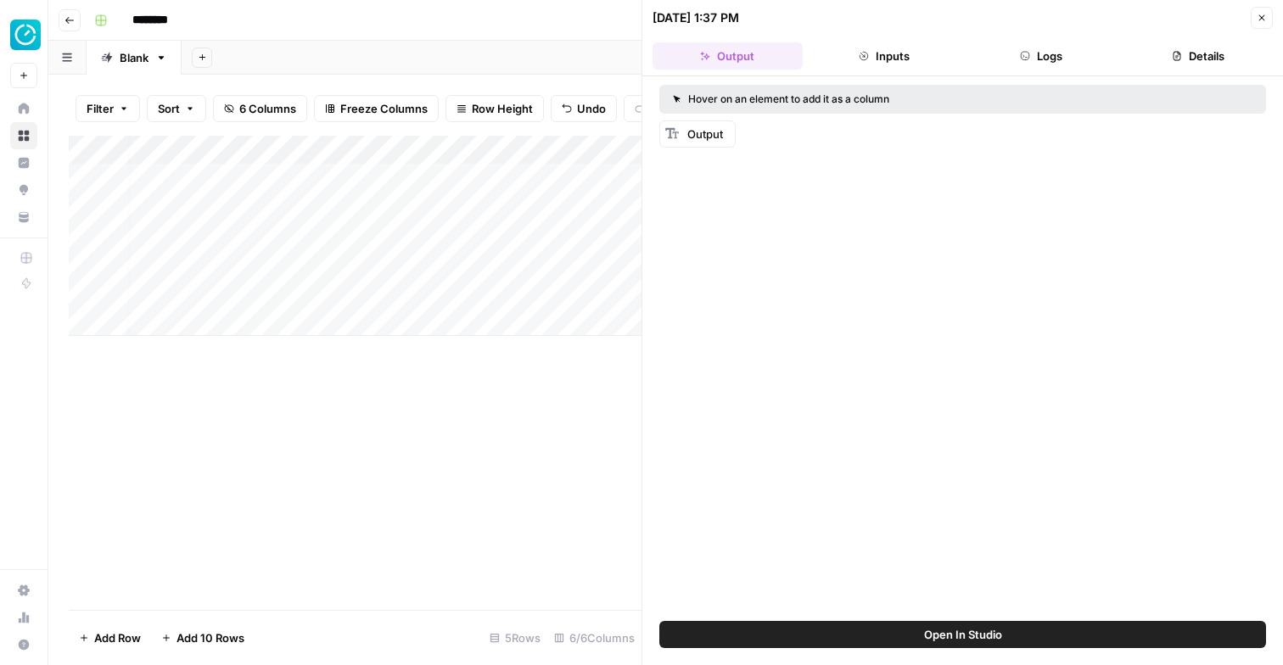
click at [716, 130] on span "Output" at bounding box center [706, 134] width 36 height 14
click at [918, 53] on button "Inputs" at bounding box center [885, 55] width 150 height 27
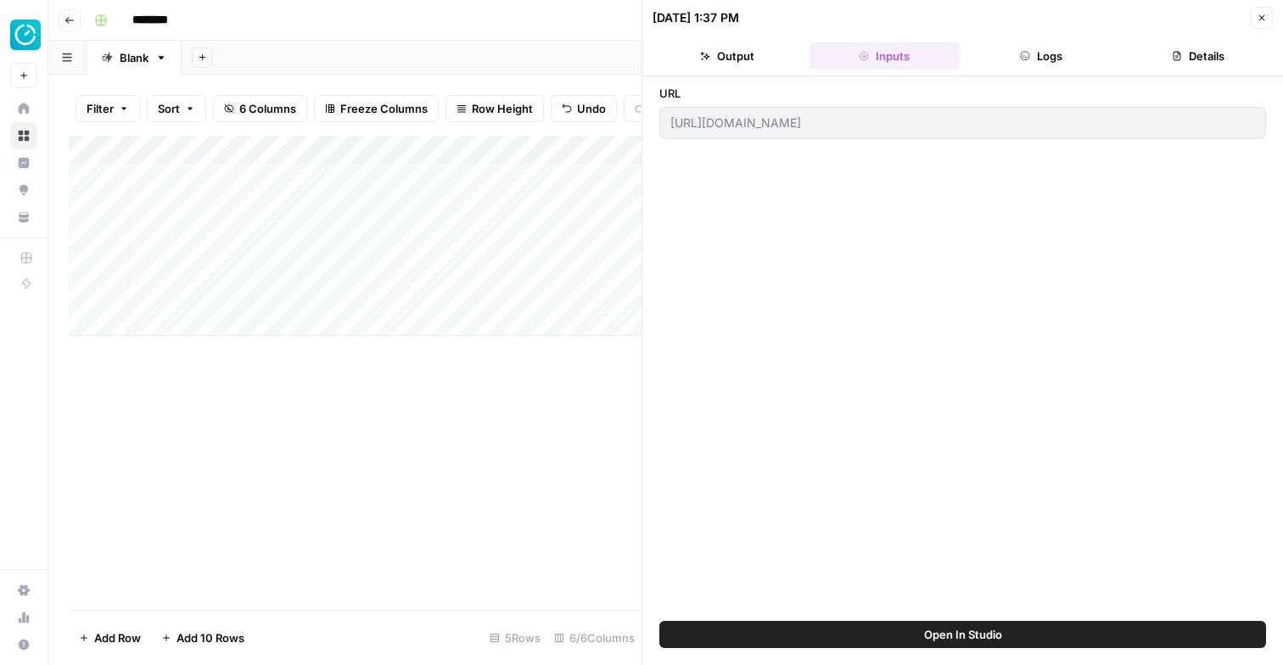
click at [1043, 52] on button "Logs" at bounding box center [1042, 55] width 150 height 27
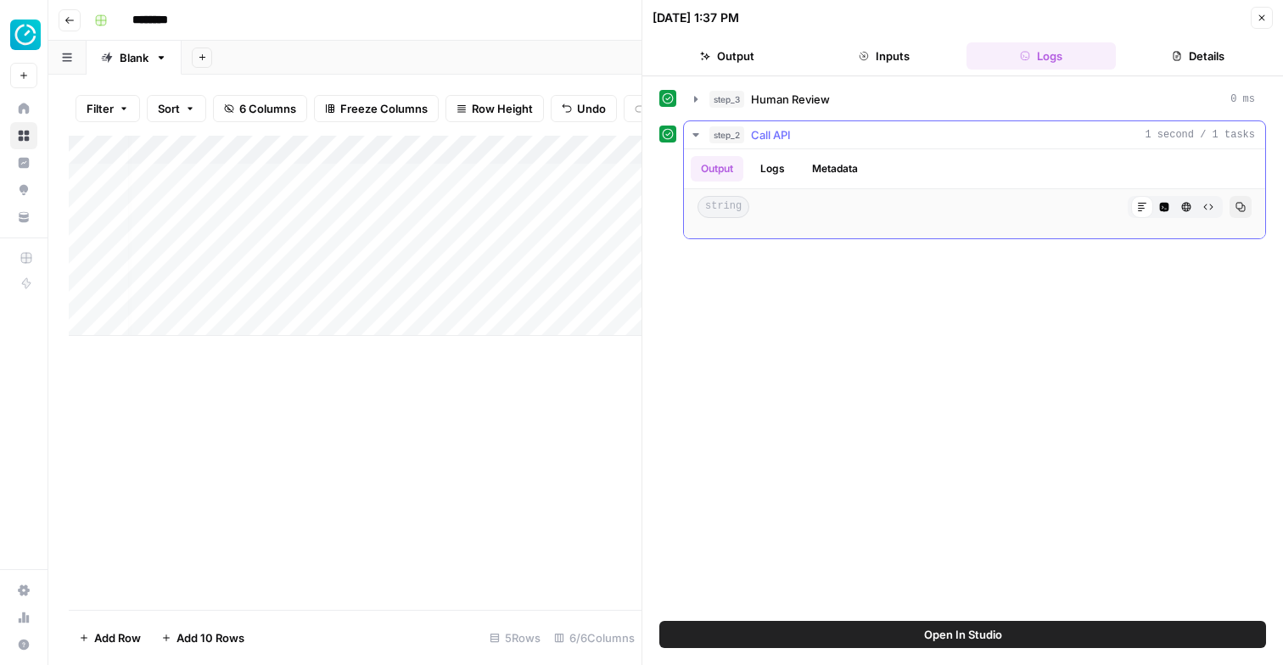
click at [766, 166] on button "Logs" at bounding box center [772, 168] width 45 height 25
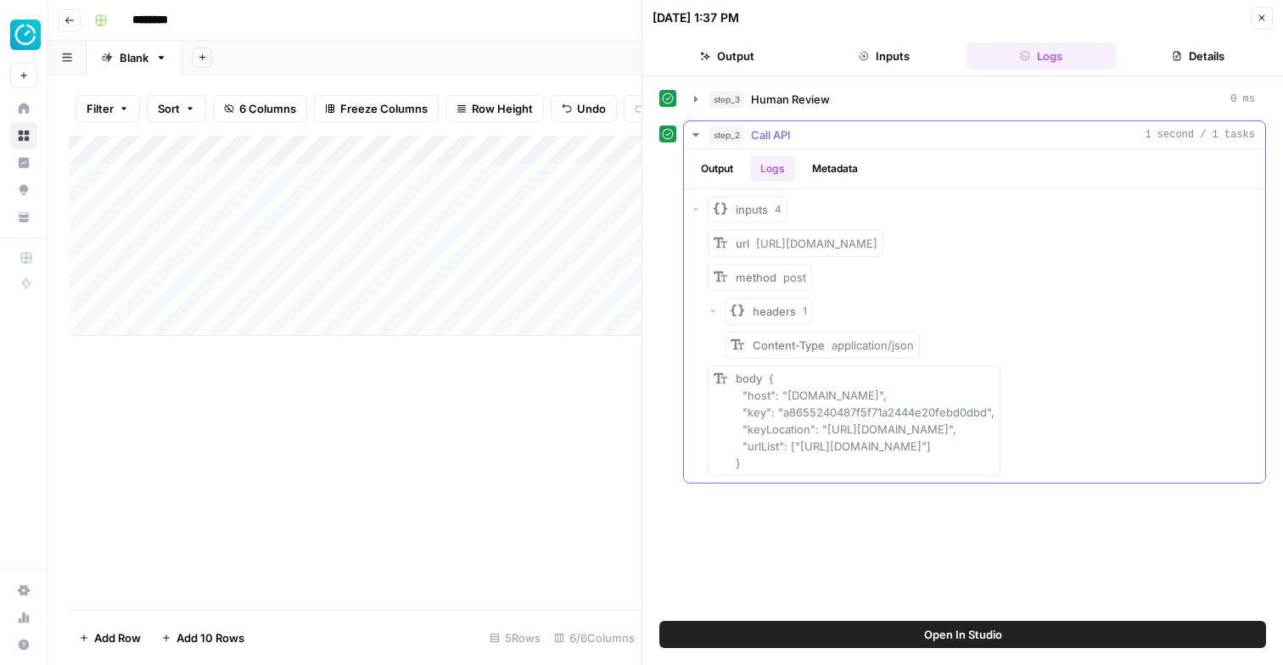
click at [832, 167] on button "Metadata" at bounding box center [835, 168] width 66 height 25
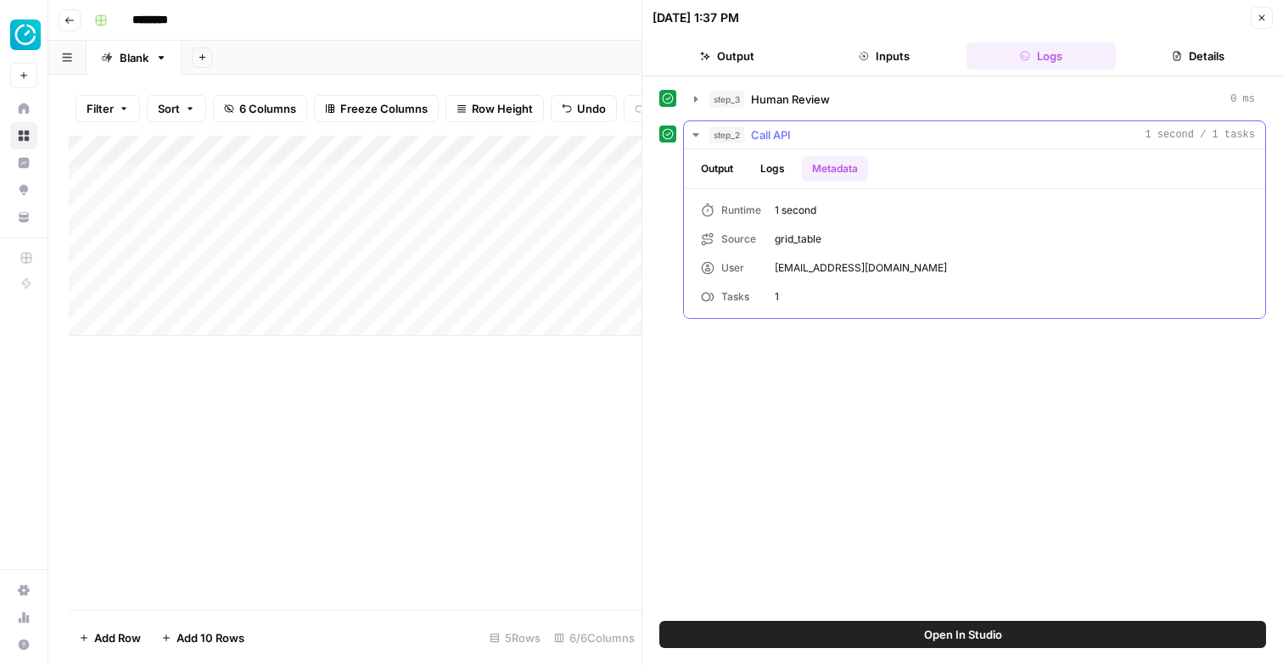
click at [723, 160] on button "Output" at bounding box center [717, 168] width 53 height 25
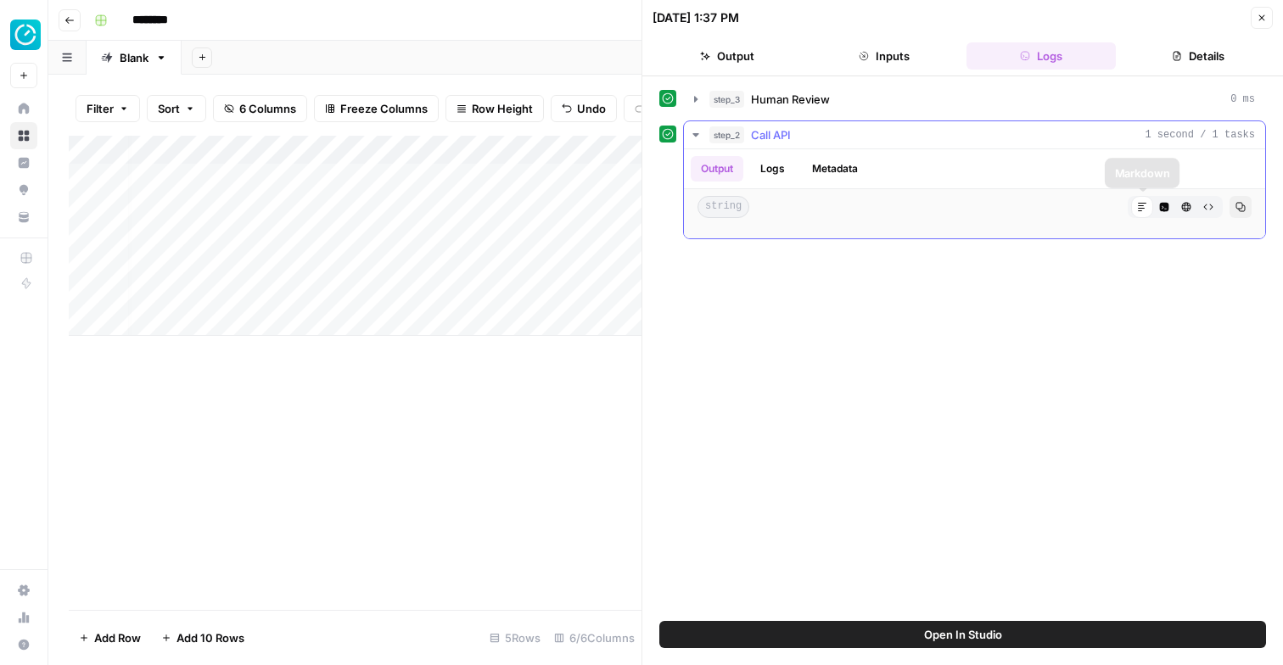
click at [1159, 206] on icon "button" at bounding box center [1164, 207] width 10 height 10
click at [1179, 205] on button "HTML Viewer" at bounding box center [1187, 207] width 22 height 22
click at [1207, 205] on icon "button" at bounding box center [1209, 207] width 10 height 10
click at [1147, 212] on button "Markdown" at bounding box center [1142, 207] width 22 height 22
click at [1172, 53] on icon "button" at bounding box center [1177, 56] width 10 height 10
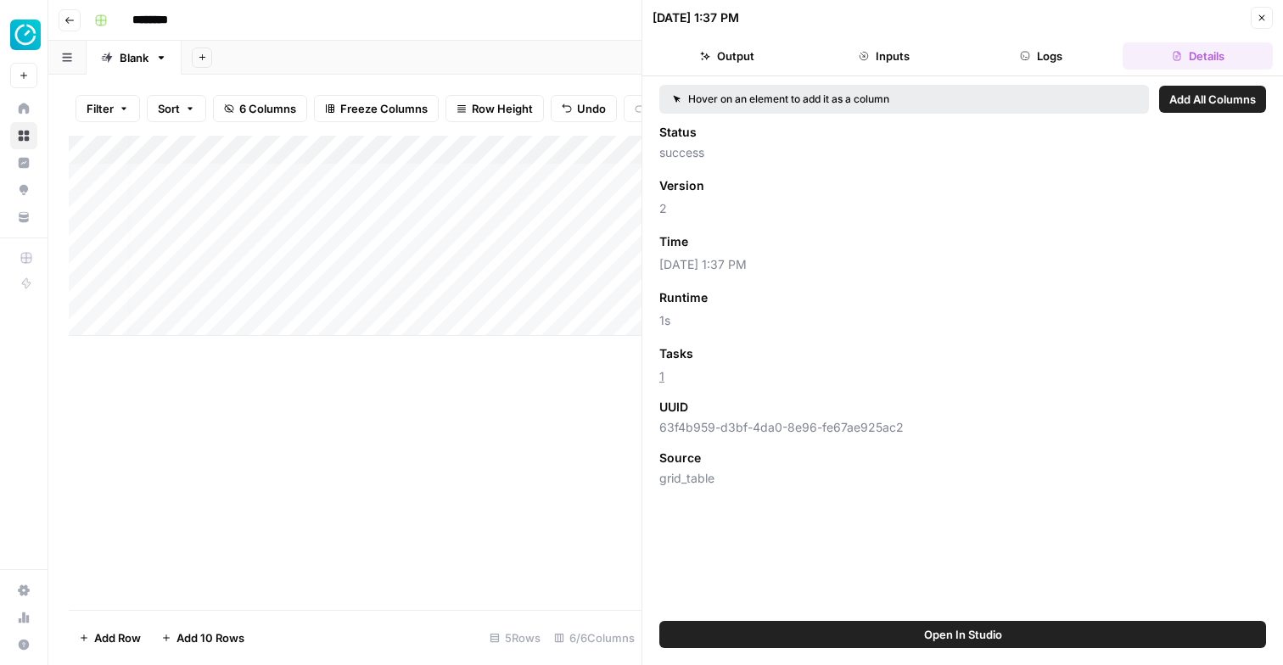
click at [1092, 61] on button "Logs" at bounding box center [1042, 55] width 150 height 27
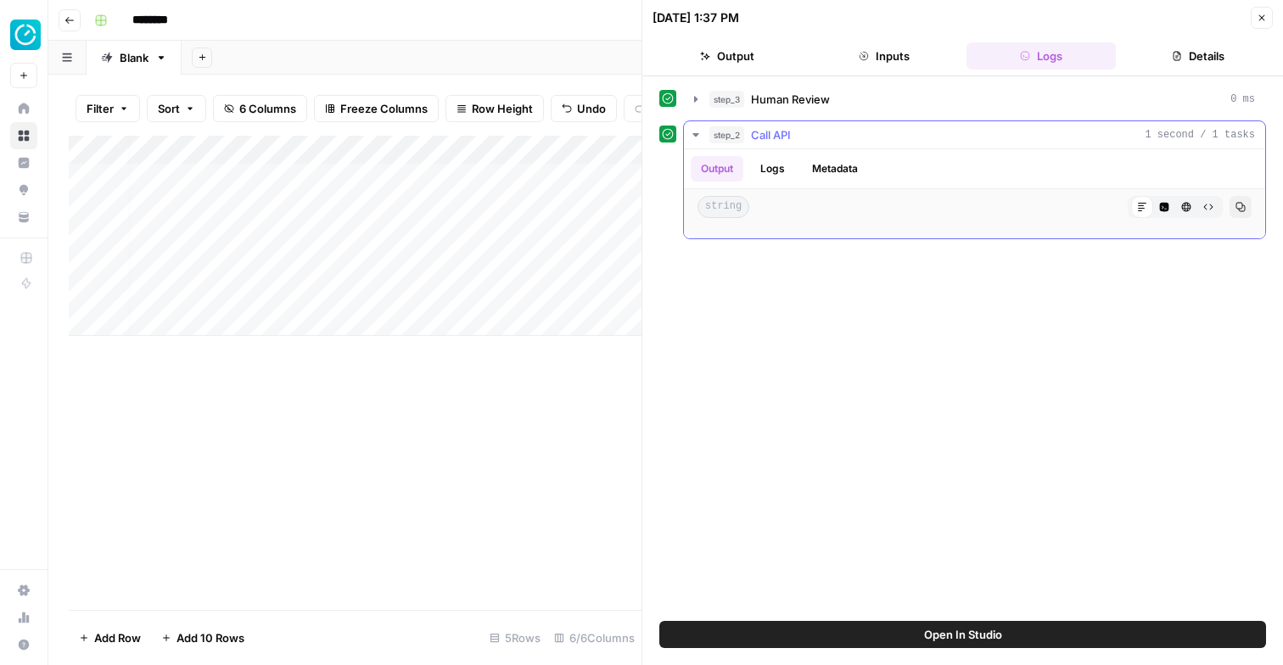
click at [762, 131] on span "Call API" at bounding box center [771, 134] width 40 height 17
click at [684, 138] on button "step_2 Call API 1 second / 1 tasks" at bounding box center [974, 134] width 581 height 27
click at [688, 101] on button "step_3 Human Review 0 ms" at bounding box center [974, 99] width 581 height 27
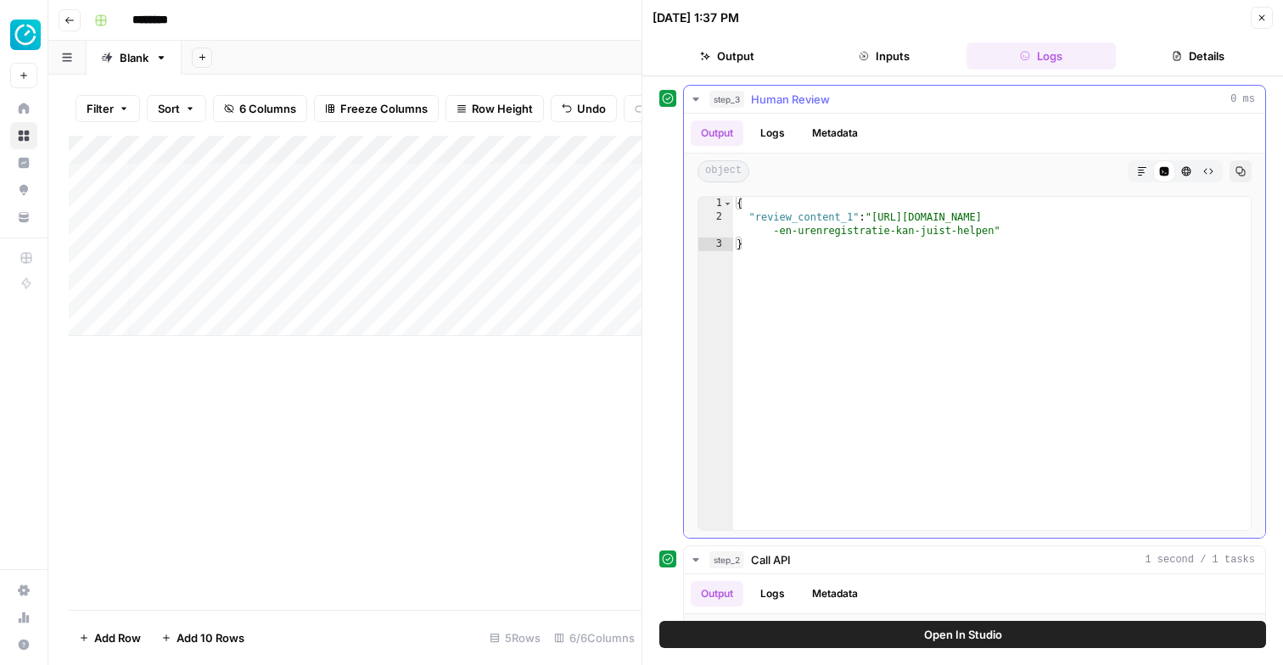
click at [688, 101] on button "step_3 Human Review 0 ms" at bounding box center [974, 99] width 581 height 27
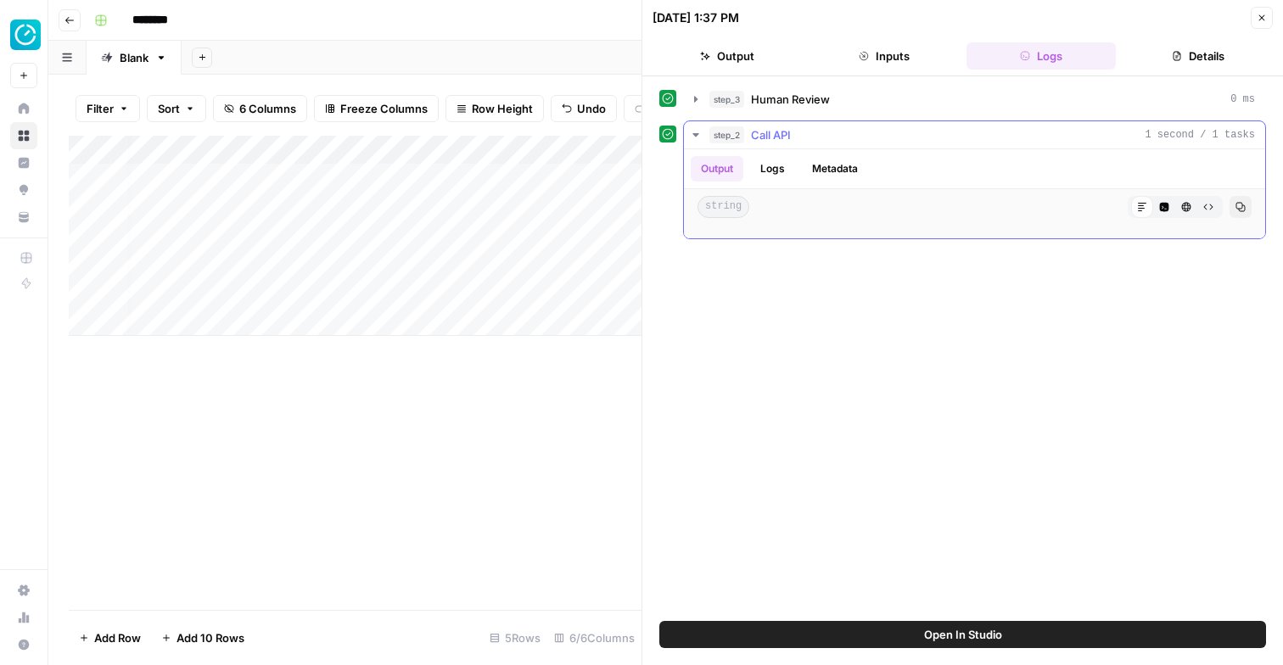
click at [744, 223] on div "string Markdown Code Editor HTML Viewer Raw Output Copy" at bounding box center [974, 207] width 581 height 36
click at [713, 209] on span "string" at bounding box center [724, 207] width 52 height 22
click at [944, 631] on span "Open In Studio" at bounding box center [963, 634] width 78 height 17
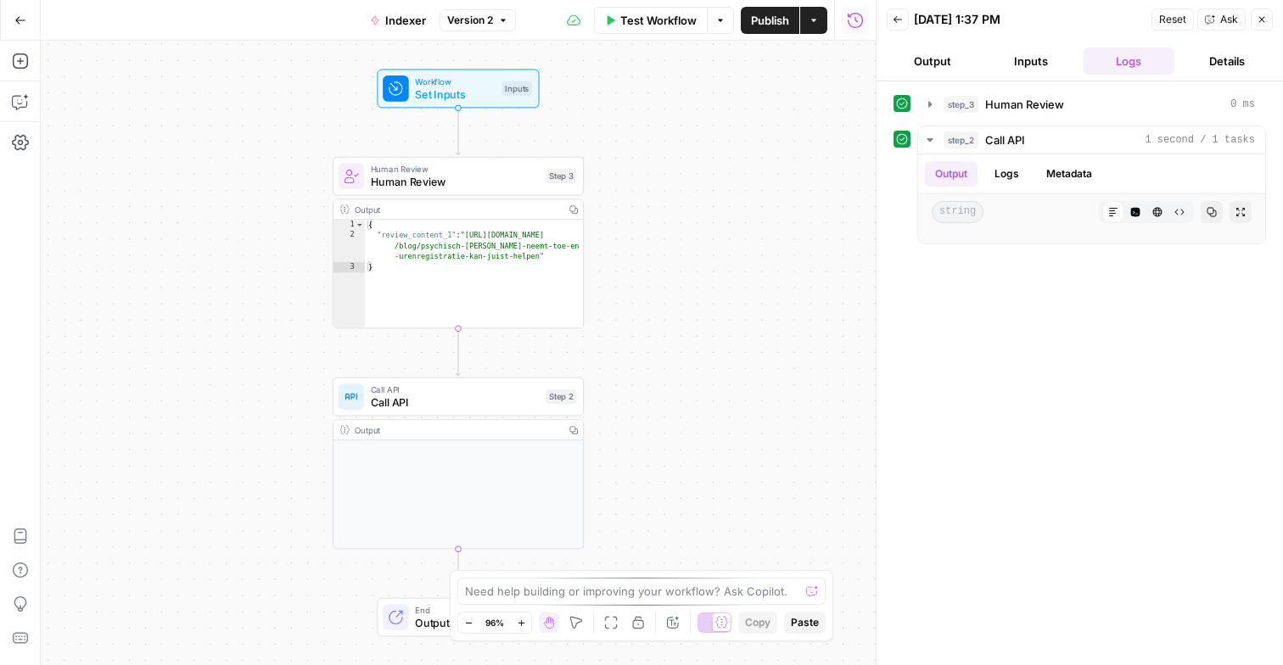
click at [443, 463] on div "Output Copy" at bounding box center [458, 484] width 251 height 130
click at [421, 609] on span "End" at bounding box center [470, 609] width 110 height 13
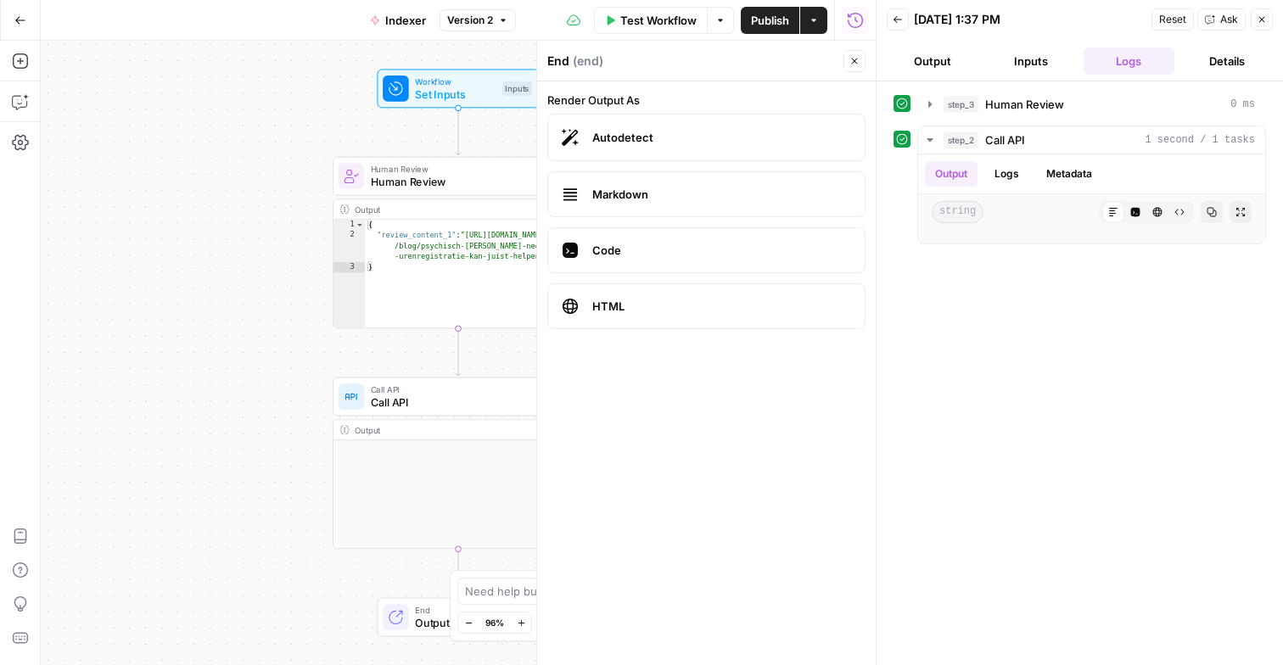
click at [859, 58] on icon "button" at bounding box center [855, 61] width 10 height 10
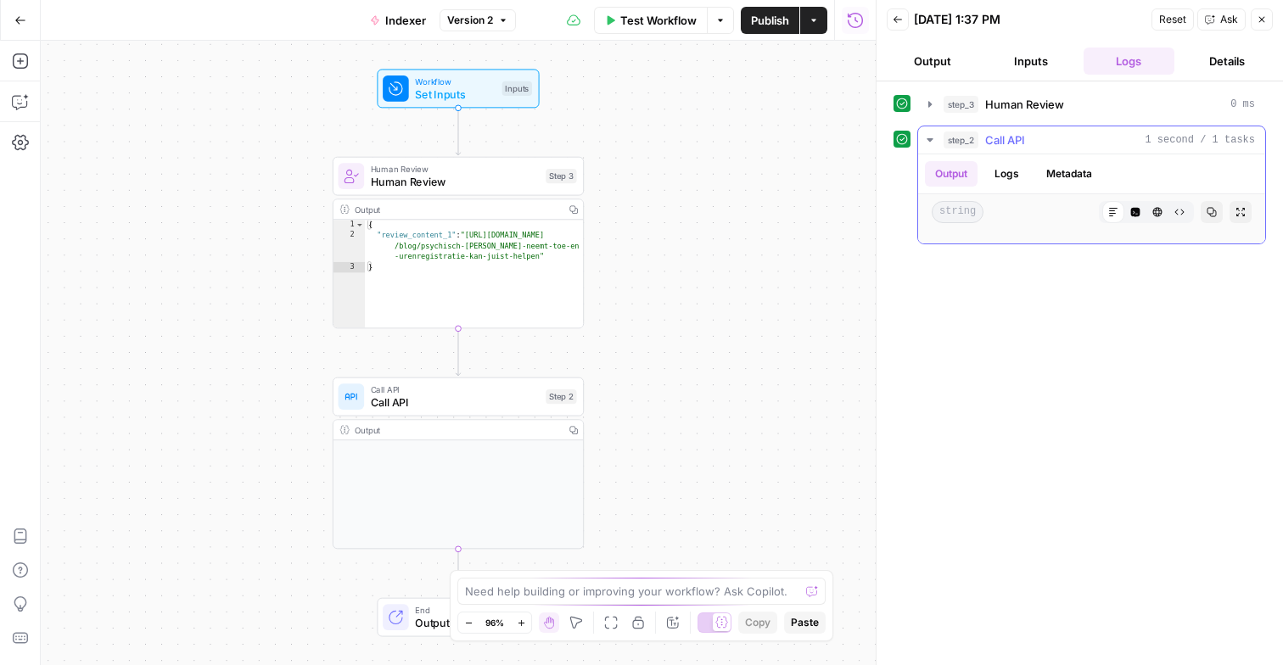
click at [1007, 175] on button "Logs" at bounding box center [1007, 173] width 45 height 25
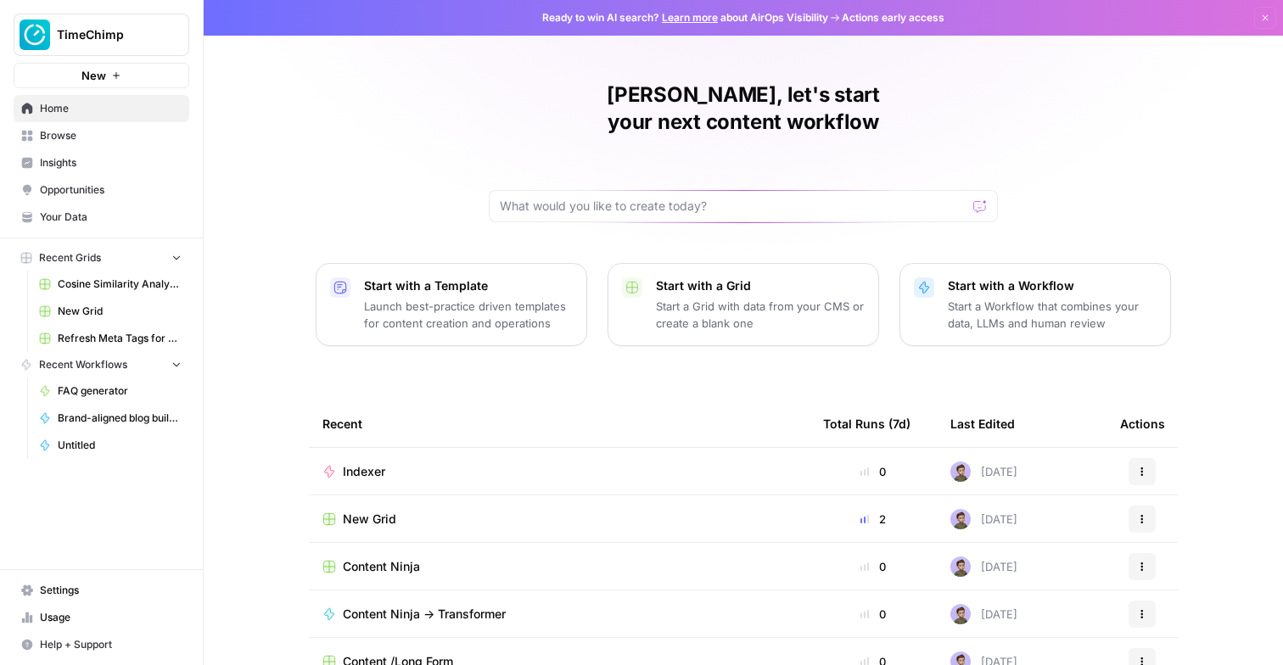
click at [87, 142] on span "Browse" at bounding box center [111, 135] width 142 height 15
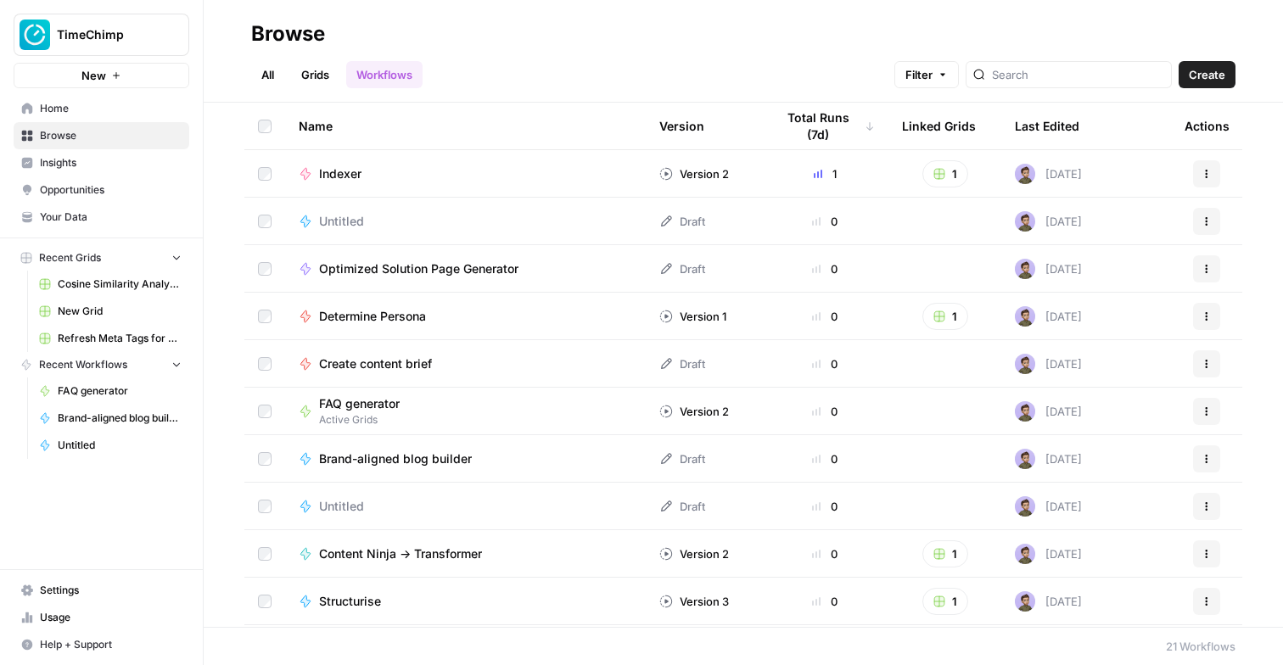
click at [108, 285] on span "Cosine Similarity Analysis" at bounding box center [120, 284] width 124 height 15
click at [306, 81] on link "Grids" at bounding box center [315, 74] width 48 height 27
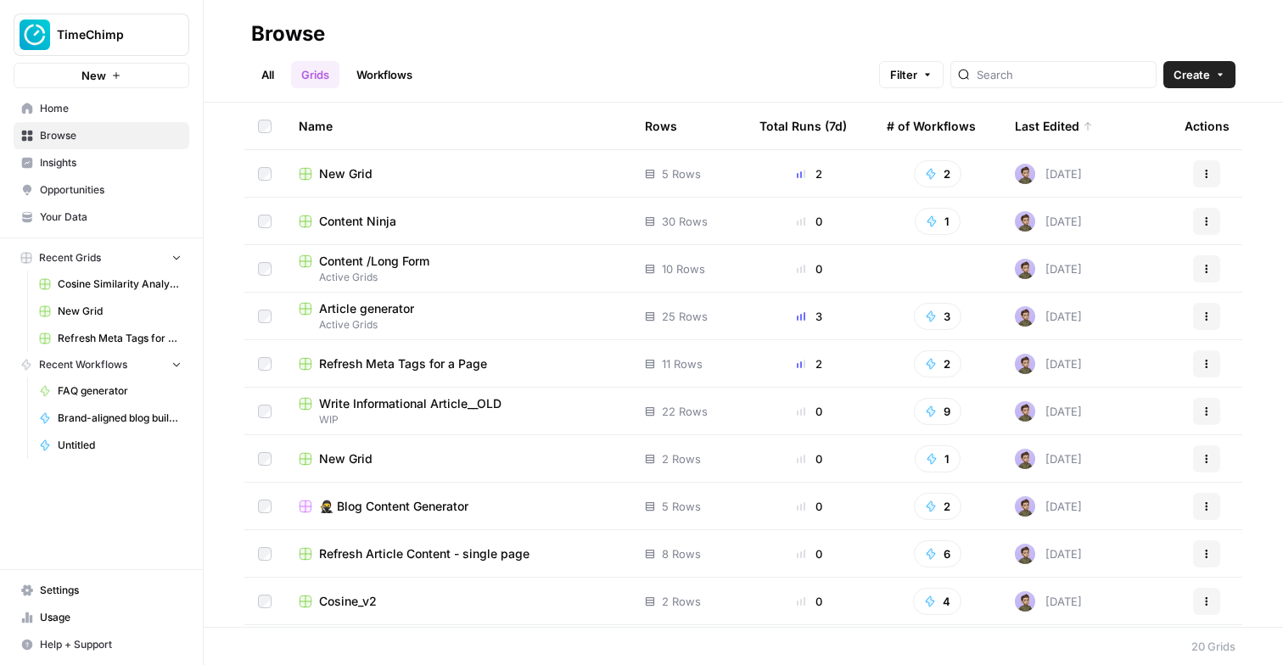
click at [262, 72] on link "All" at bounding box center [267, 74] width 33 height 27
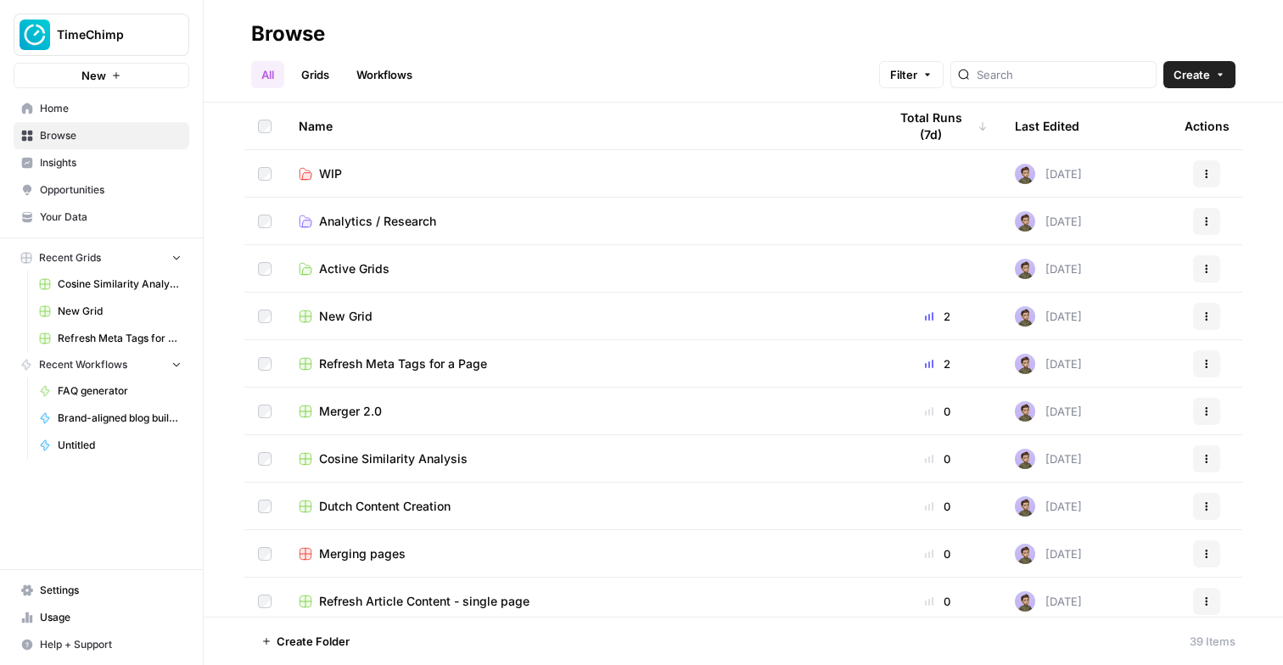
click at [336, 321] on span "New Grid" at bounding box center [345, 316] width 53 height 17
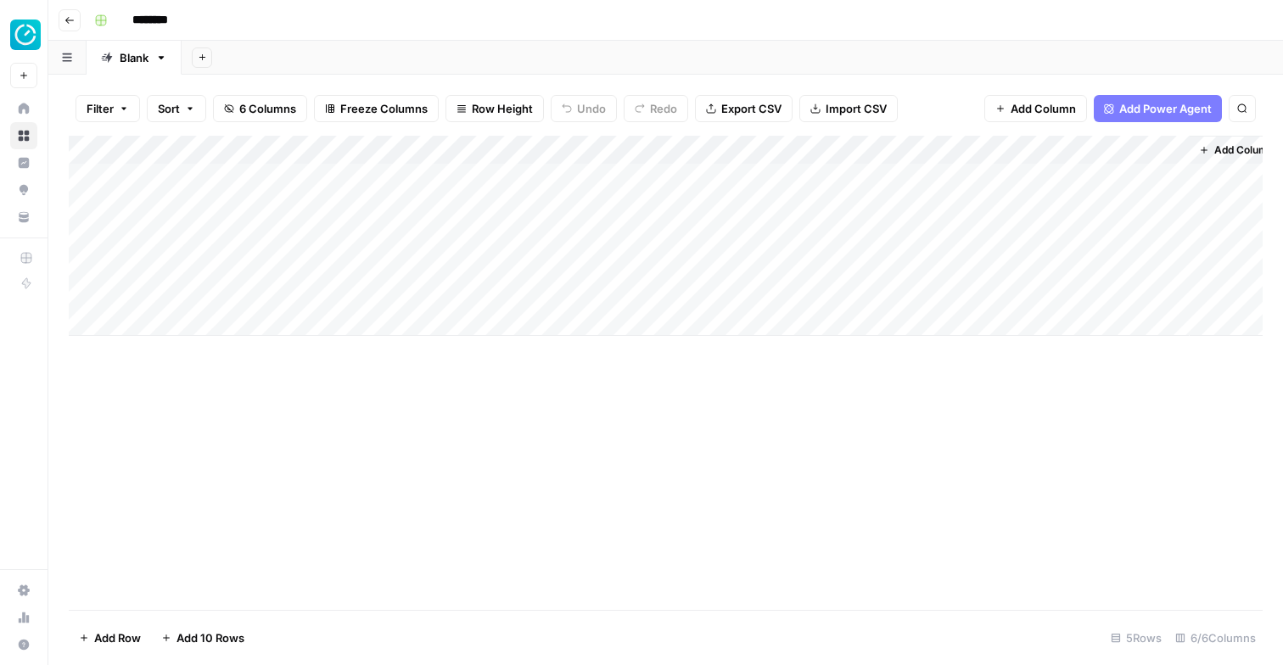
scroll to position [0, 21]
drag, startPoint x: 350, startPoint y: 147, endPoint x: 158, endPoint y: 145, distance: 191.8
click at [158, 145] on div "Add Column" at bounding box center [666, 236] width 1194 height 200
click at [815, 146] on div "Add Column" at bounding box center [666, 236] width 1194 height 200
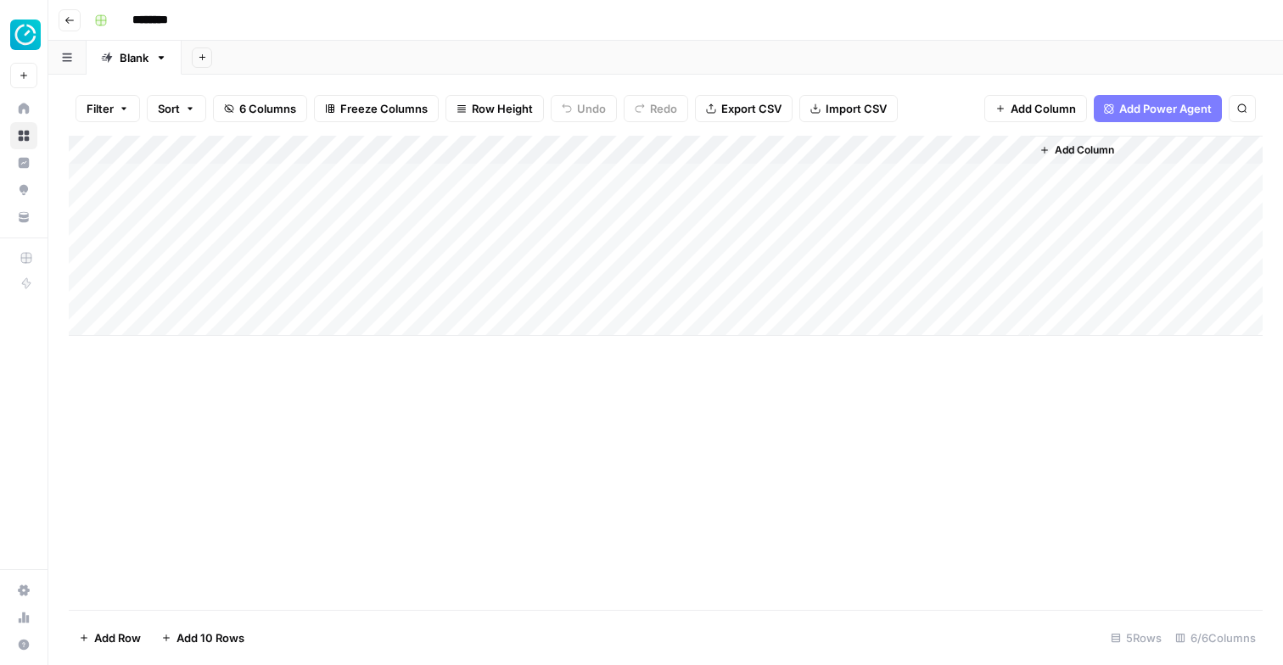
click at [862, 151] on div "Add Column" at bounding box center [666, 236] width 1194 height 200
click at [800, 311] on span "Remove Column" at bounding box center [831, 316] width 149 height 17
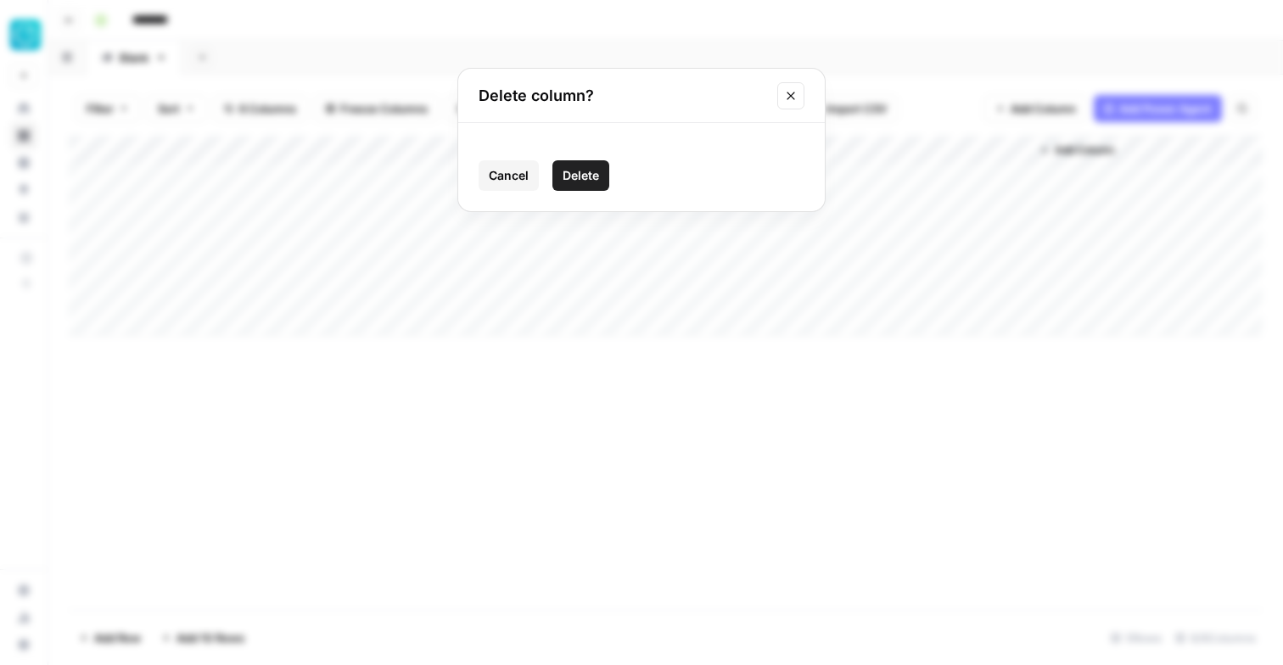
click at [565, 175] on span "Delete" at bounding box center [581, 175] width 36 height 17
